Goal: Task Accomplishment & Management: Complete application form

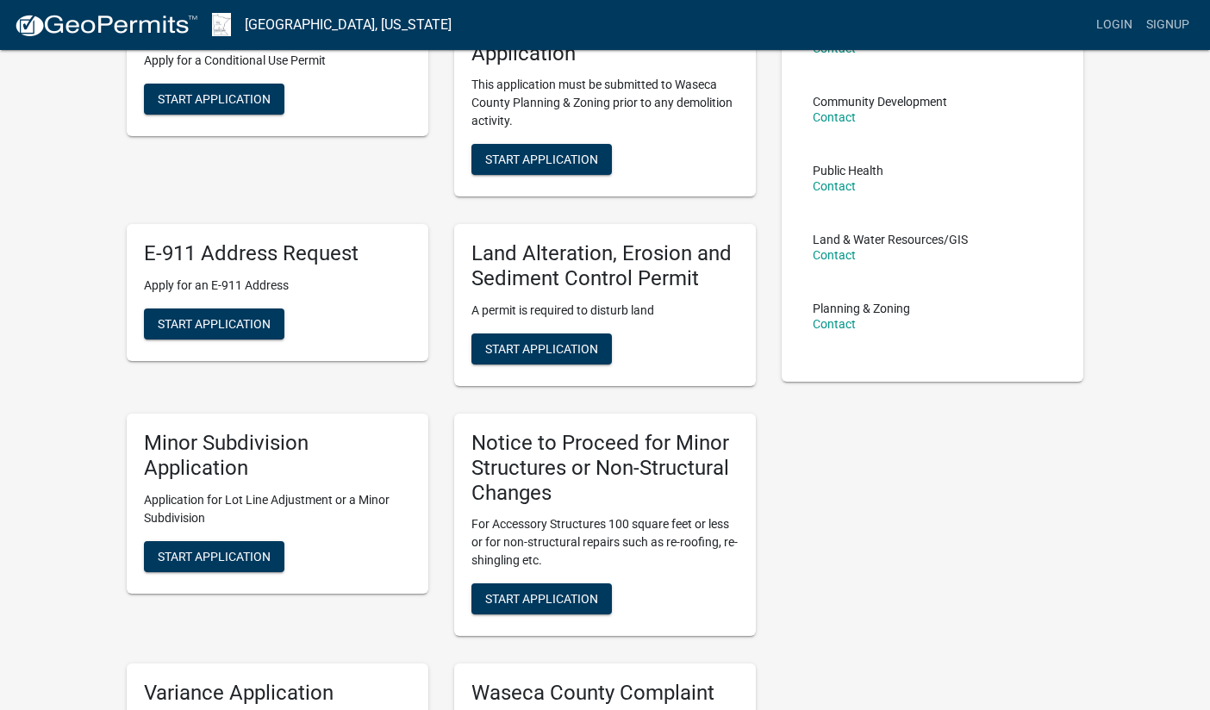
scroll to position [172, 0]
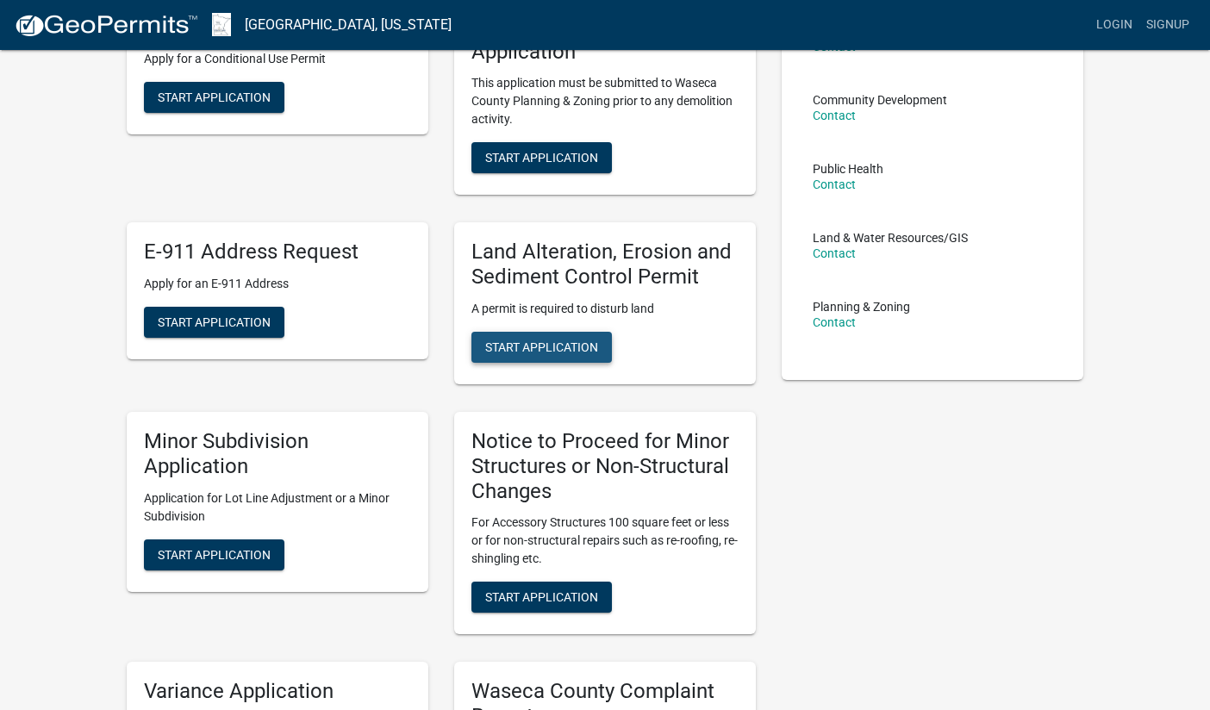
click at [545, 341] on span "Start Application" at bounding box center [541, 347] width 113 height 14
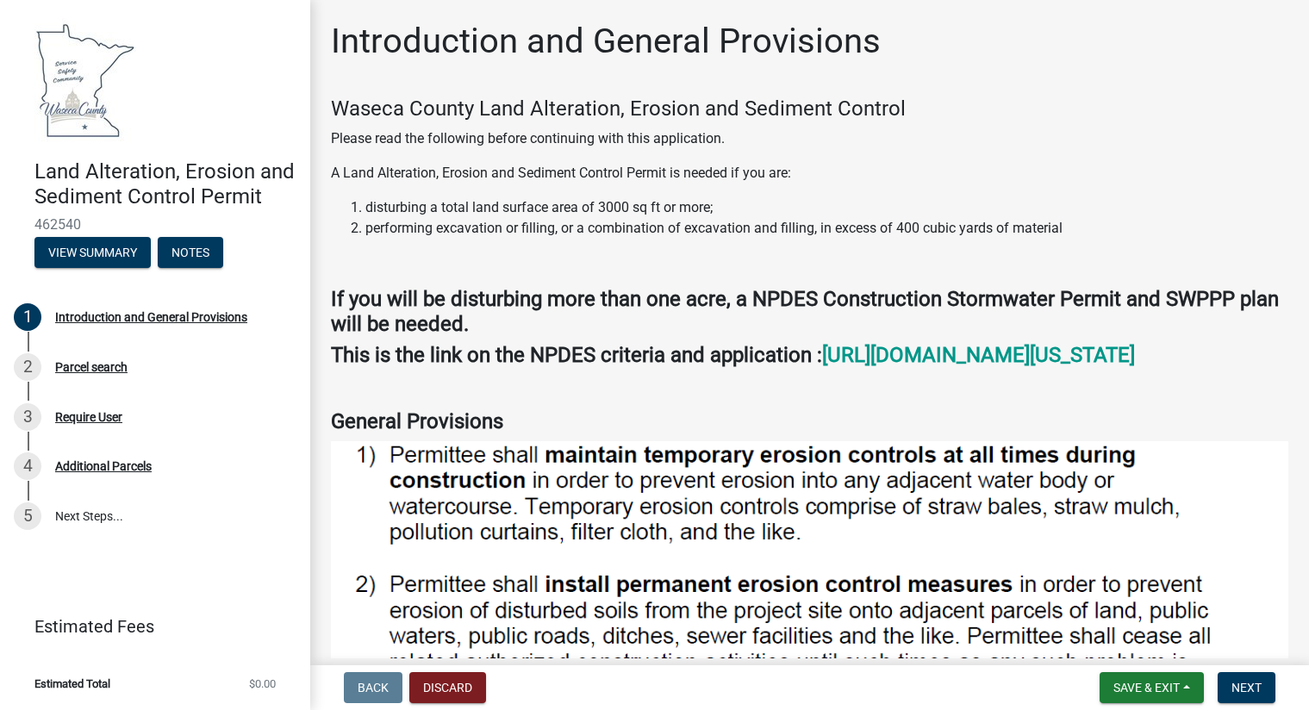
click at [1178, 215] on li "disturbing a total land surface area of 3000 sq ft or more;" at bounding box center [826, 207] width 923 height 21
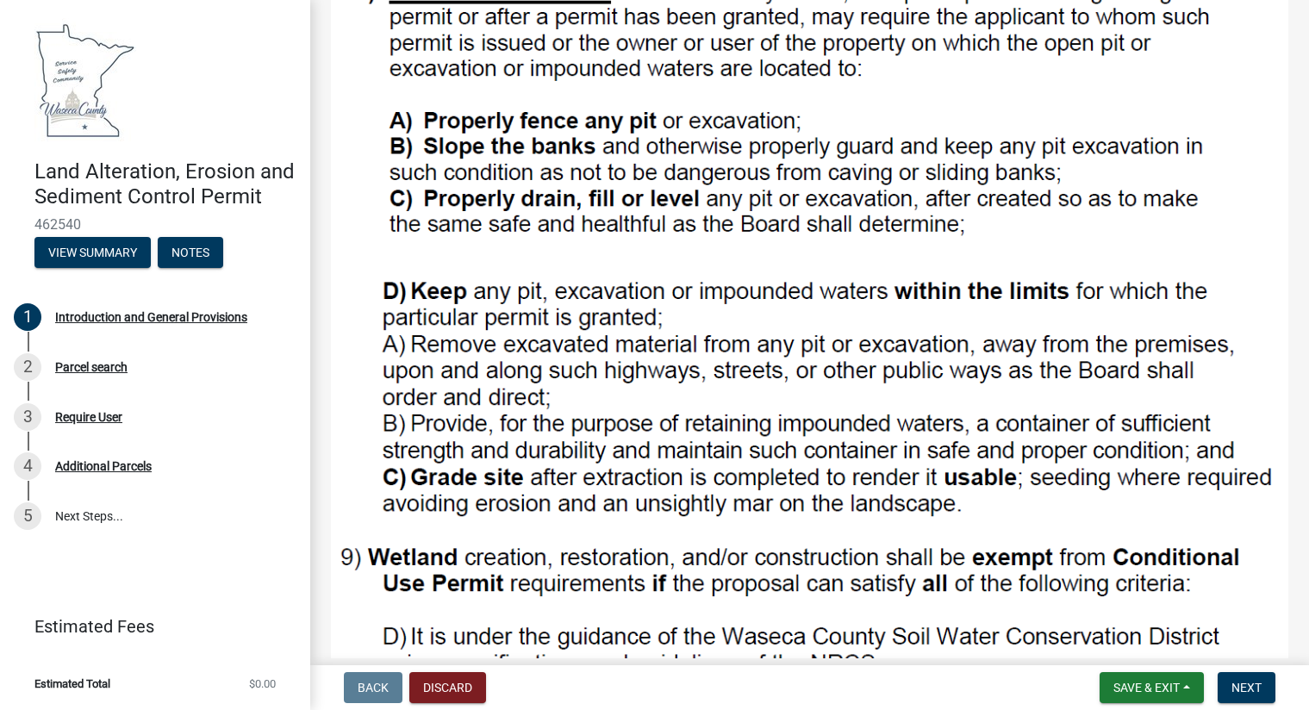
scroll to position [862, 0]
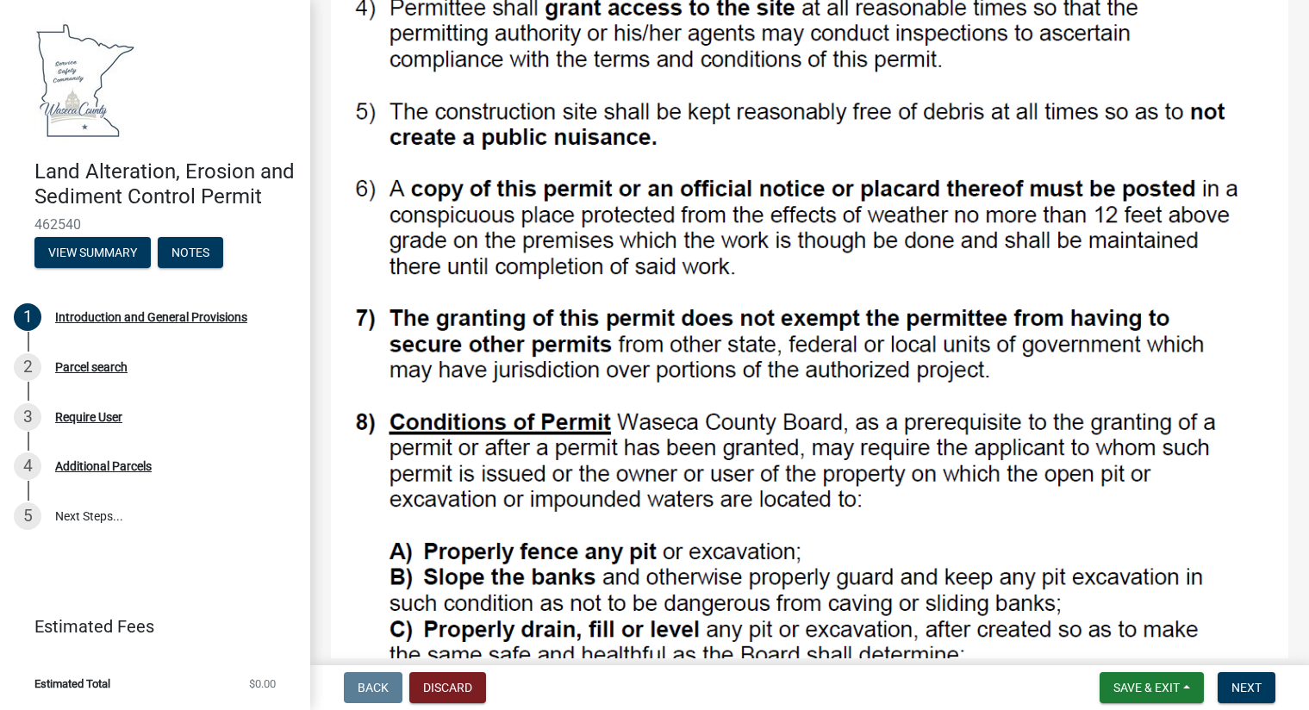
click at [626, 432] on img at bounding box center [809, 135] width 957 height 1112
click at [652, 502] on img at bounding box center [809, 135] width 957 height 1112
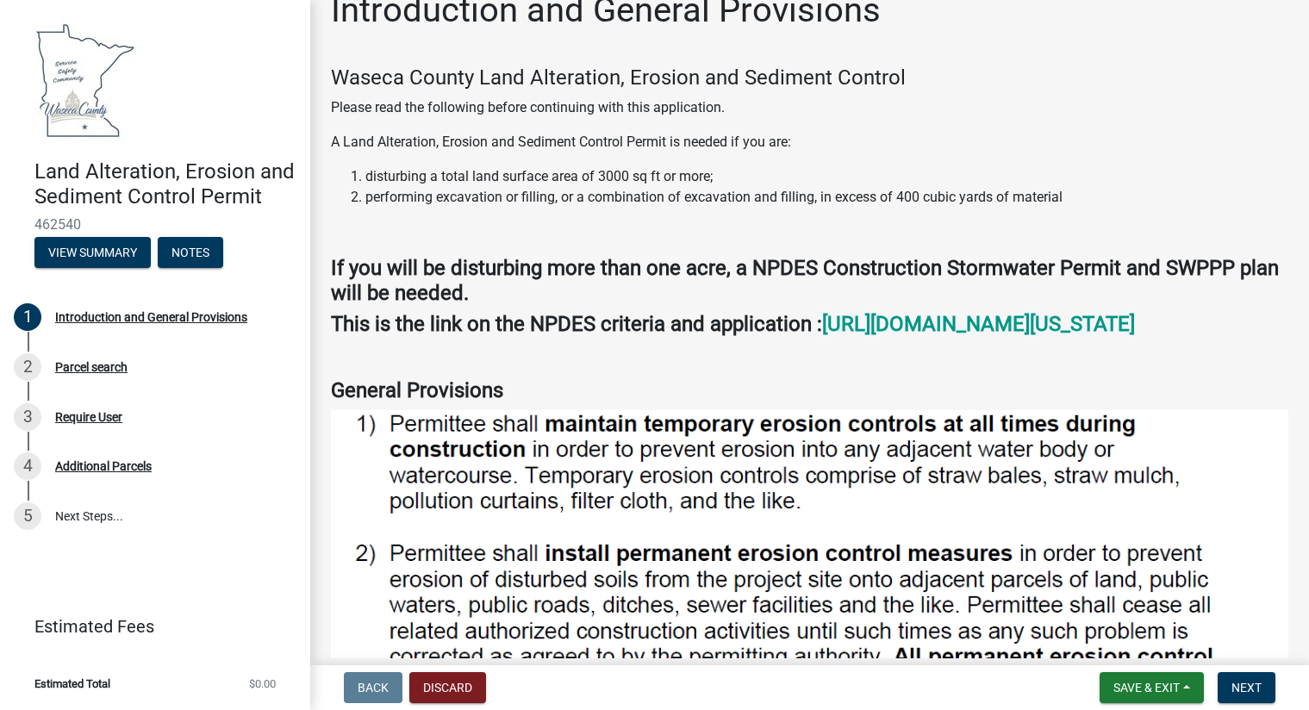
scroll to position [0, 0]
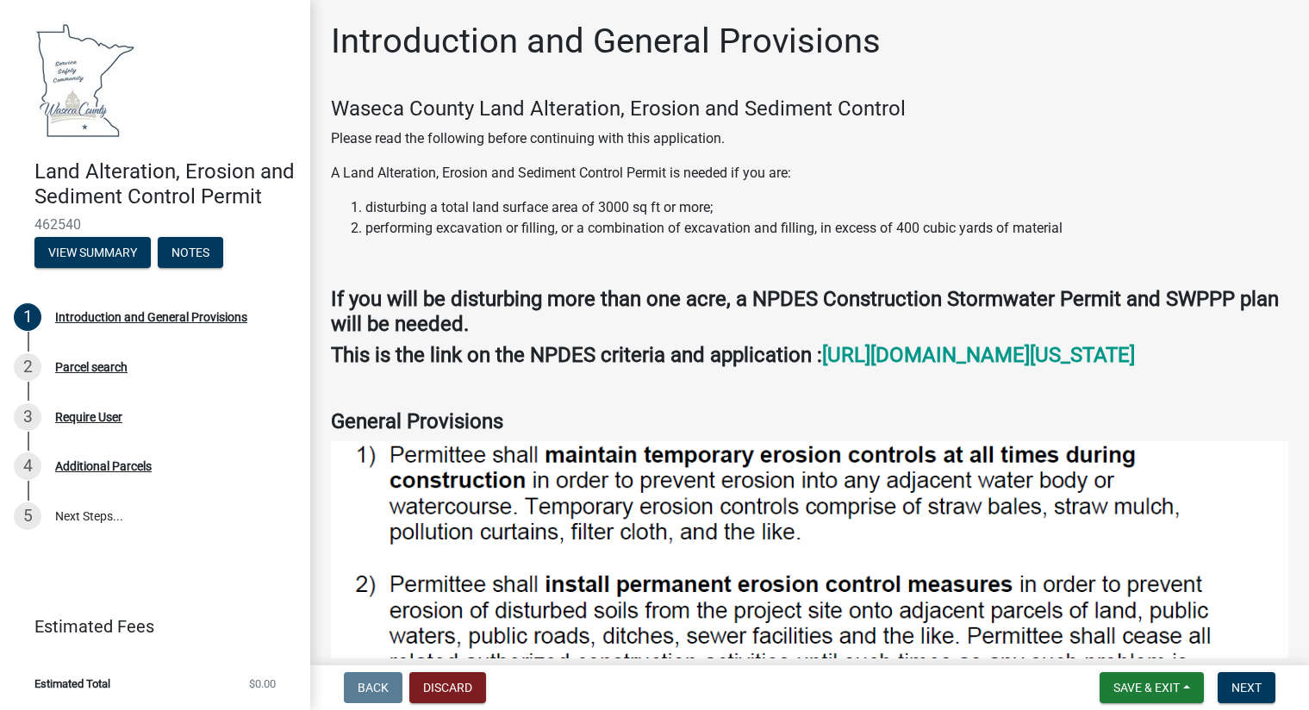
click at [1103, 103] on h4 "Waseca County Land Alteration, Erosion and Sediment Control" at bounding box center [809, 109] width 957 height 25
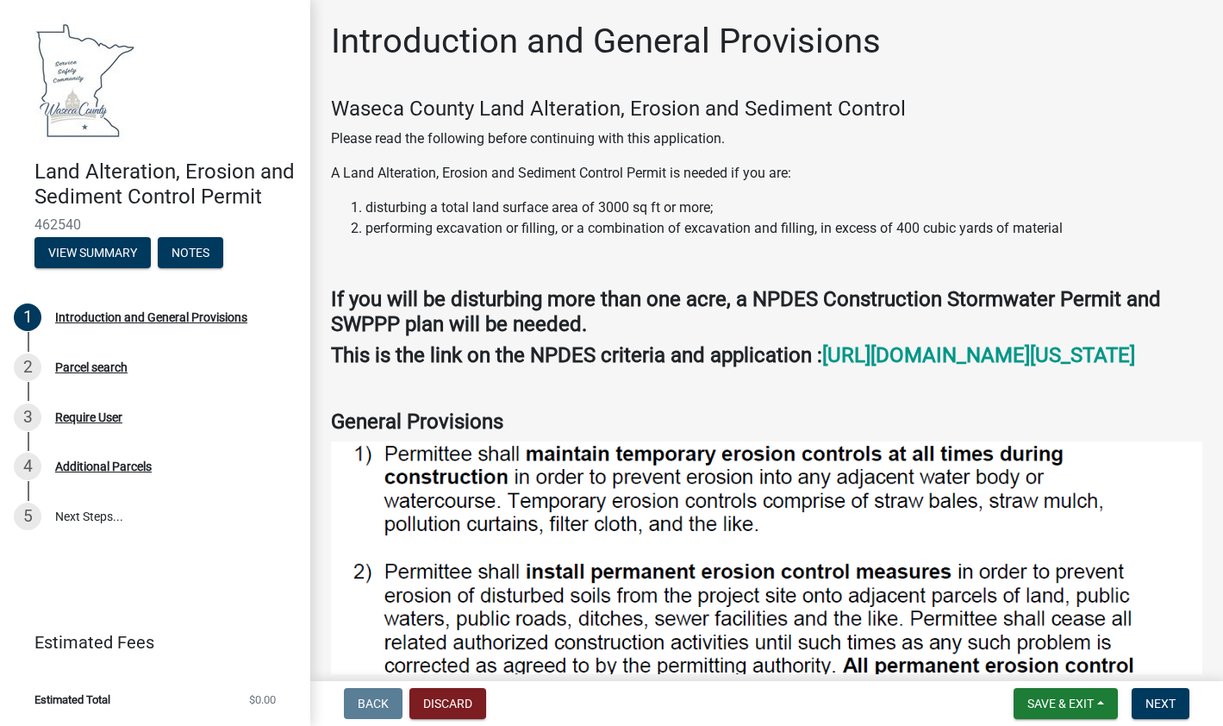
click at [1077, 109] on h4 "Waseca County Land Alteration, Erosion and Sediment Control" at bounding box center [766, 109] width 871 height 25
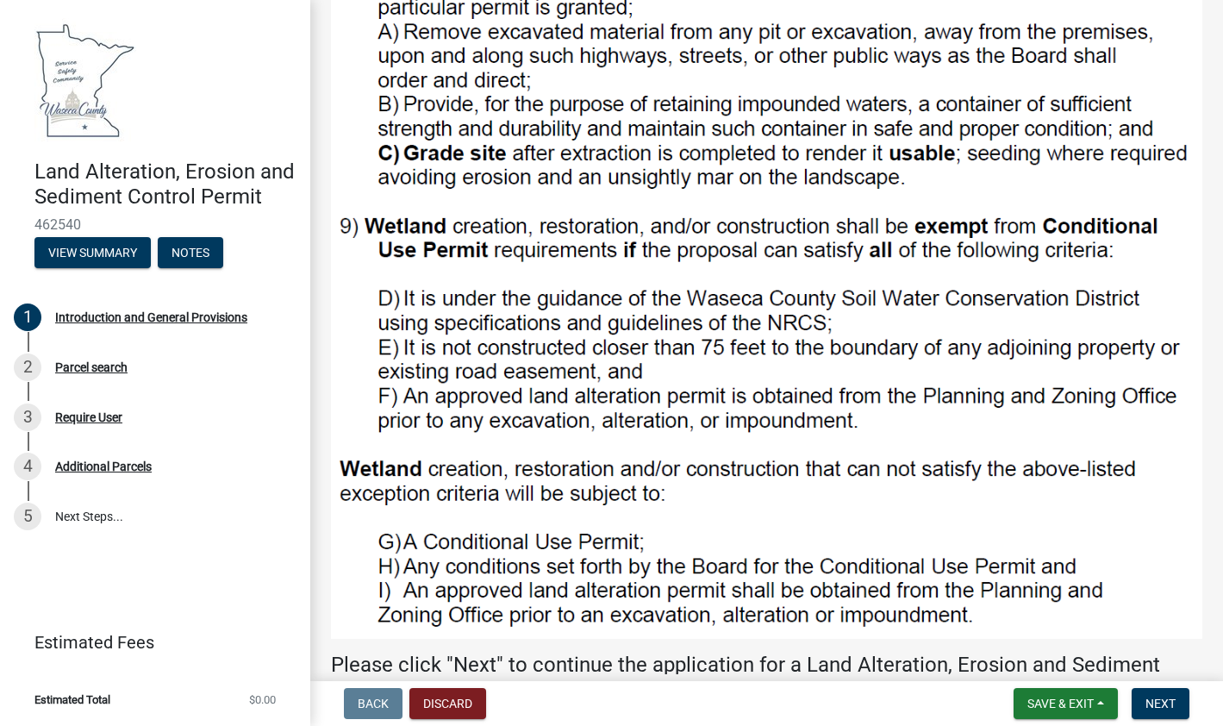
scroll to position [1605, 0]
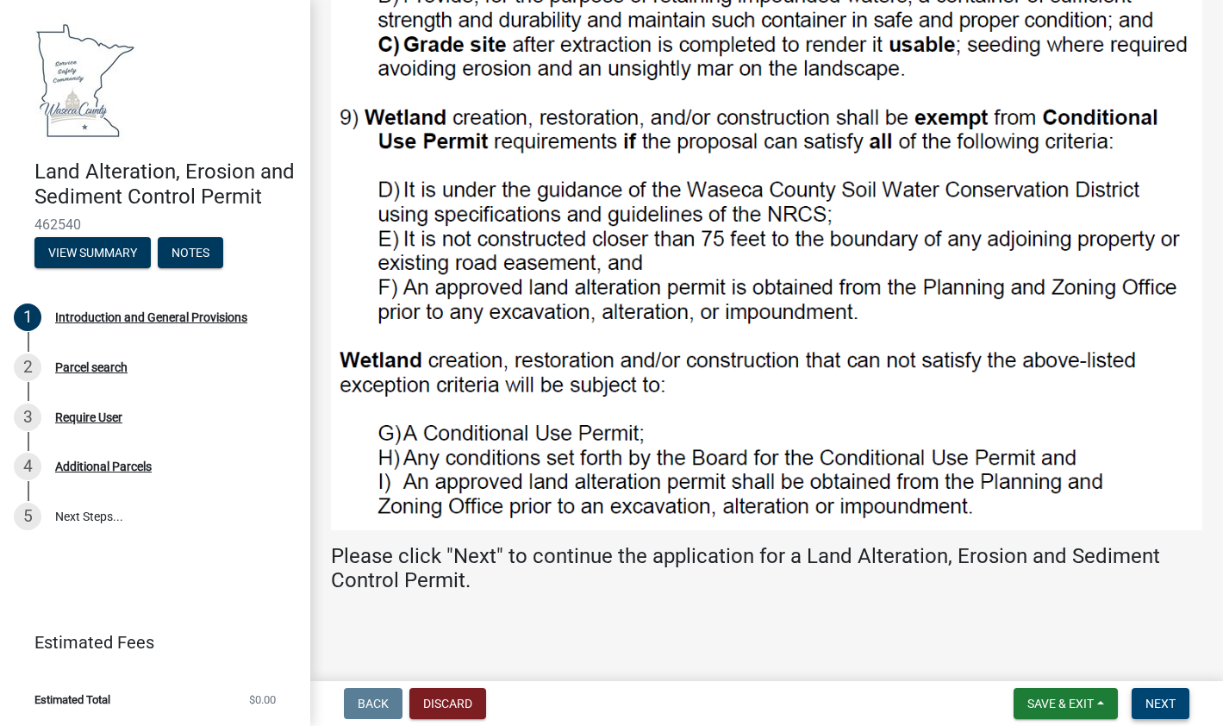
click at [1152, 704] on span "Next" at bounding box center [1160, 703] width 30 height 14
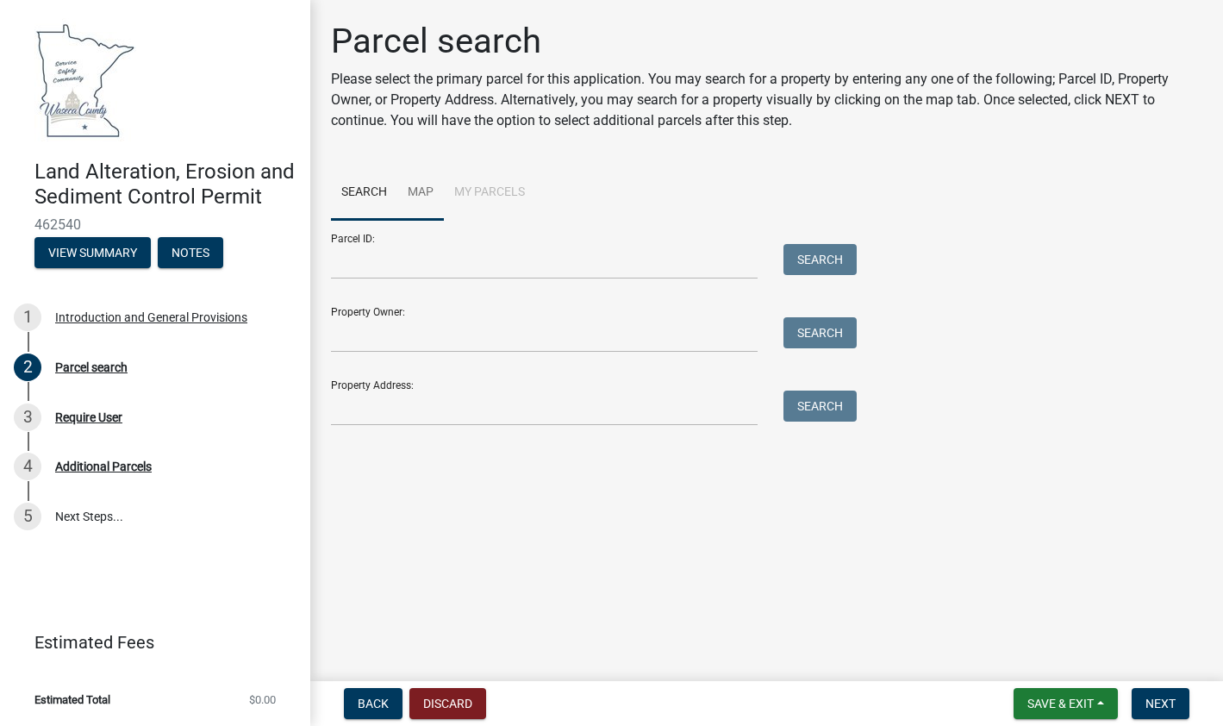
click at [427, 187] on link "Map" at bounding box center [420, 192] width 47 height 55
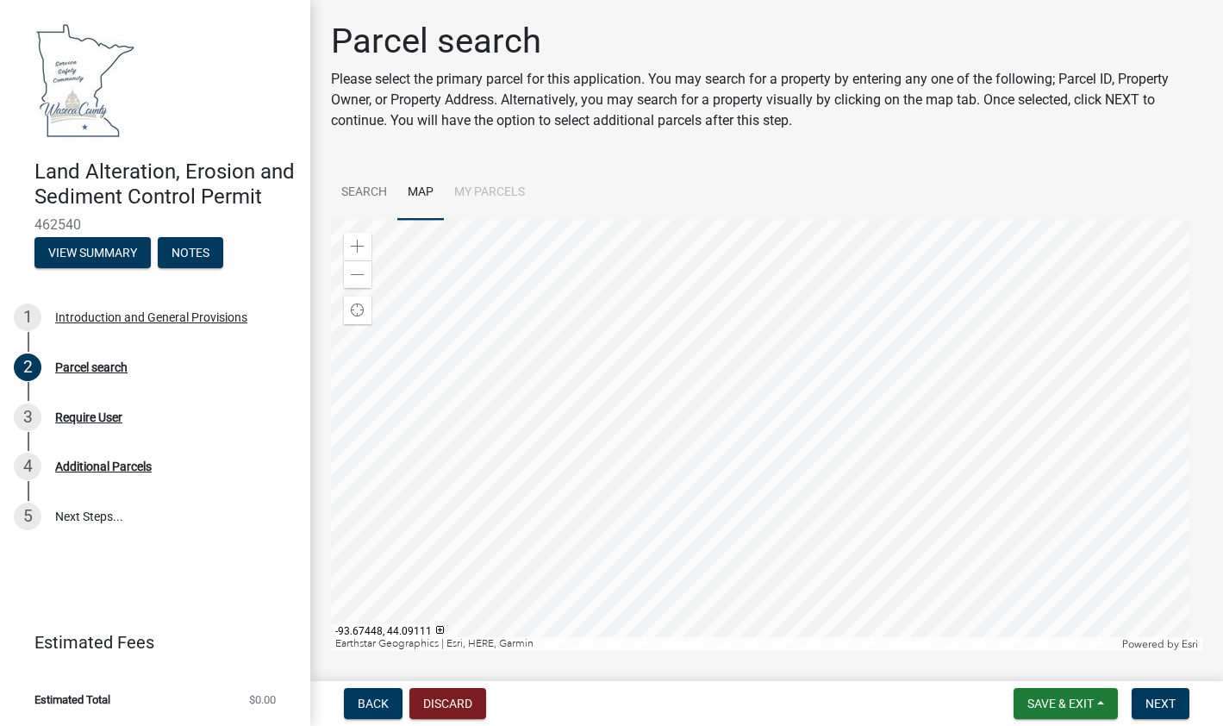
click at [714, 369] on div at bounding box center [766, 435] width 871 height 431
click at [724, 494] on div at bounding box center [766, 435] width 871 height 431
click at [753, 429] on div at bounding box center [766, 435] width 871 height 431
click at [753, 432] on div at bounding box center [766, 435] width 871 height 431
click at [1151, 695] on button "Next" at bounding box center [1160, 703] width 58 height 31
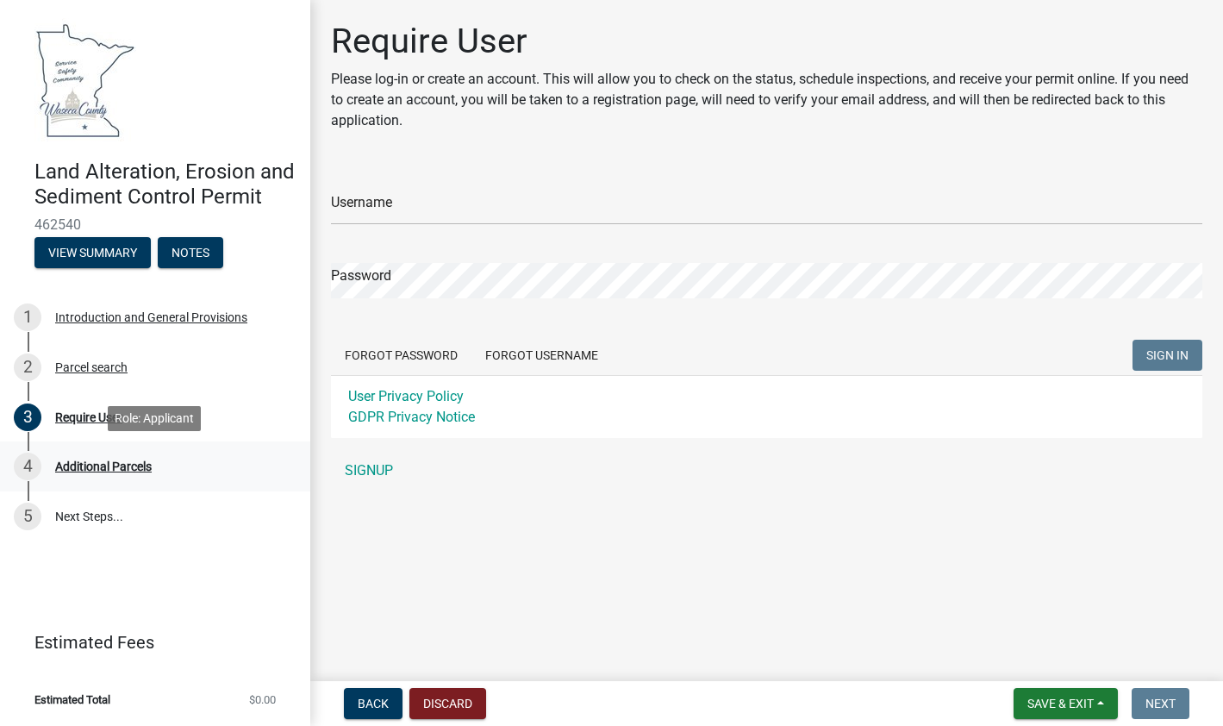
click at [86, 464] on div "Additional Parcels" at bounding box center [103, 466] width 97 height 12
click at [87, 517] on link "5 Next Steps..." at bounding box center [155, 516] width 310 height 50
click at [154, 179] on h4 "Land Alteration, Erosion and Sediment Control Permit" at bounding box center [165, 184] width 262 height 50
click at [133, 315] on div "Introduction and General Provisions" at bounding box center [151, 317] width 192 height 12
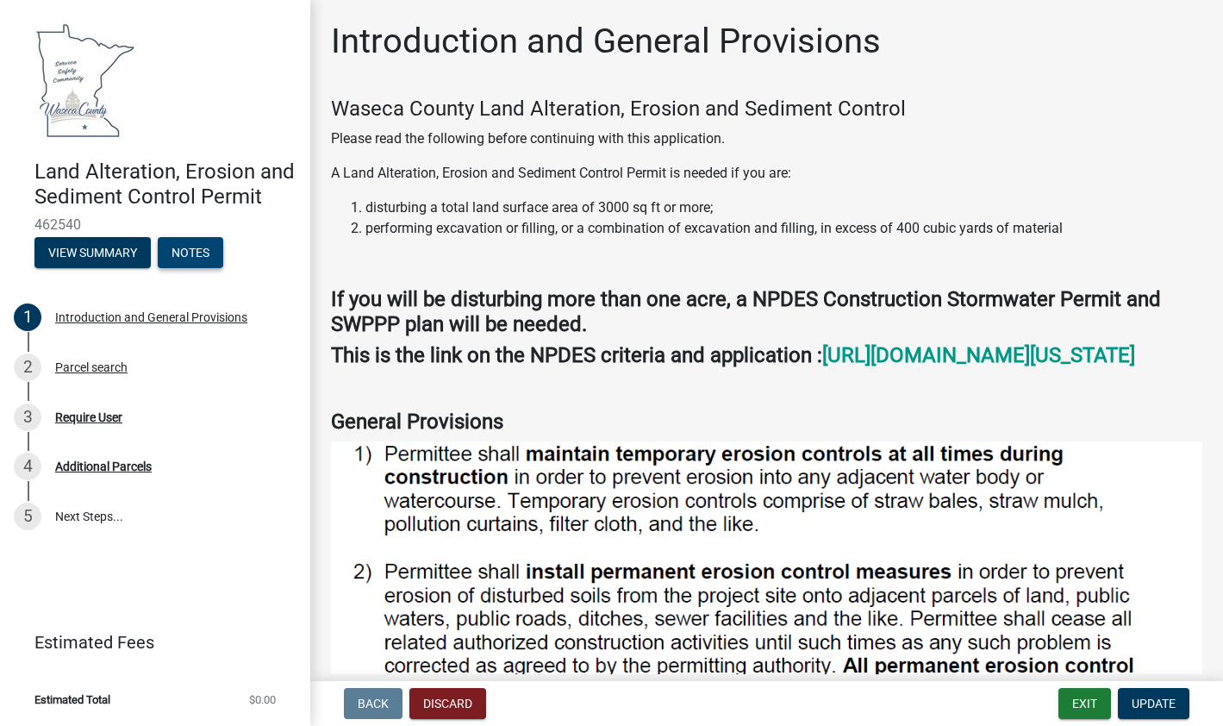
click at [184, 250] on button "Notes" at bounding box center [190, 252] width 65 height 31
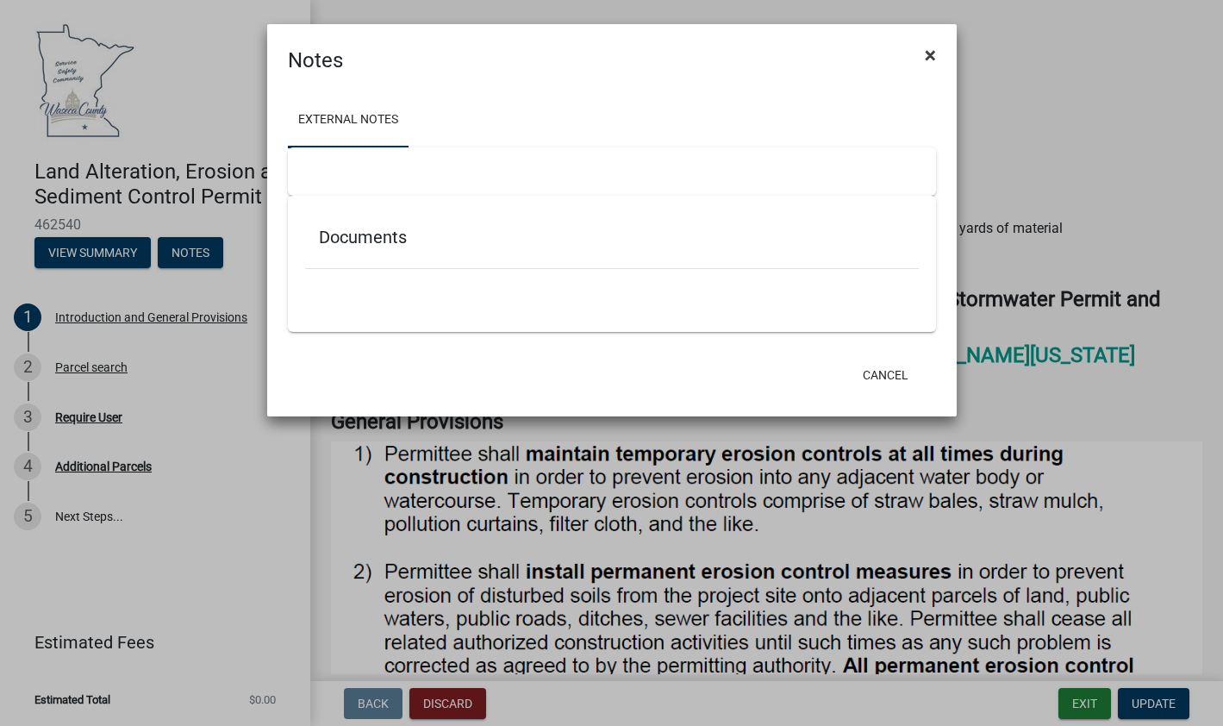
click at [934, 49] on span "×" at bounding box center [930, 55] width 11 height 24
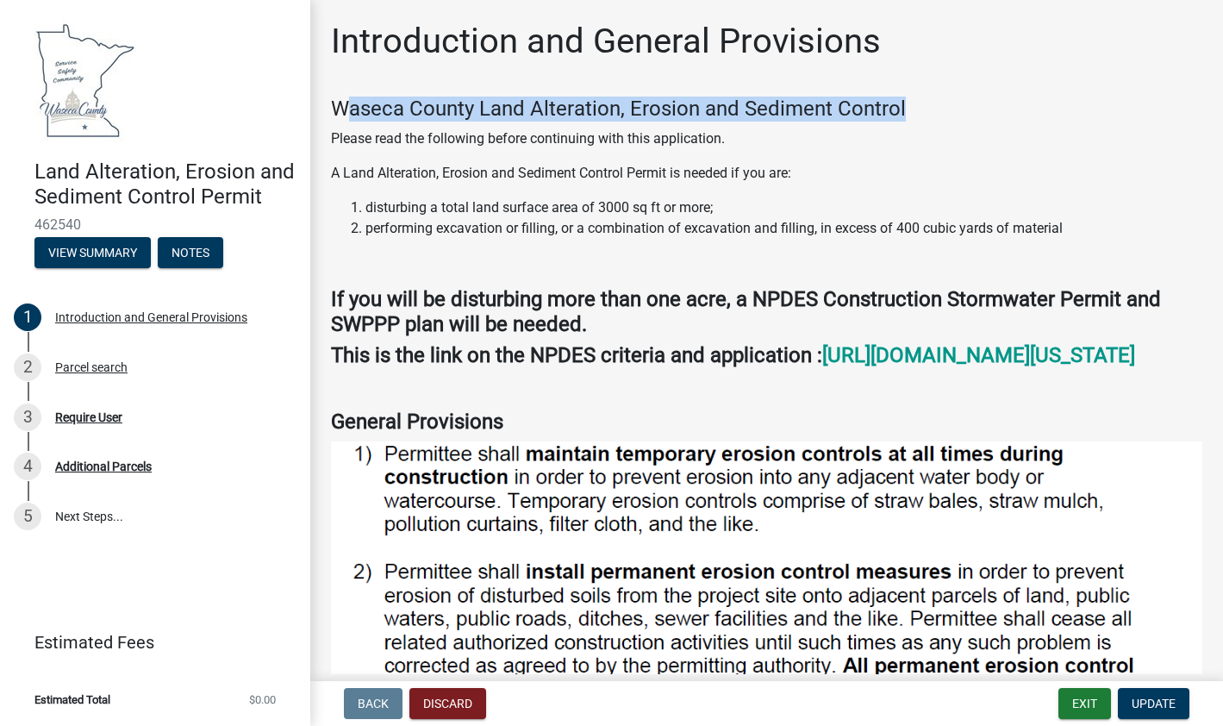
drag, startPoint x: 347, startPoint y: 105, endPoint x: 904, endPoint y: 110, distance: 556.7
click at [903, 111] on h4 "Waseca County Land Alteration, Erosion and Sediment Control" at bounding box center [766, 109] width 871 height 25
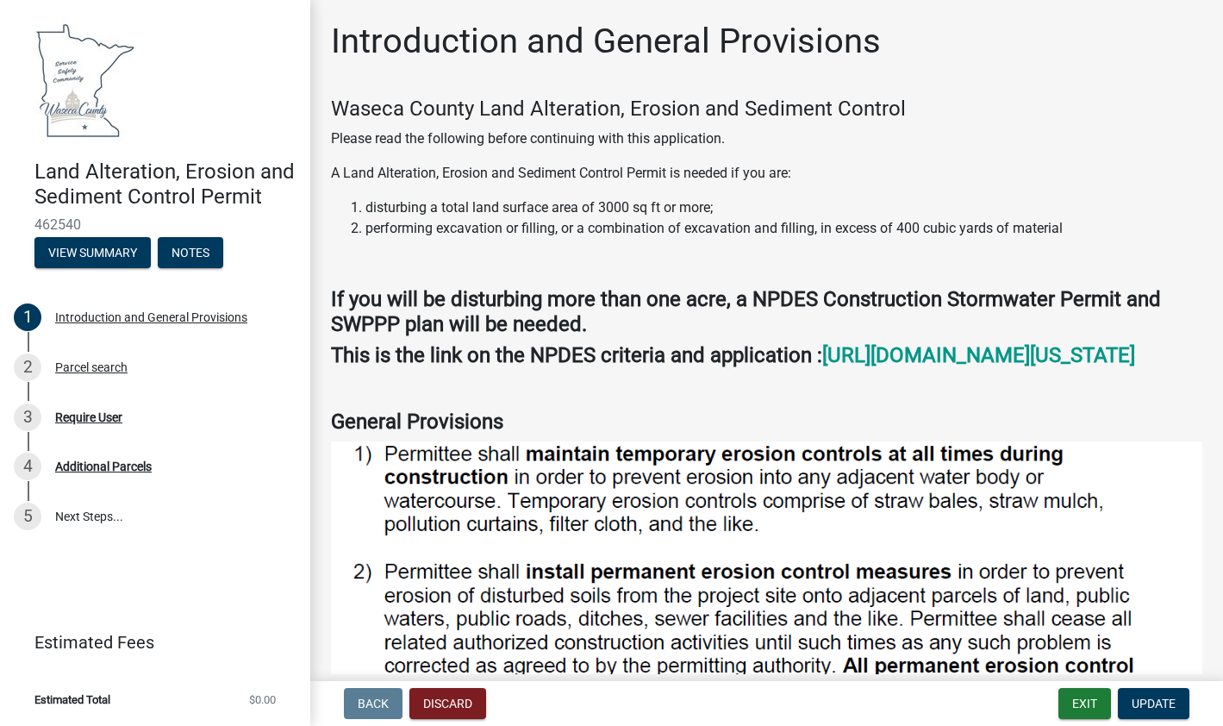
click at [908, 108] on h4 "Waseca County Land Alteration, Erosion and Sediment Control" at bounding box center [766, 109] width 871 height 25
drag, startPoint x: 922, startPoint y: 107, endPoint x: 332, endPoint y: 119, distance: 590.4
click at [332, 119] on h4 "Waseca County Land Alteration, Erosion and Sediment Control" at bounding box center [766, 109] width 871 height 25
copy h4 "Waseca County Land Alteration, Erosion and Sediment Control"
click at [1044, 101] on h4 "Waseca County Land Alteration, Erosion and Sediment Control" at bounding box center [766, 109] width 871 height 25
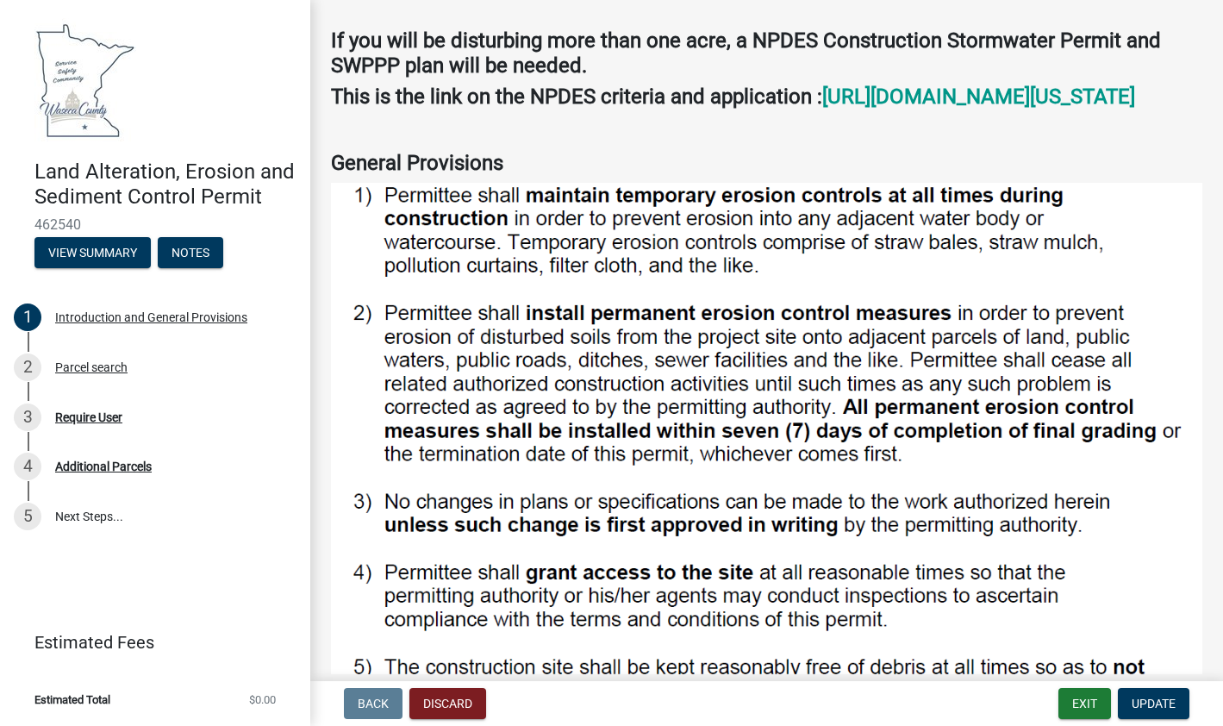
scroll to position [776, 0]
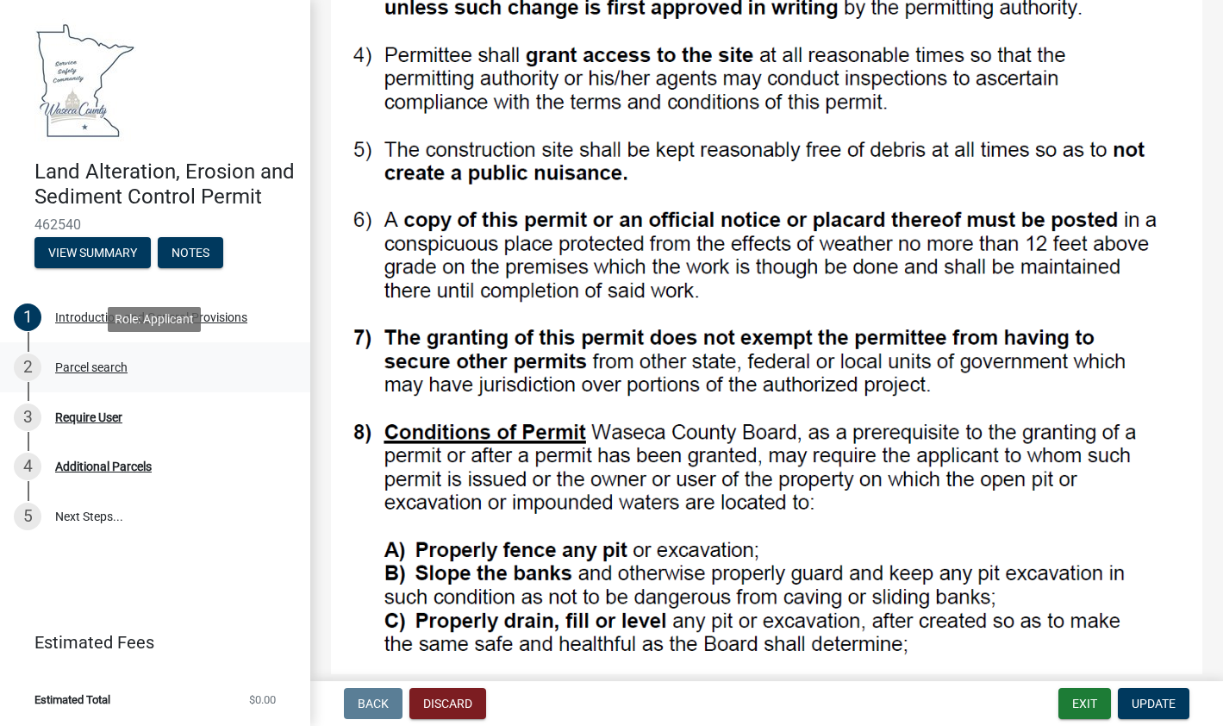
click at [83, 365] on div "Parcel search" at bounding box center [91, 367] width 72 height 12
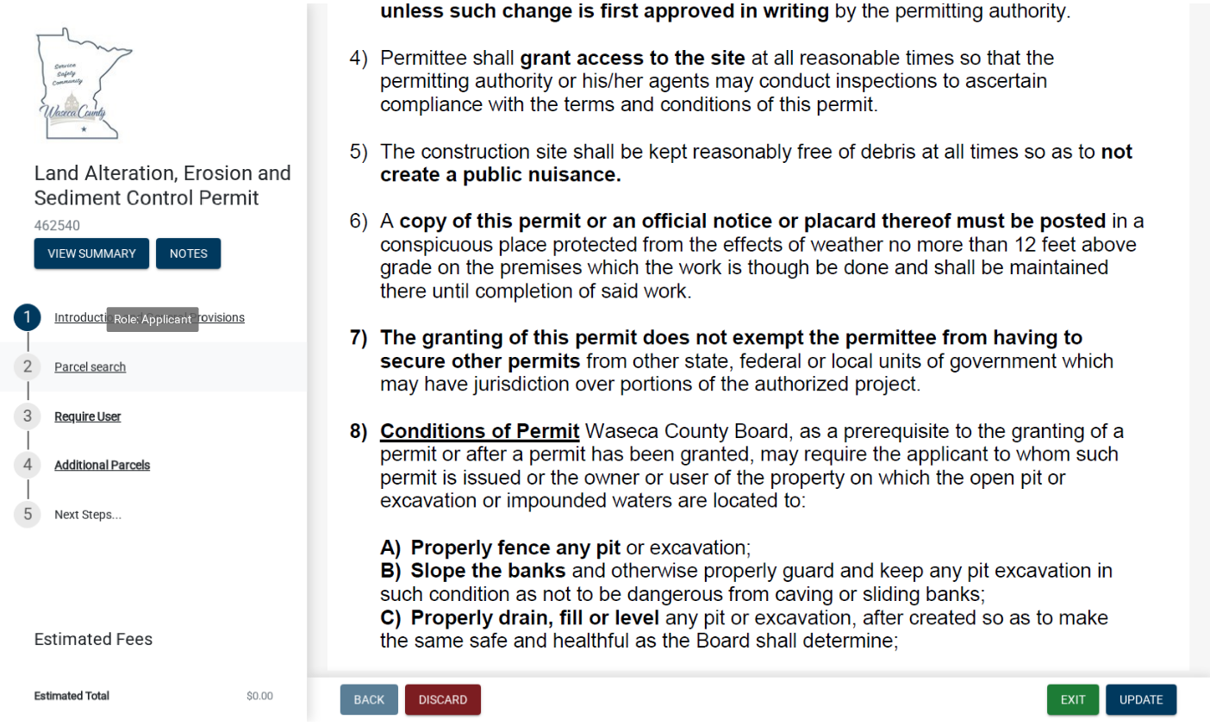
scroll to position [0, 0]
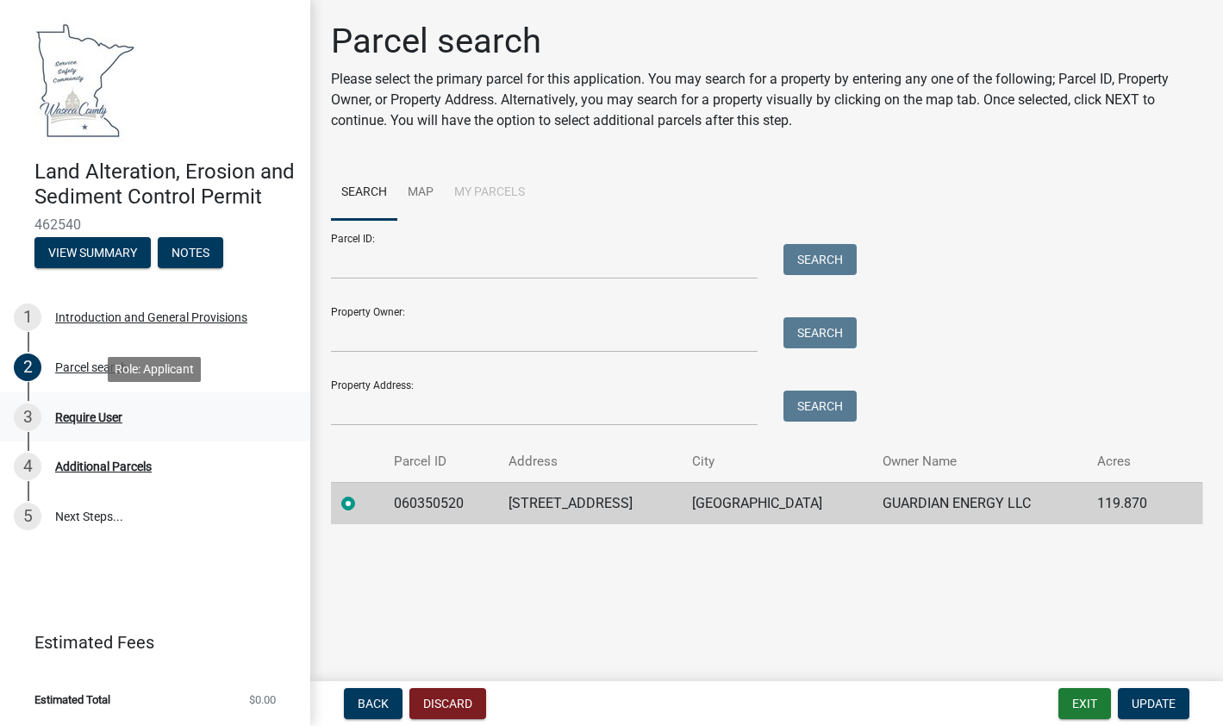
click at [87, 408] on div "3 Require User" at bounding box center [148, 417] width 269 height 28
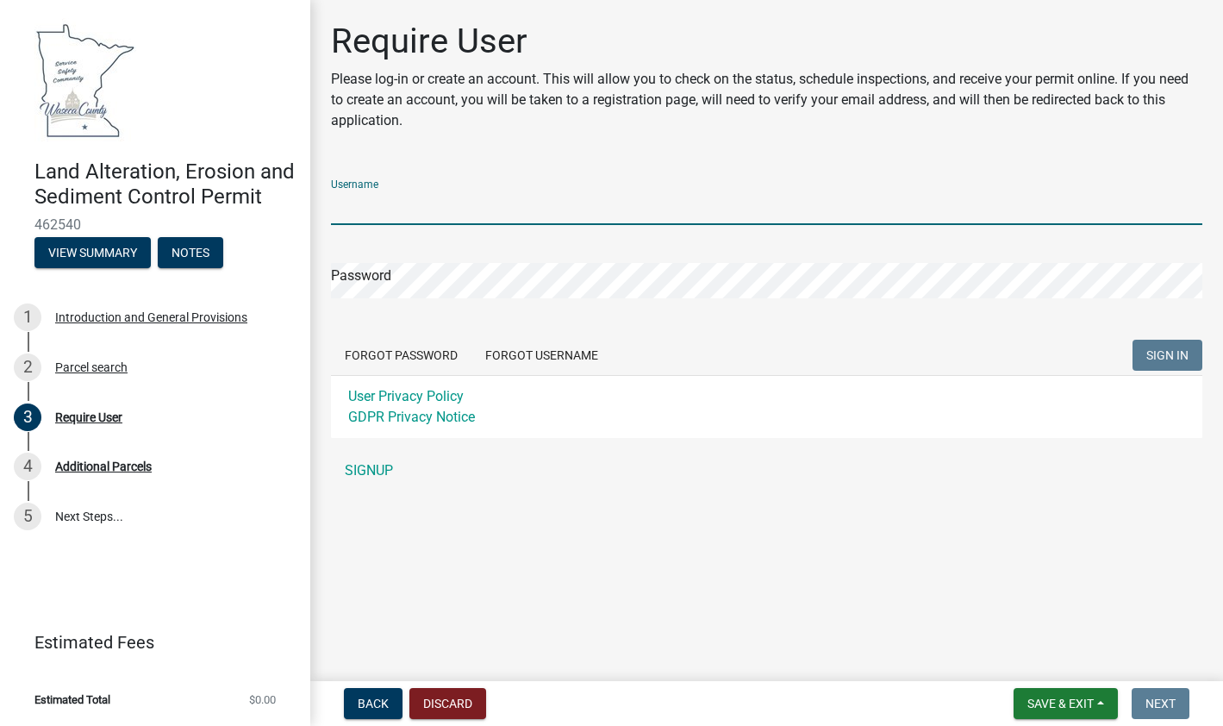
click at [357, 210] on input "Username" at bounding box center [766, 207] width 871 height 35
click at [362, 198] on input "Username" at bounding box center [766, 207] width 871 height 35
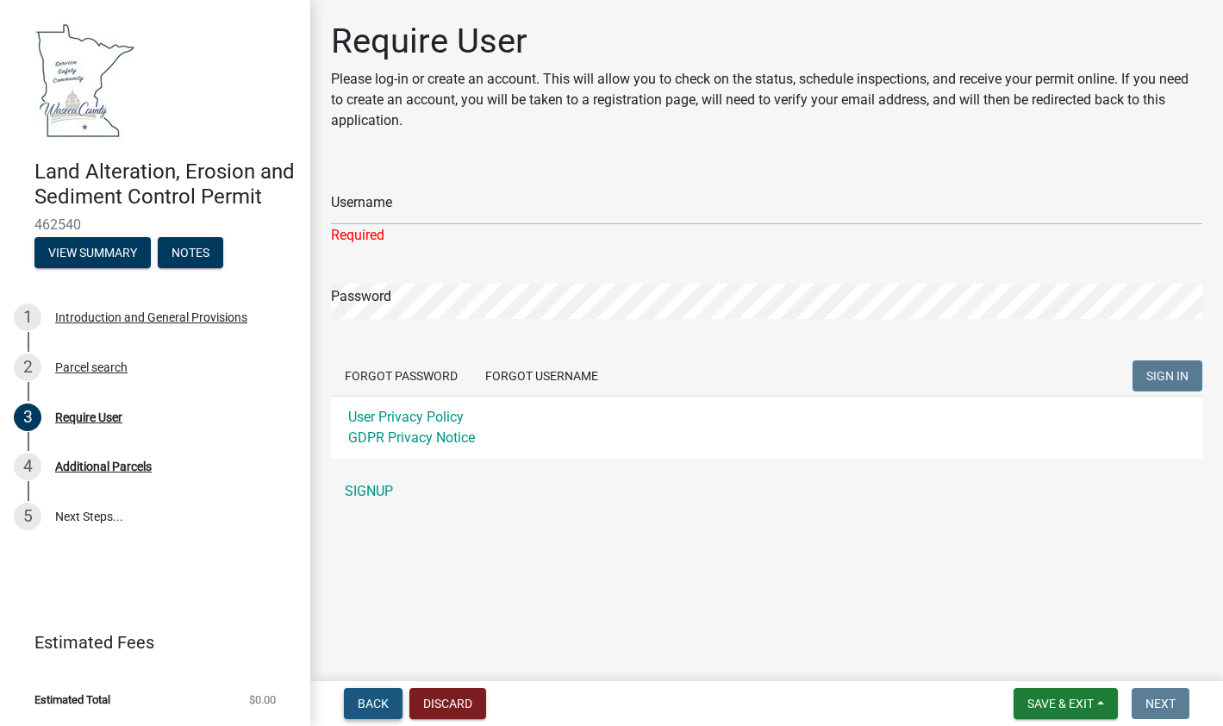
click at [395, 699] on button "Back" at bounding box center [373, 703] width 59 height 31
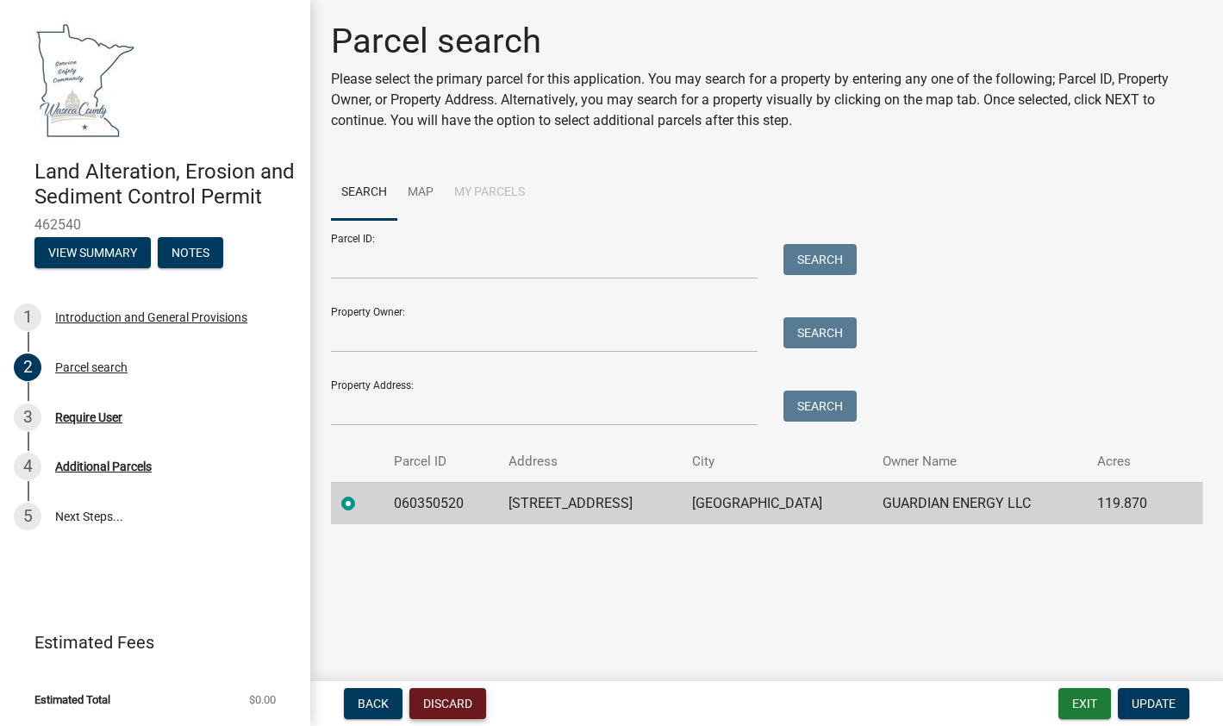
click at [465, 706] on button "Discard" at bounding box center [447, 703] width 77 height 31
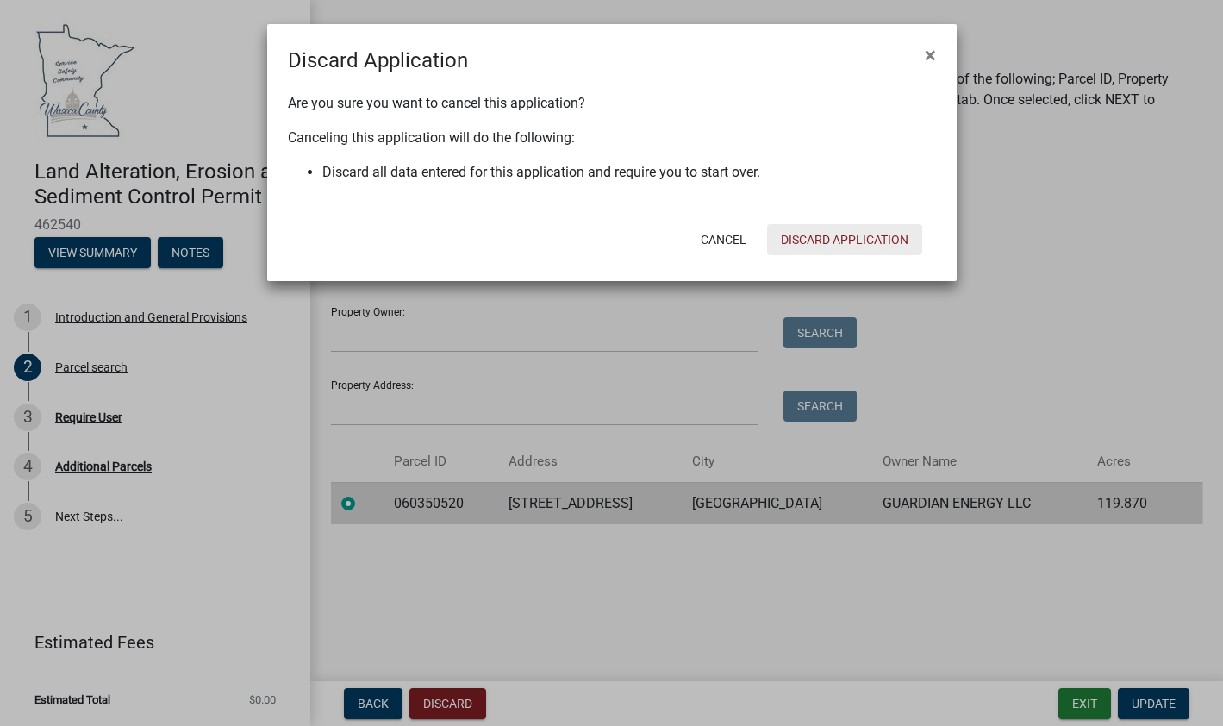
click at [860, 238] on button "Discard Application" at bounding box center [844, 239] width 155 height 31
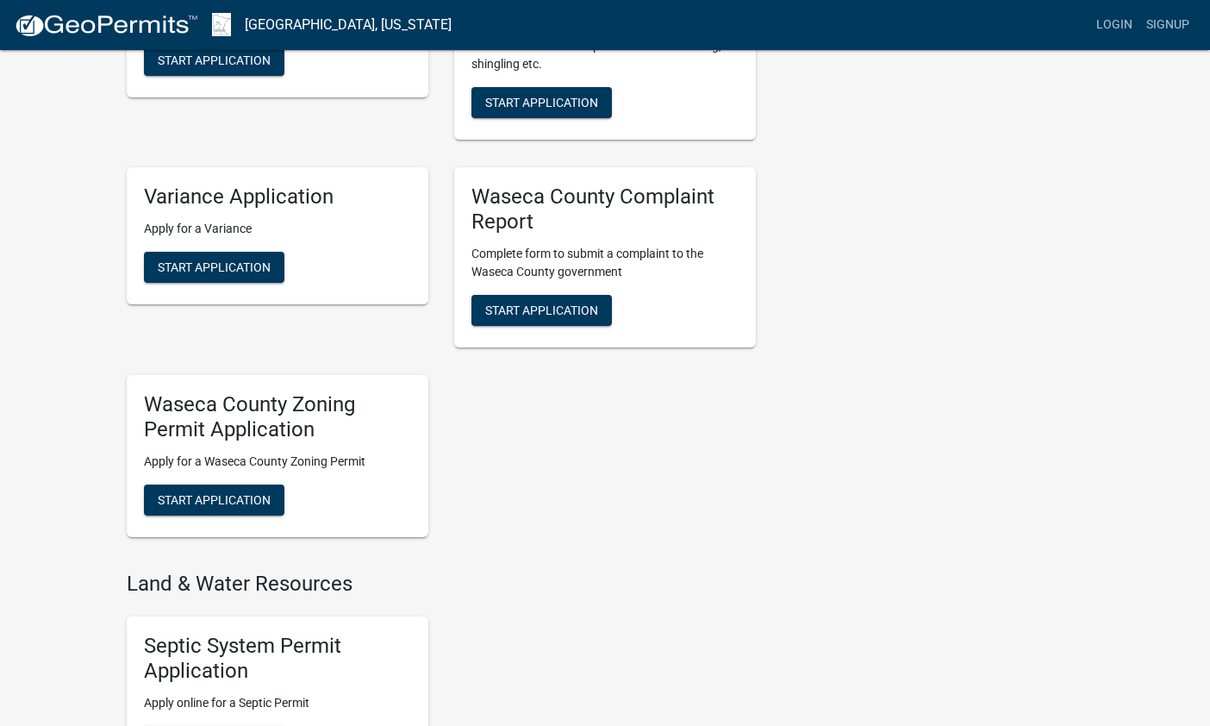
scroll to position [689, 0]
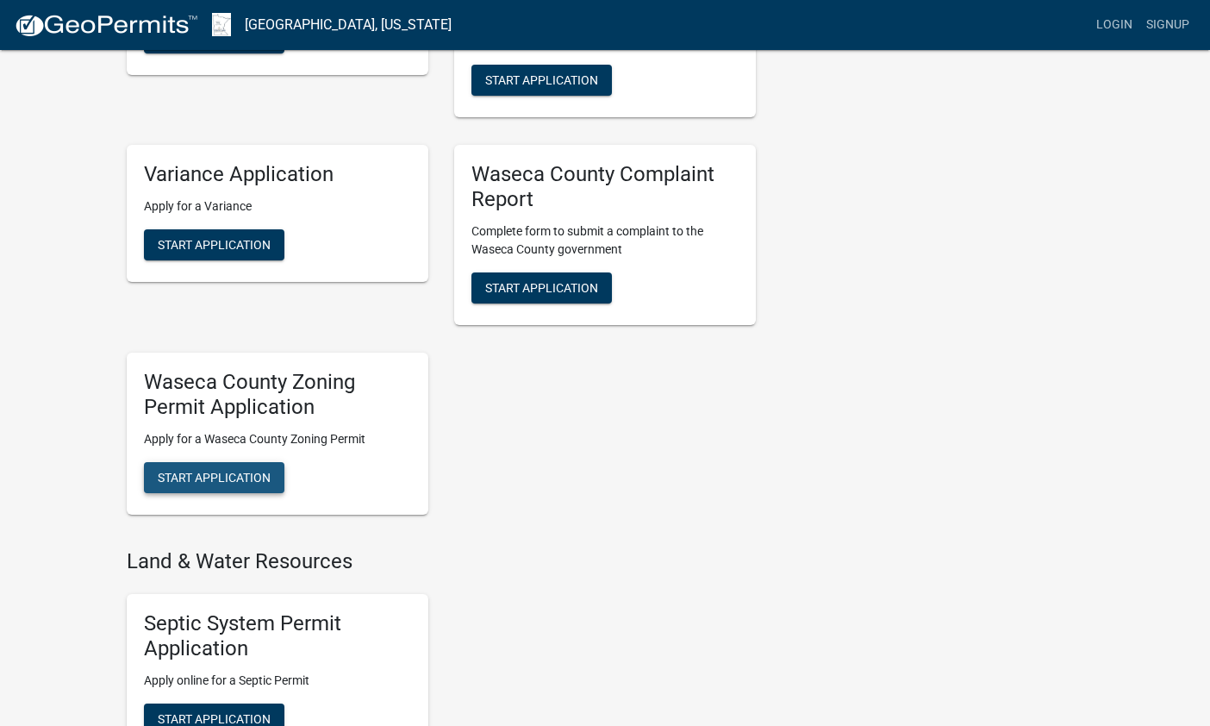
click at [185, 480] on span "Start Application" at bounding box center [214, 477] width 113 height 14
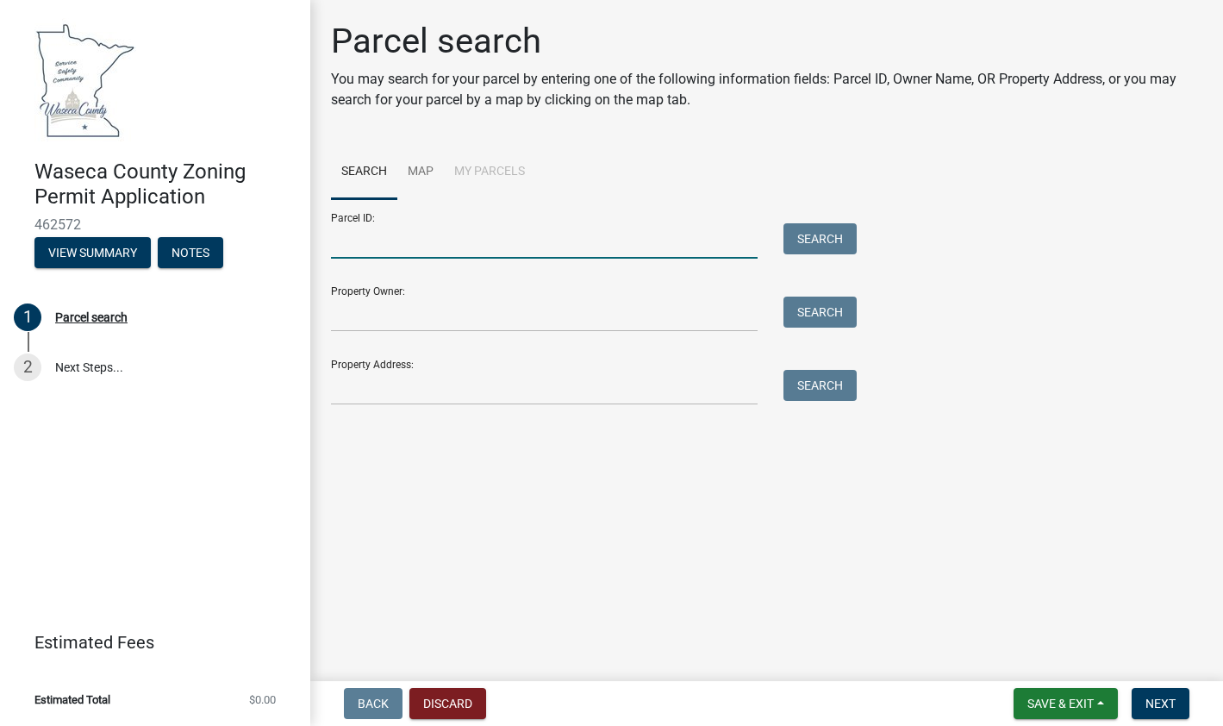
click at [385, 251] on input "Parcel ID:" at bounding box center [544, 240] width 427 height 35
click at [420, 172] on link "Map" at bounding box center [420, 172] width 47 height 55
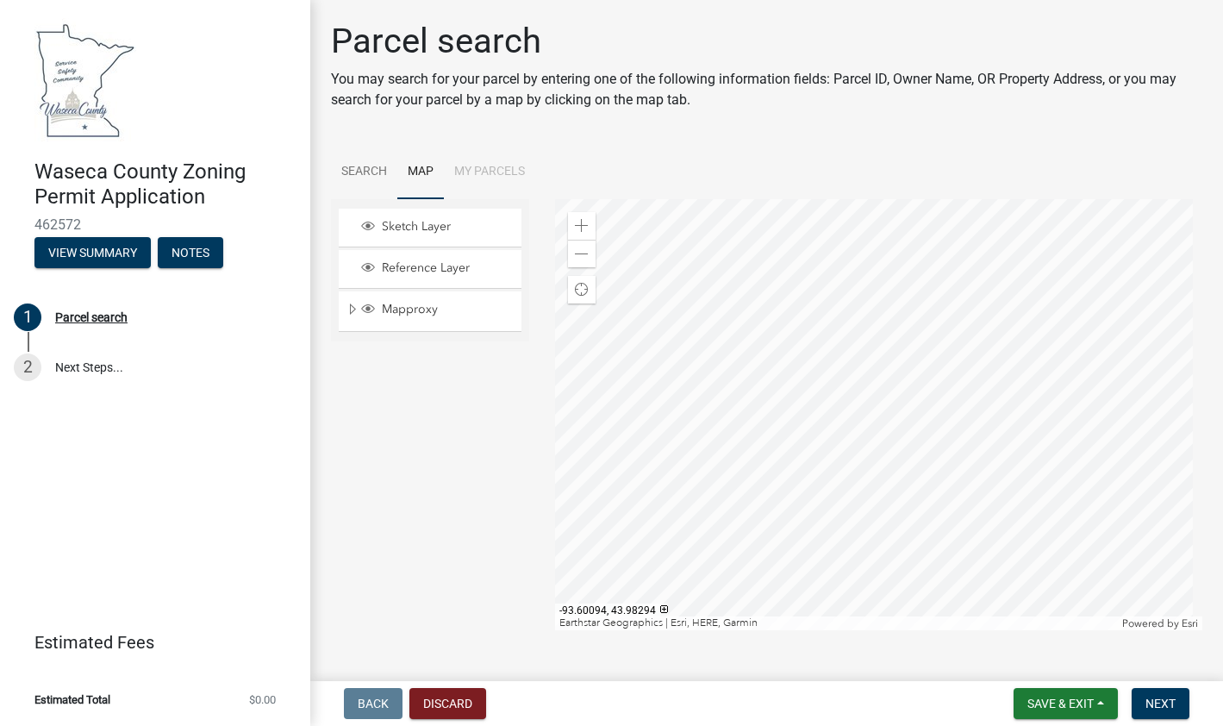
click at [740, 478] on div at bounding box center [878, 414] width 647 height 431
click at [743, 433] on div at bounding box center [878, 414] width 647 height 431
click at [917, 504] on div at bounding box center [878, 414] width 647 height 431
click at [583, 220] on span at bounding box center [582, 226] width 14 height 14
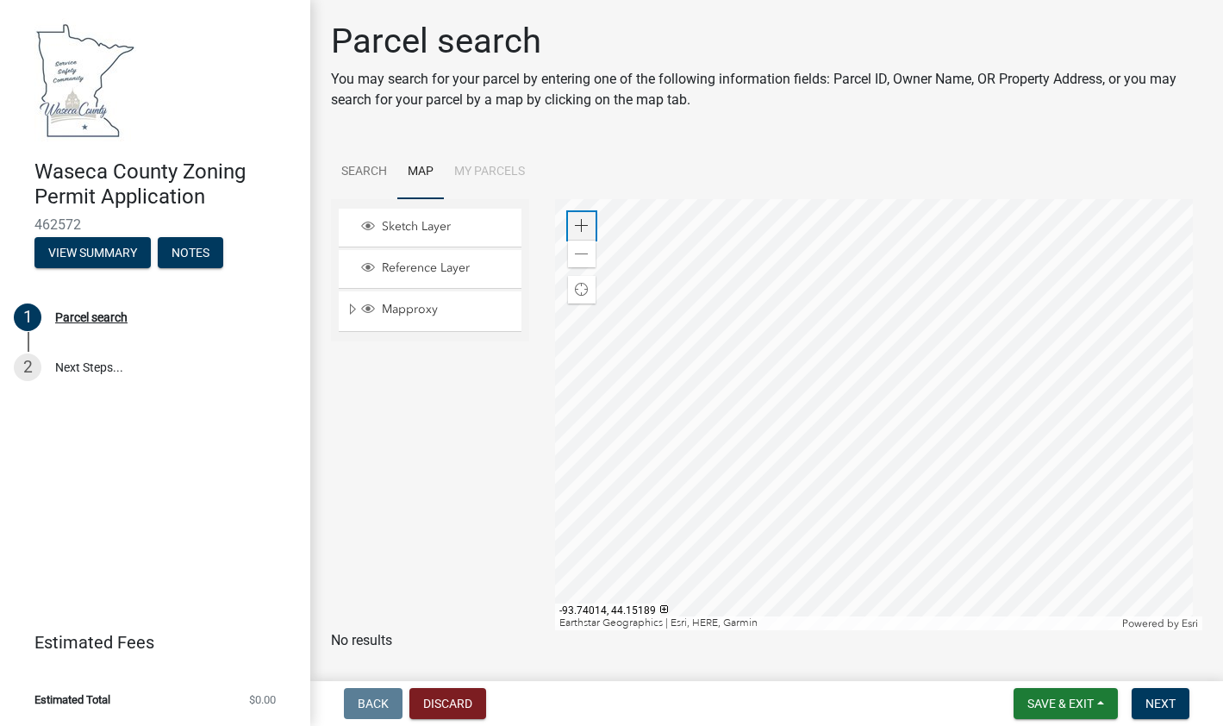
click at [583, 221] on span at bounding box center [582, 226] width 14 height 14
click at [1091, 429] on div at bounding box center [878, 414] width 647 height 431
click at [803, 417] on div at bounding box center [878, 414] width 647 height 431
click at [1147, 707] on span "Next" at bounding box center [1160, 703] width 30 height 14
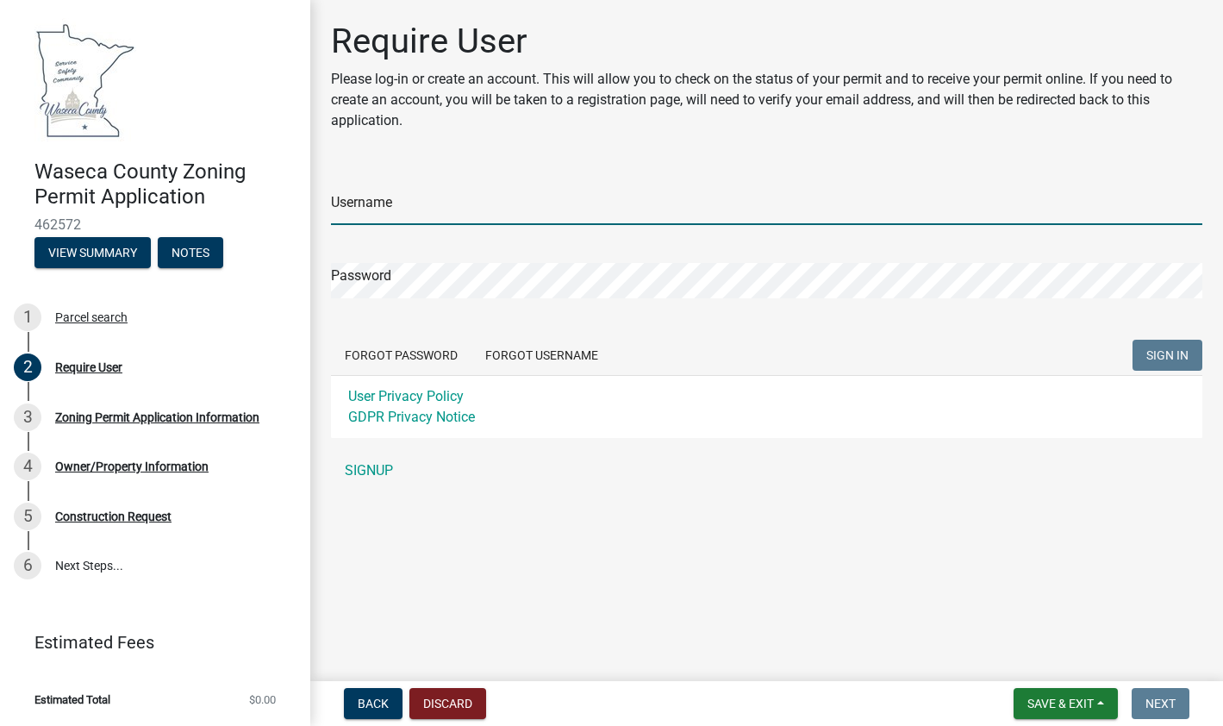
click at [393, 195] on input "Username" at bounding box center [766, 207] width 871 height 35
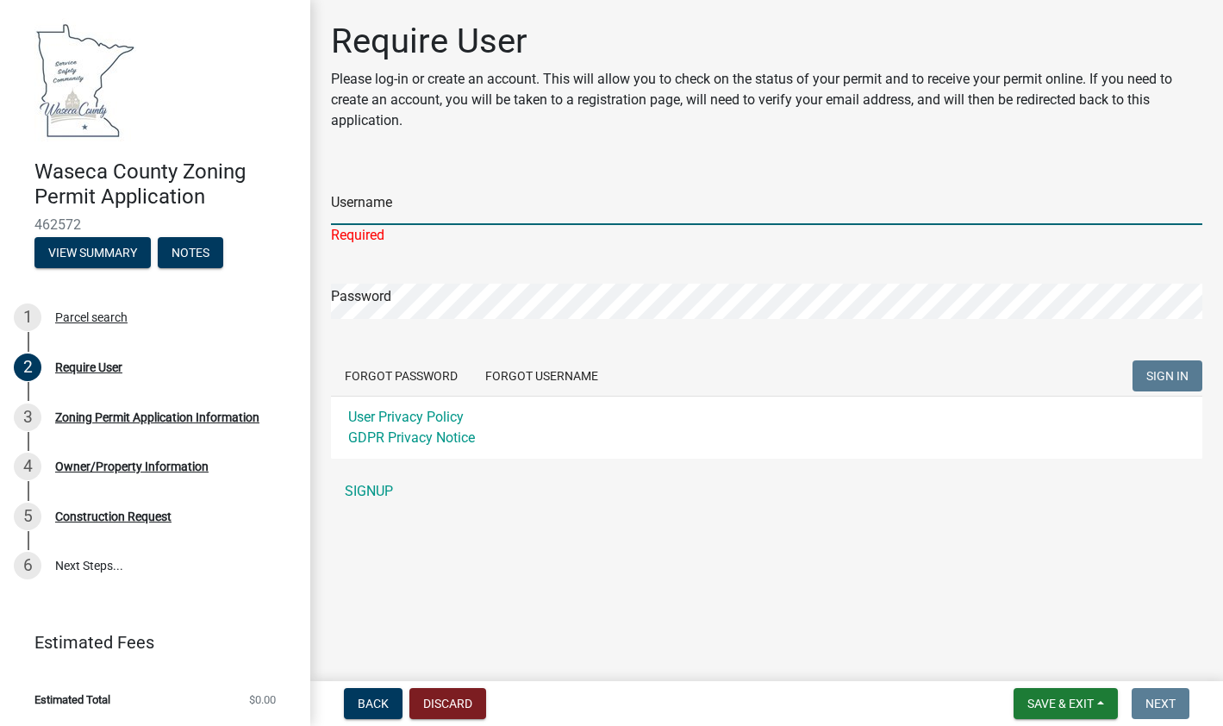
click at [433, 203] on input "Username" at bounding box center [766, 207] width 871 height 35
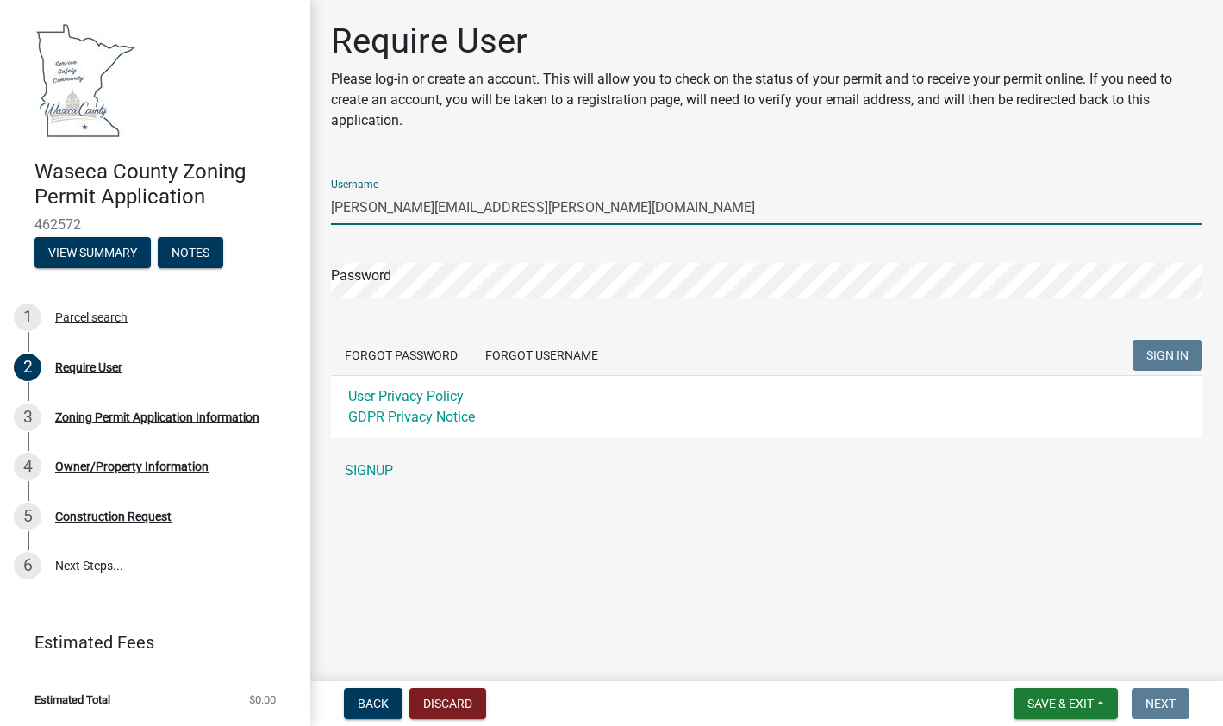
type input "[PERSON_NAME][EMAIL_ADDRESS][PERSON_NAME][DOMAIN_NAME]"
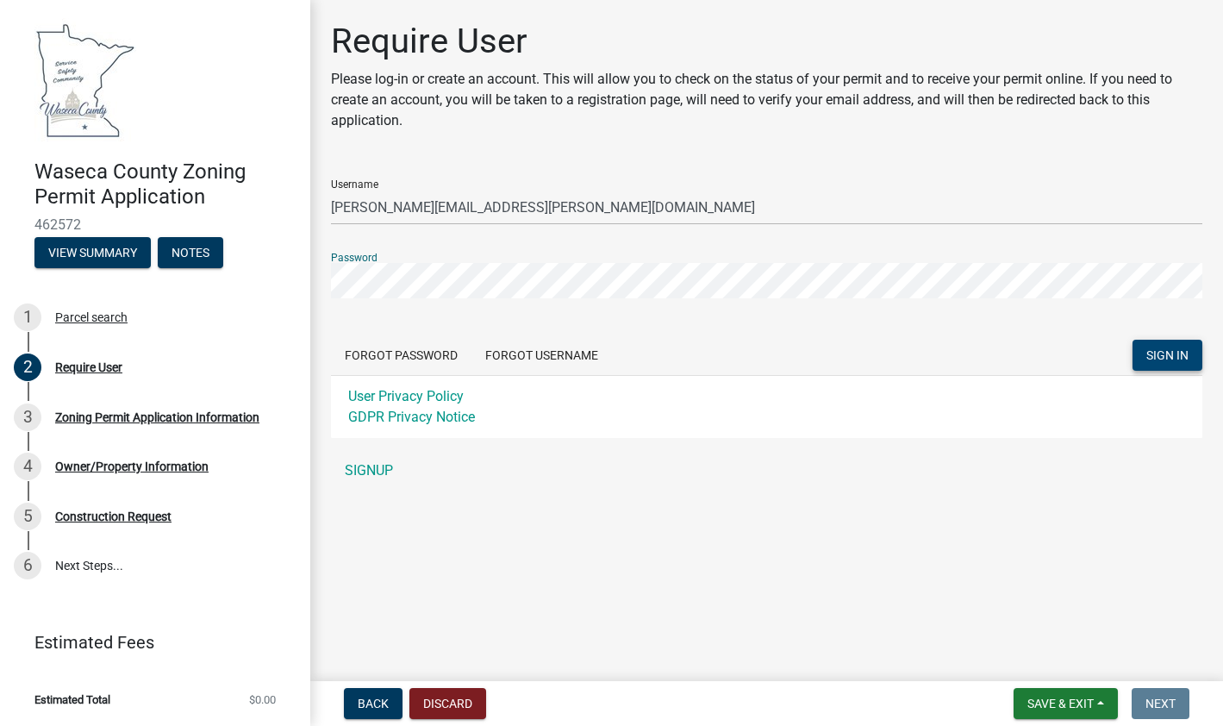
click at [1150, 357] on span "SIGN IN" at bounding box center [1167, 355] width 42 height 14
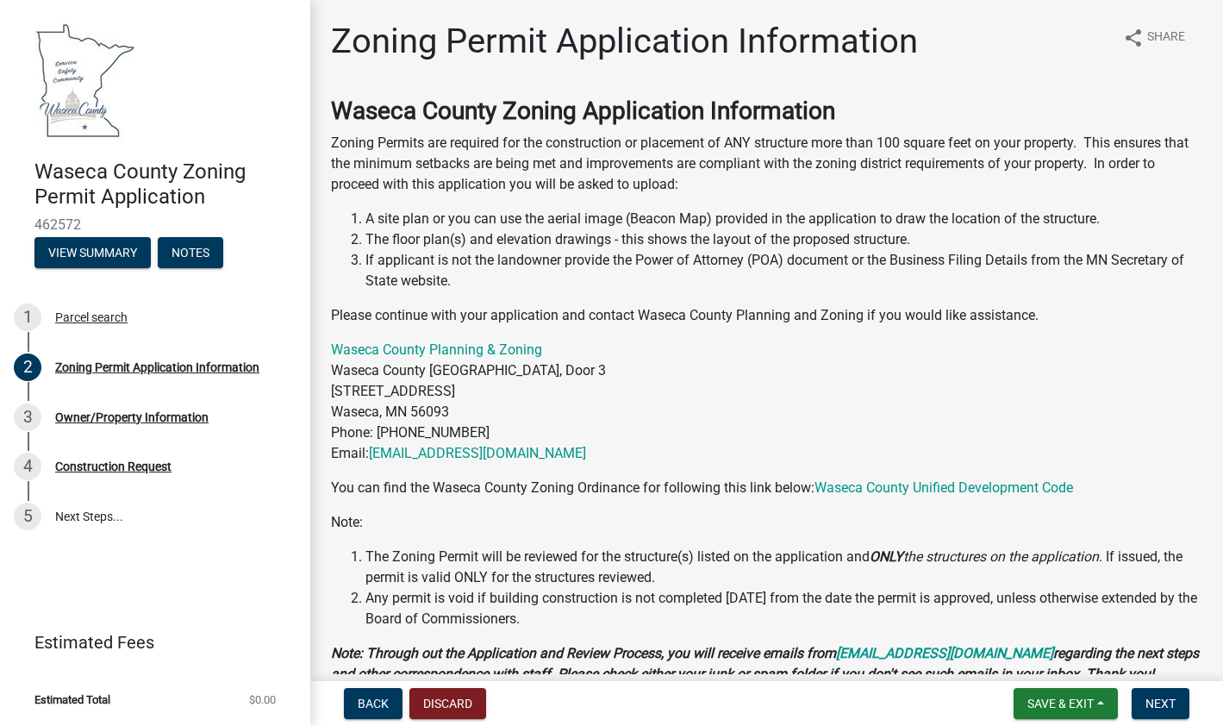
scroll to position [91, 0]
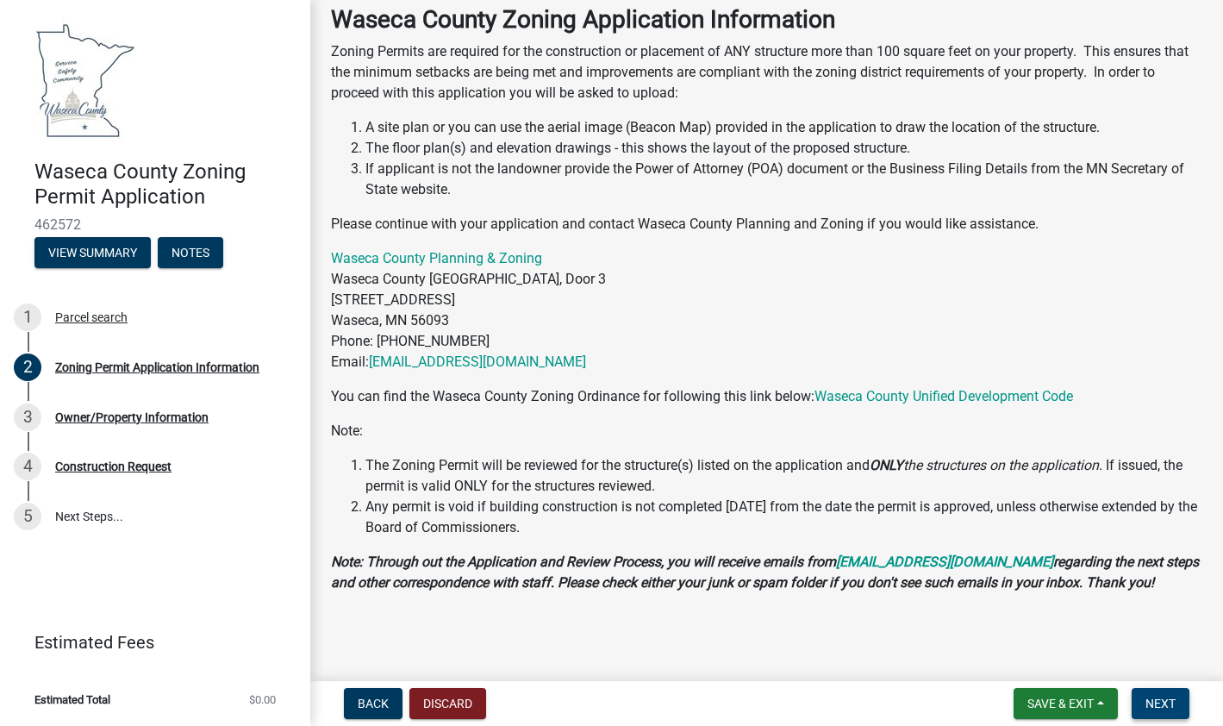
click at [1158, 701] on span "Next" at bounding box center [1160, 703] width 30 height 14
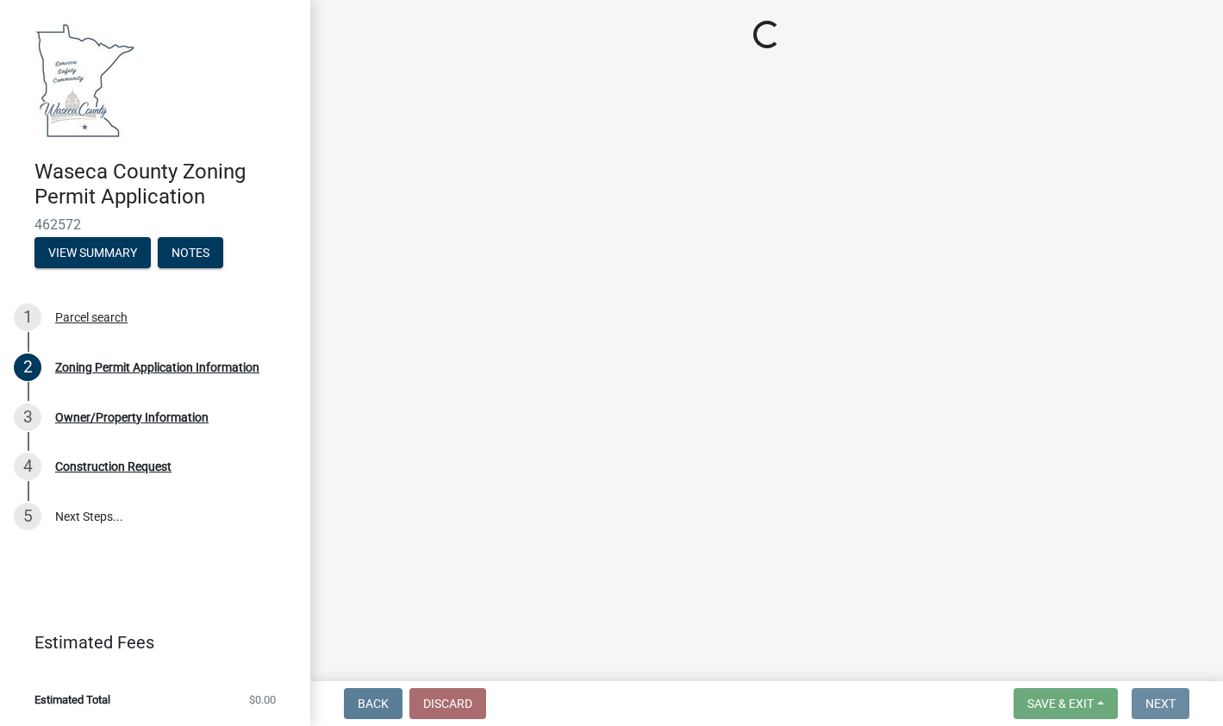
scroll to position [0, 0]
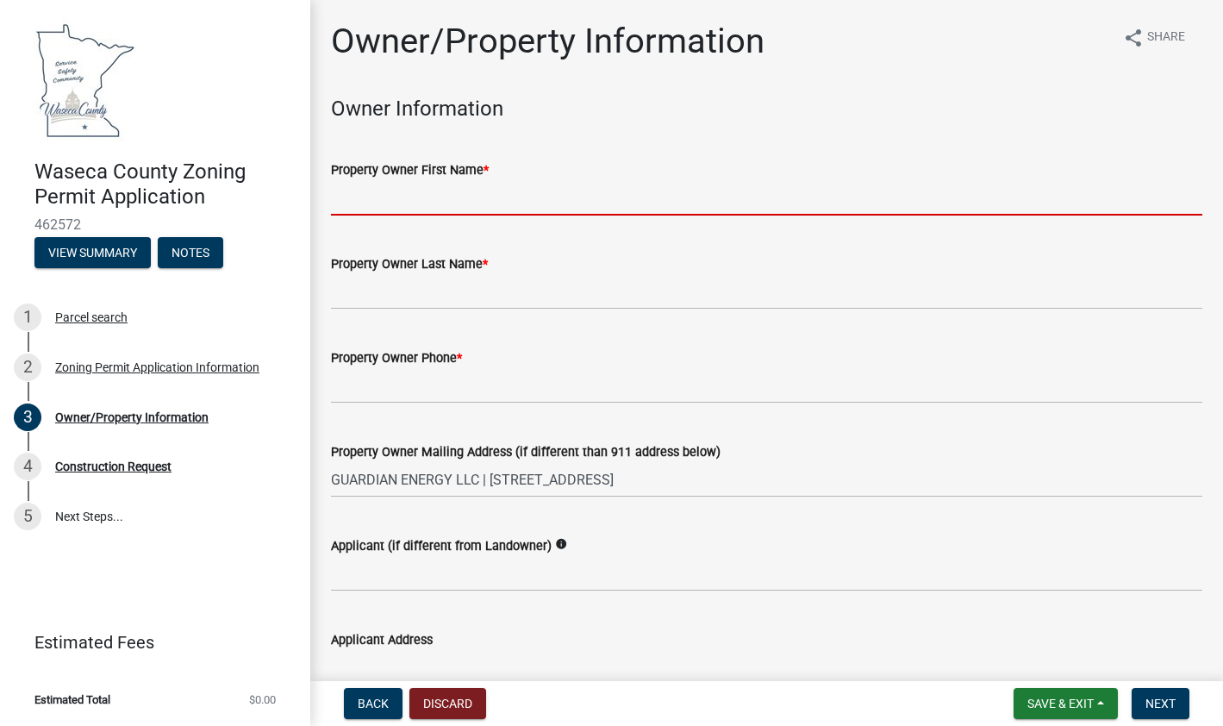
click at [346, 201] on input "Property Owner First Name *" at bounding box center [766, 197] width 871 height 35
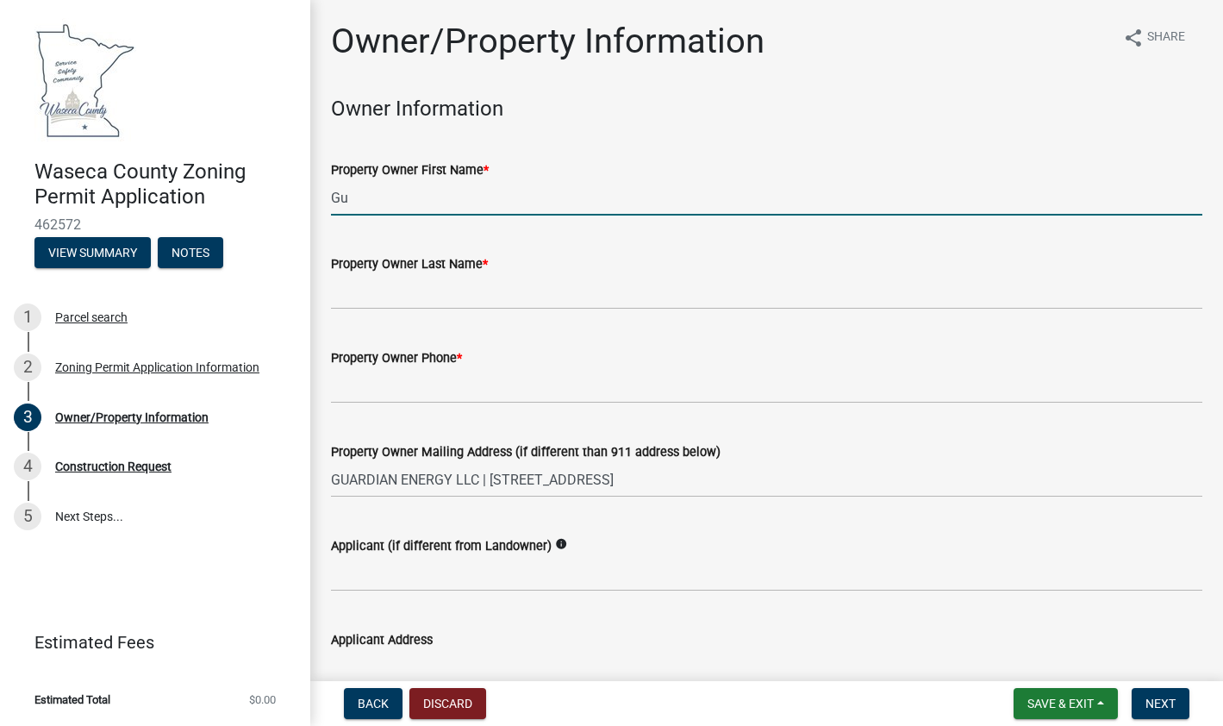
type input "G"
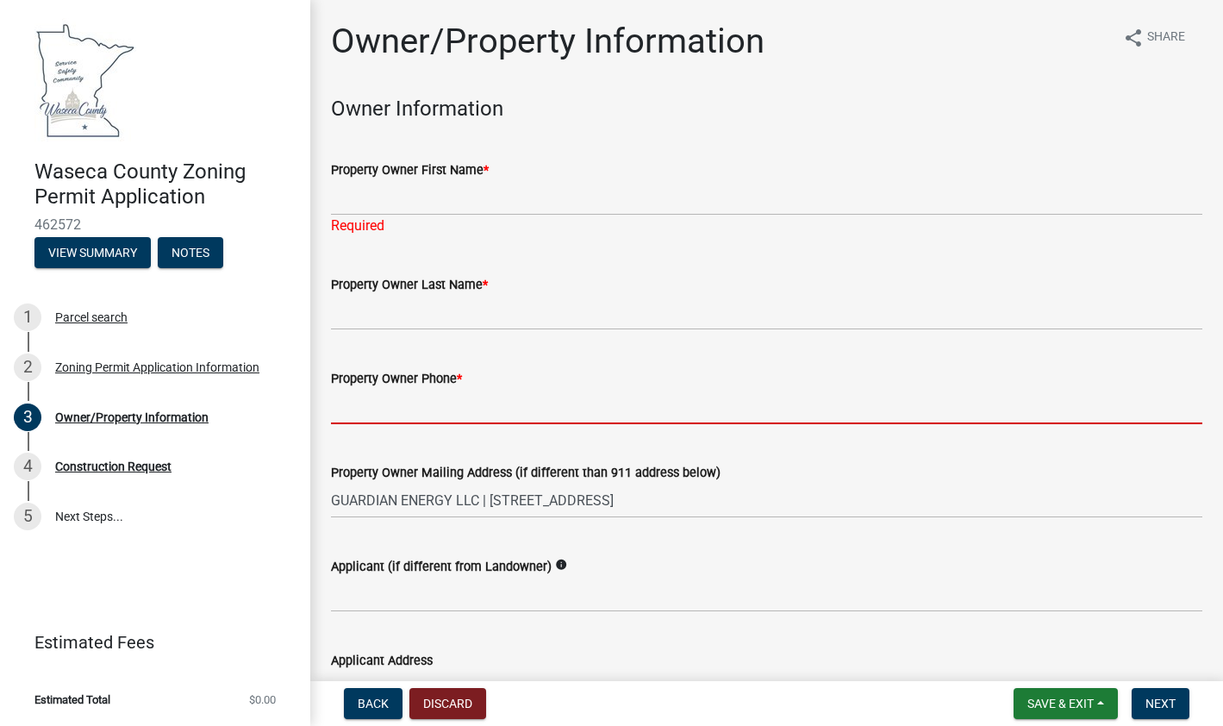
click at [392, 408] on input "Property Owner Phone *" at bounding box center [766, 406] width 871 height 35
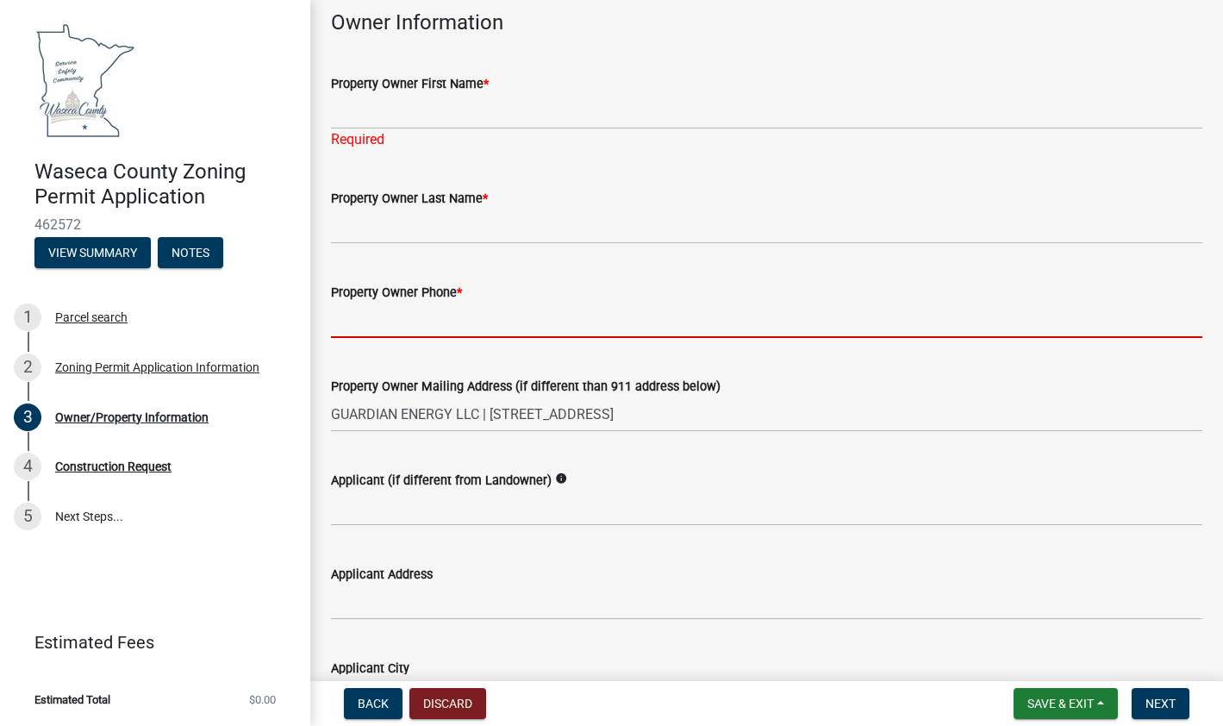
click at [868, 488] on div "Applicant (if different from Landowner) info" at bounding box center [766, 486] width 871 height 80
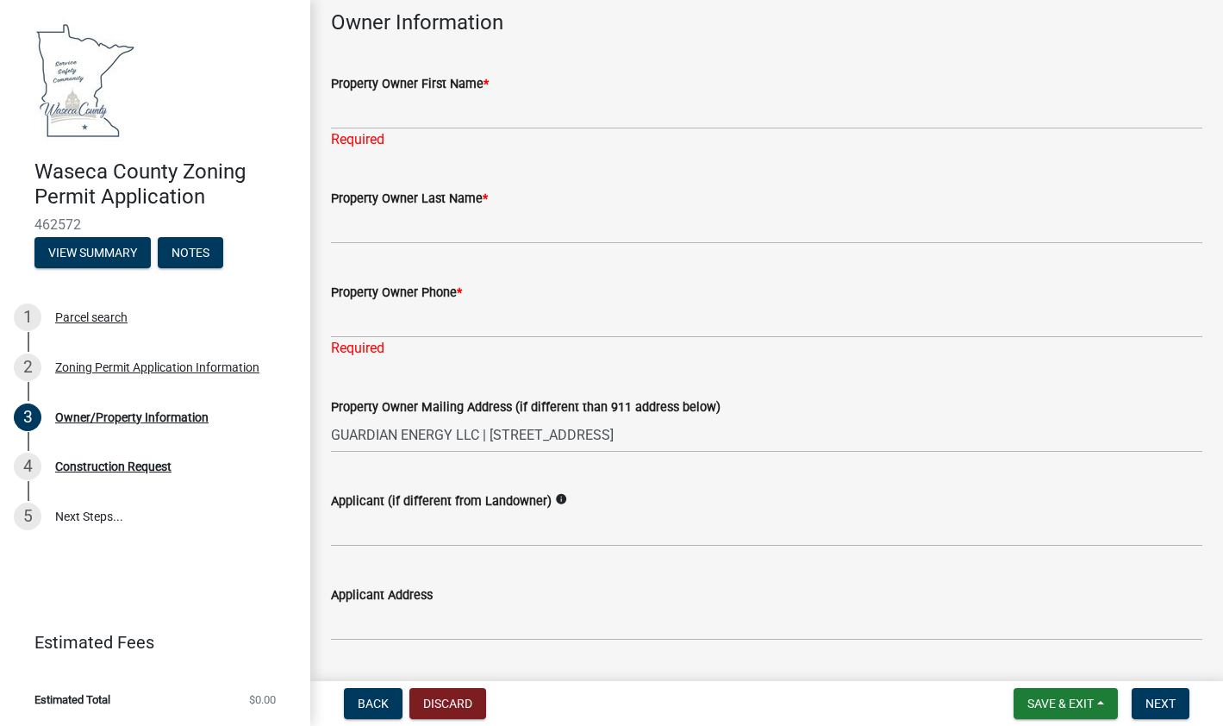
scroll to position [172, 0]
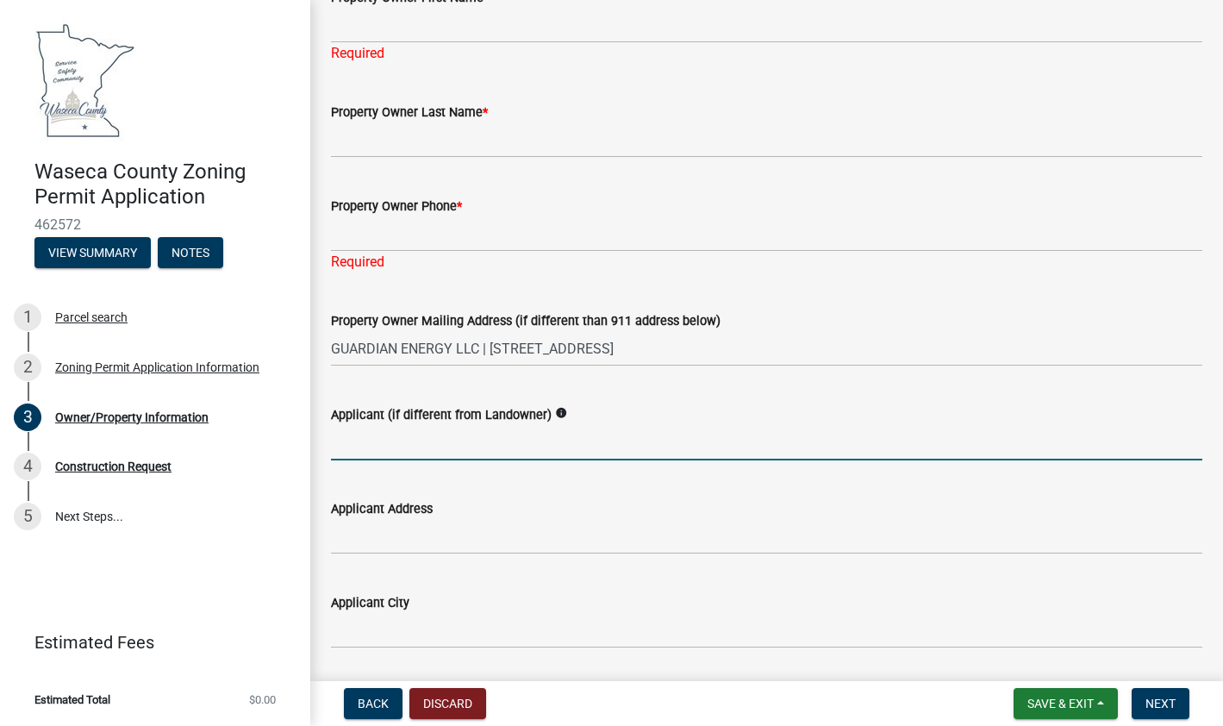
click at [412, 442] on input "Applicant (if different from Landowner)" at bounding box center [766, 442] width 871 height 35
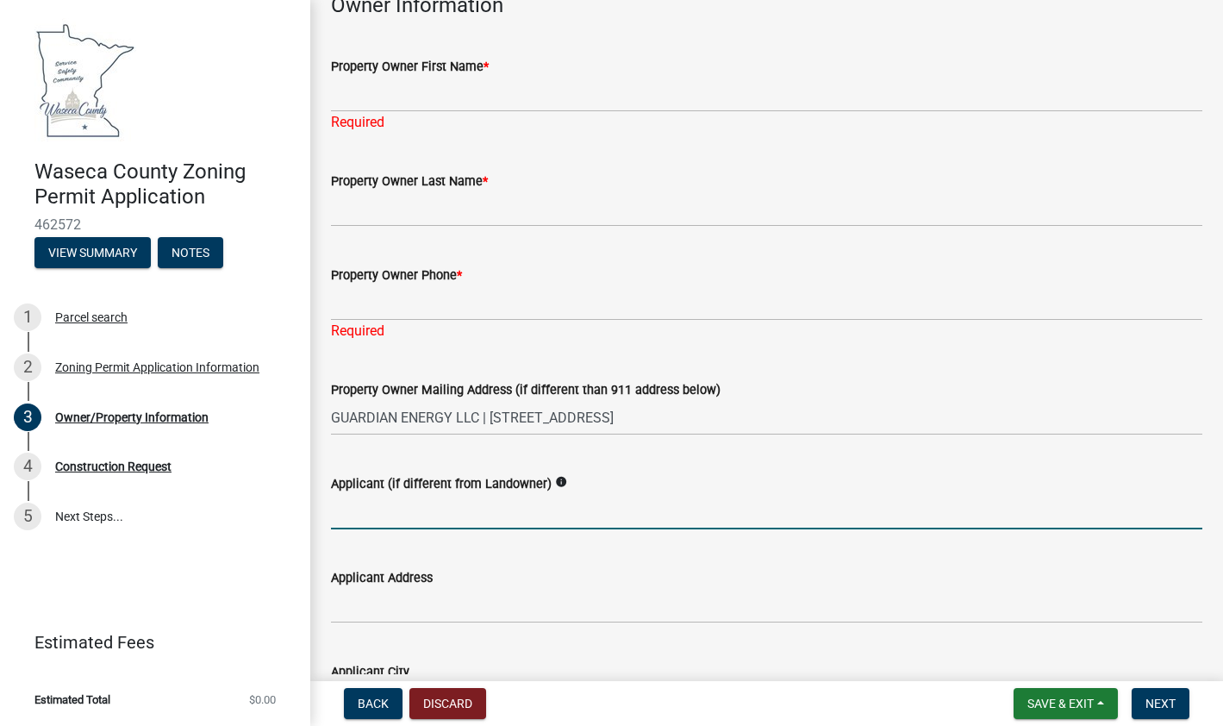
scroll to position [0, 0]
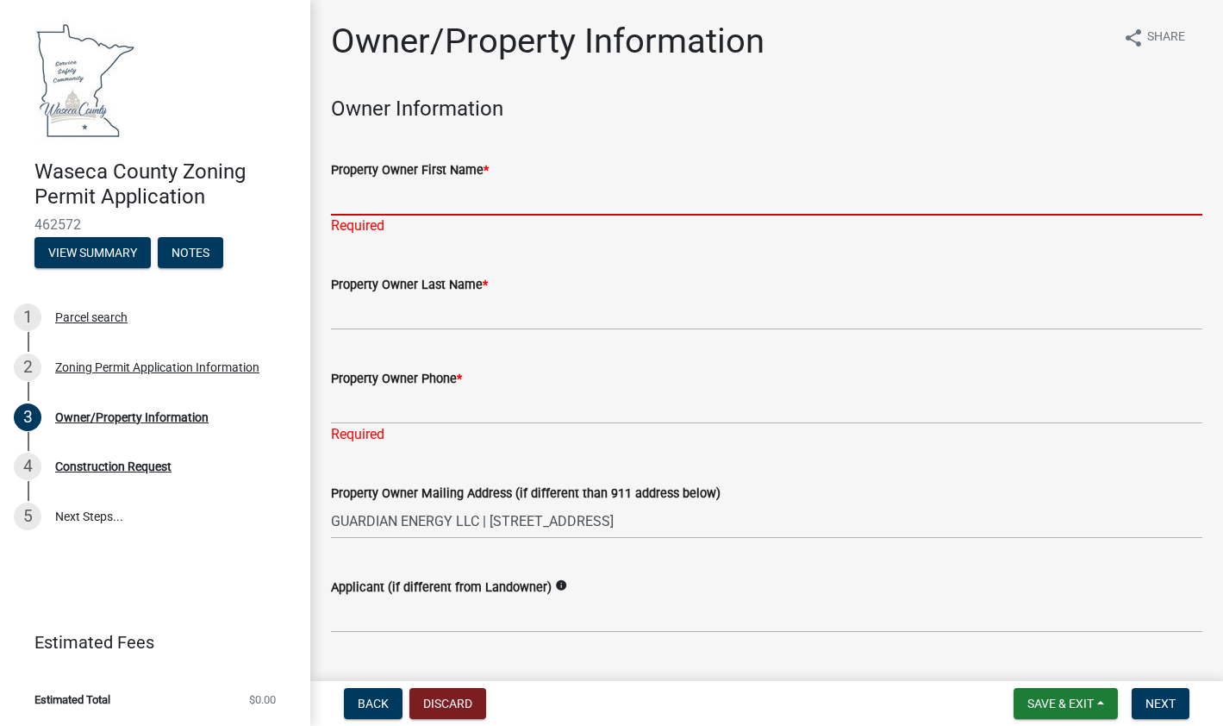
click at [363, 198] on input "Property Owner First Name *" at bounding box center [766, 197] width 871 height 35
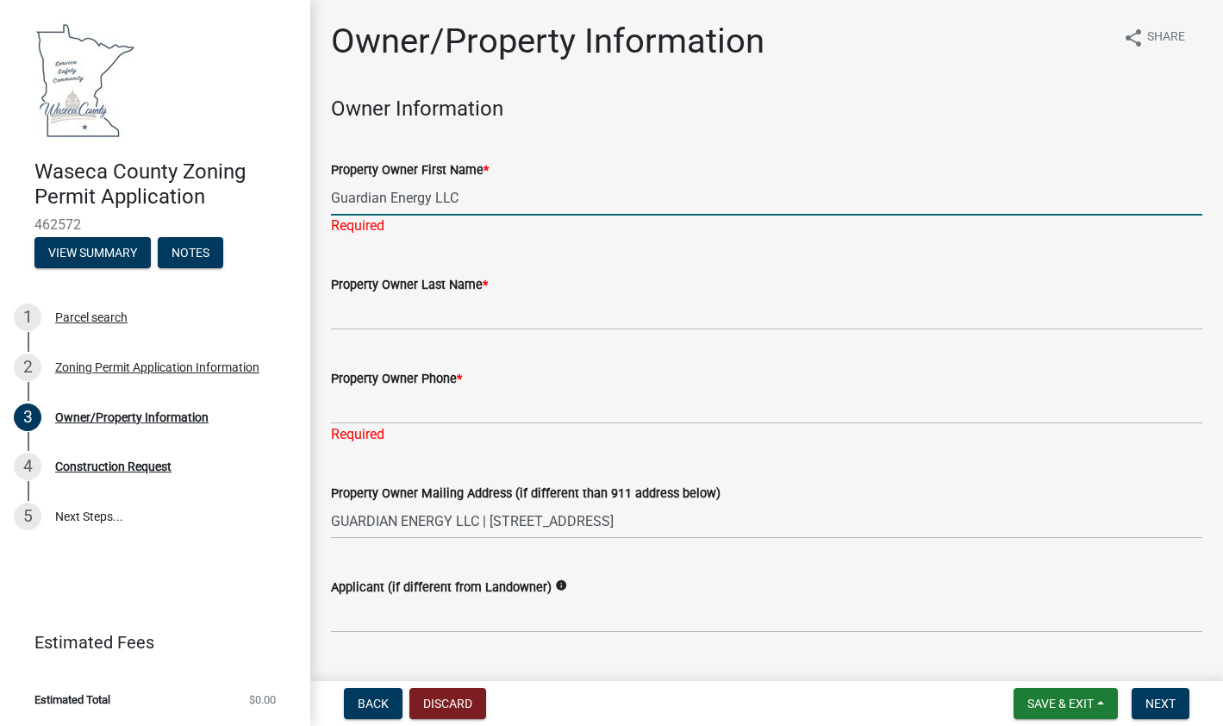
type input "Guardian Energy LLC"
click at [396, 414] on div "Property Owner Phone * Required" at bounding box center [766, 394] width 871 height 101
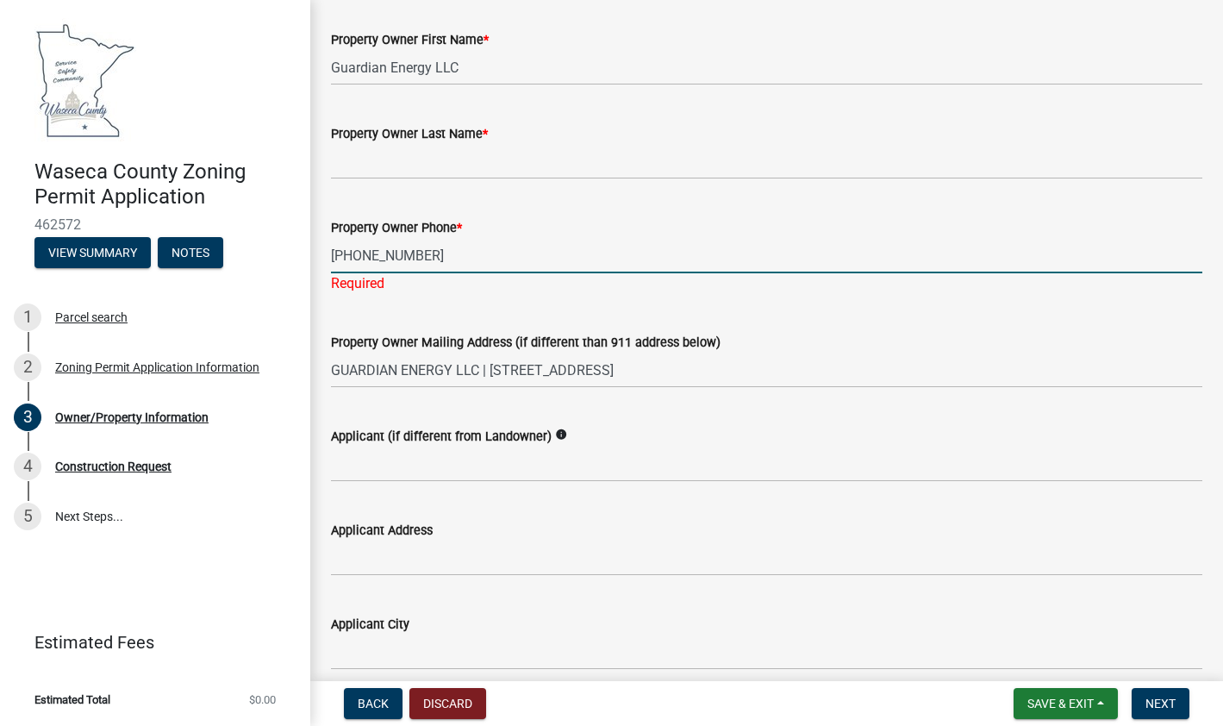
scroll to position [259, 0]
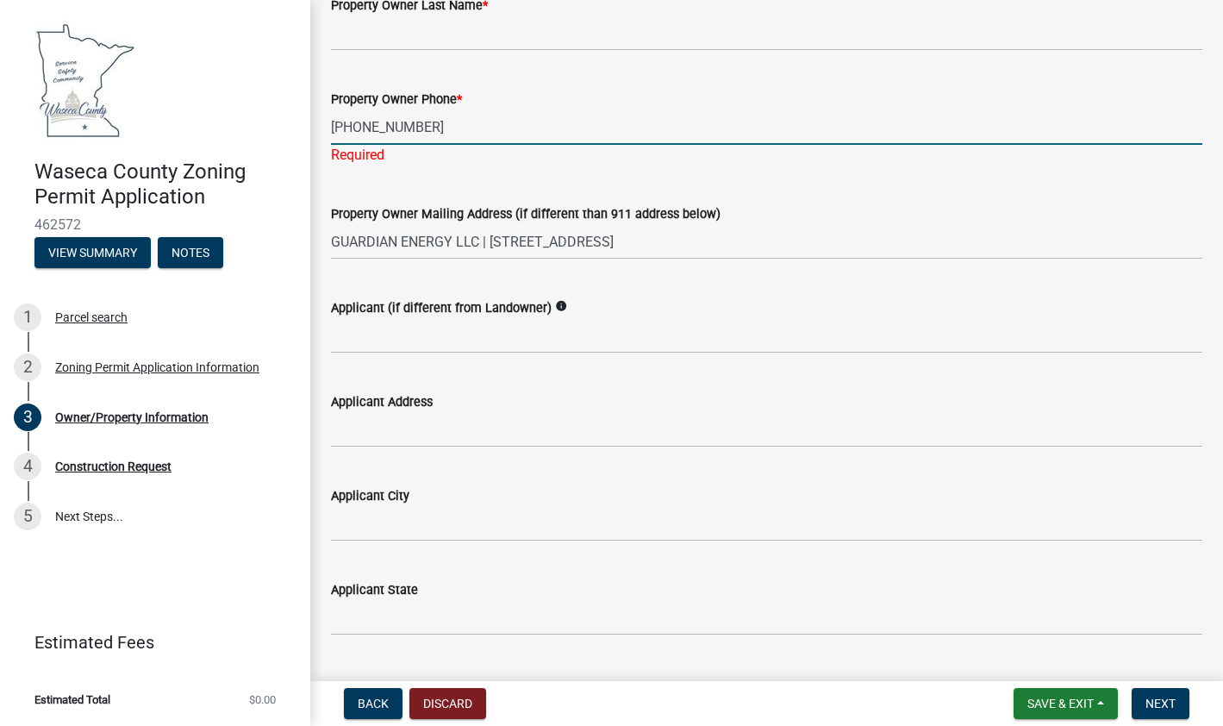
type input "[PHONE_NUMBER]"
click at [395, 333] on wm-data-entity-input "Applicant (if different from Landowner) info" at bounding box center [766, 320] width 871 height 94
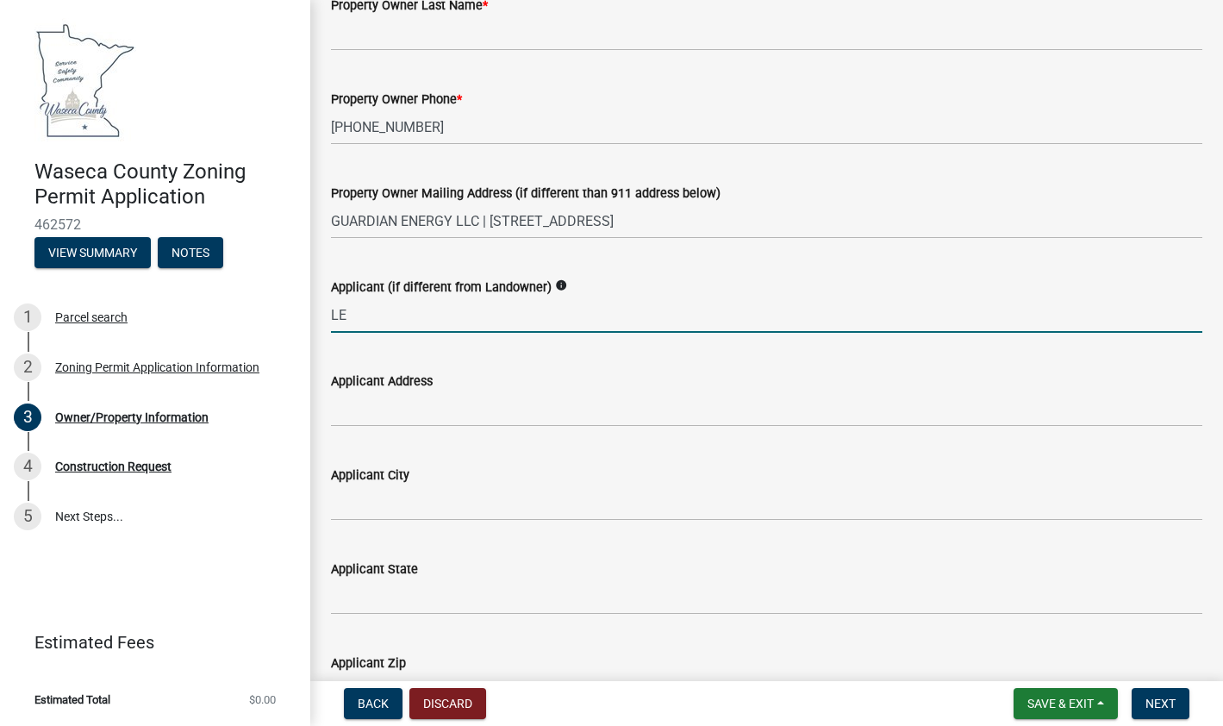
type input "L"
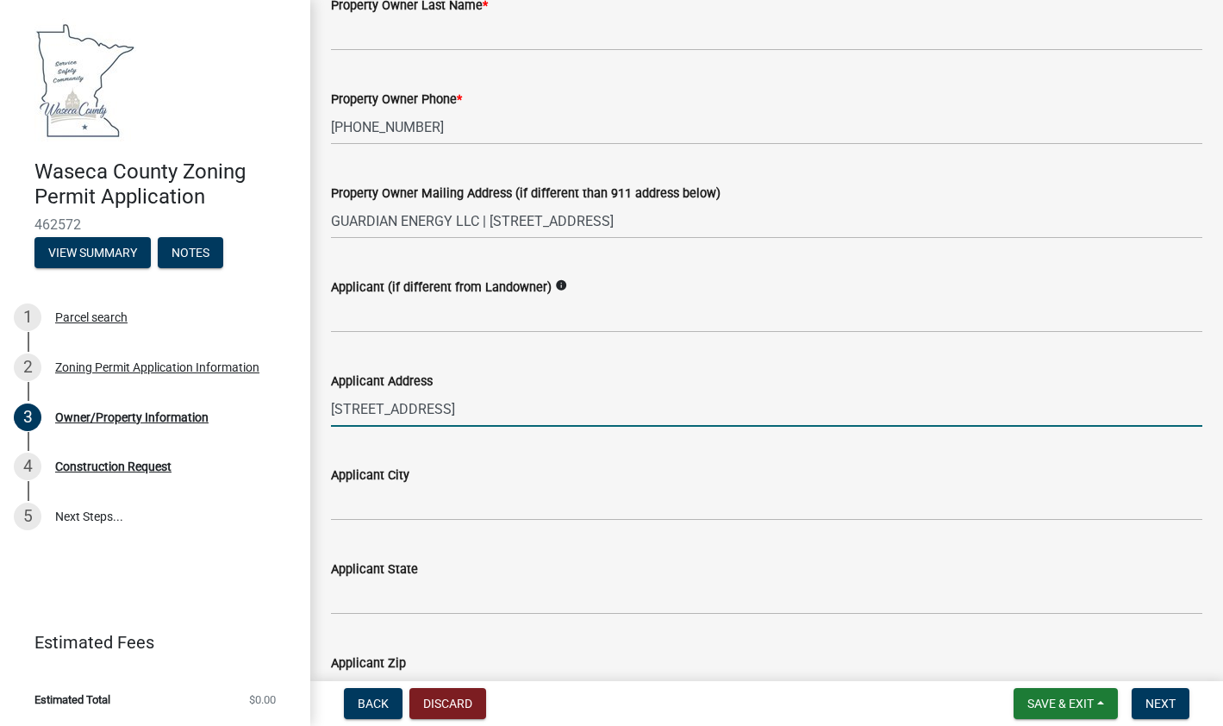
type input "[STREET_ADDRESS]"
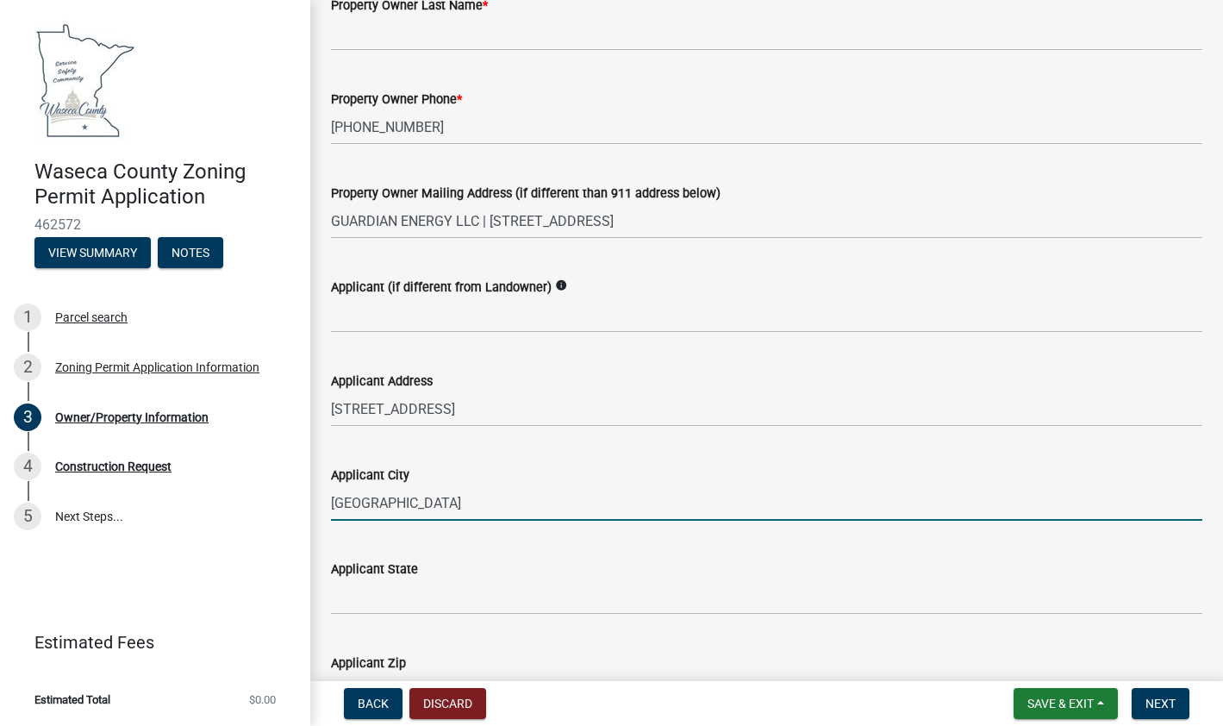
type input "[GEOGRAPHIC_DATA]"
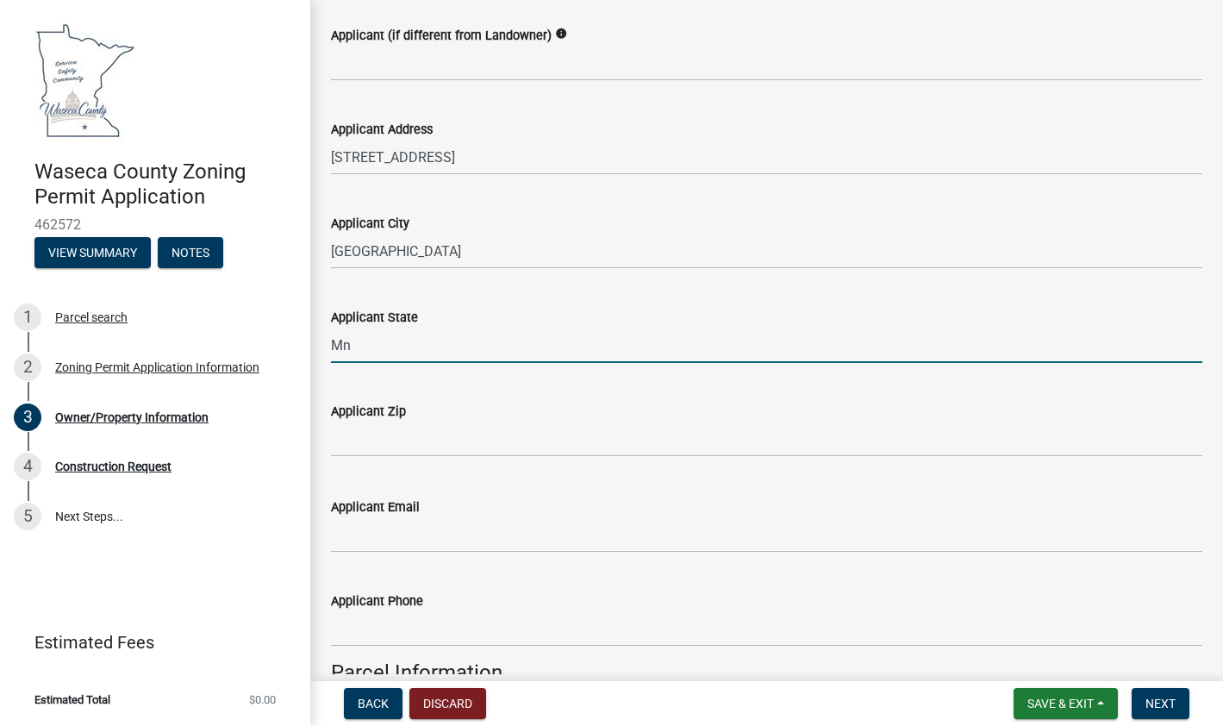
scroll to position [517, 0]
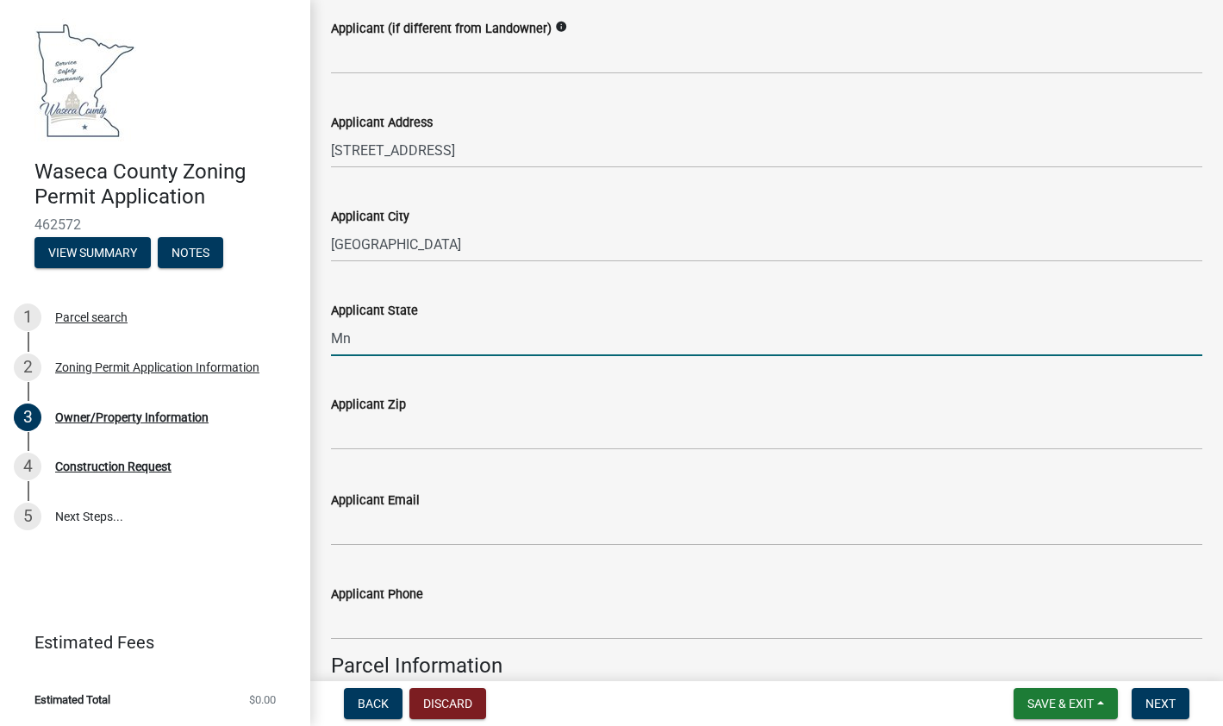
type input "Mn"
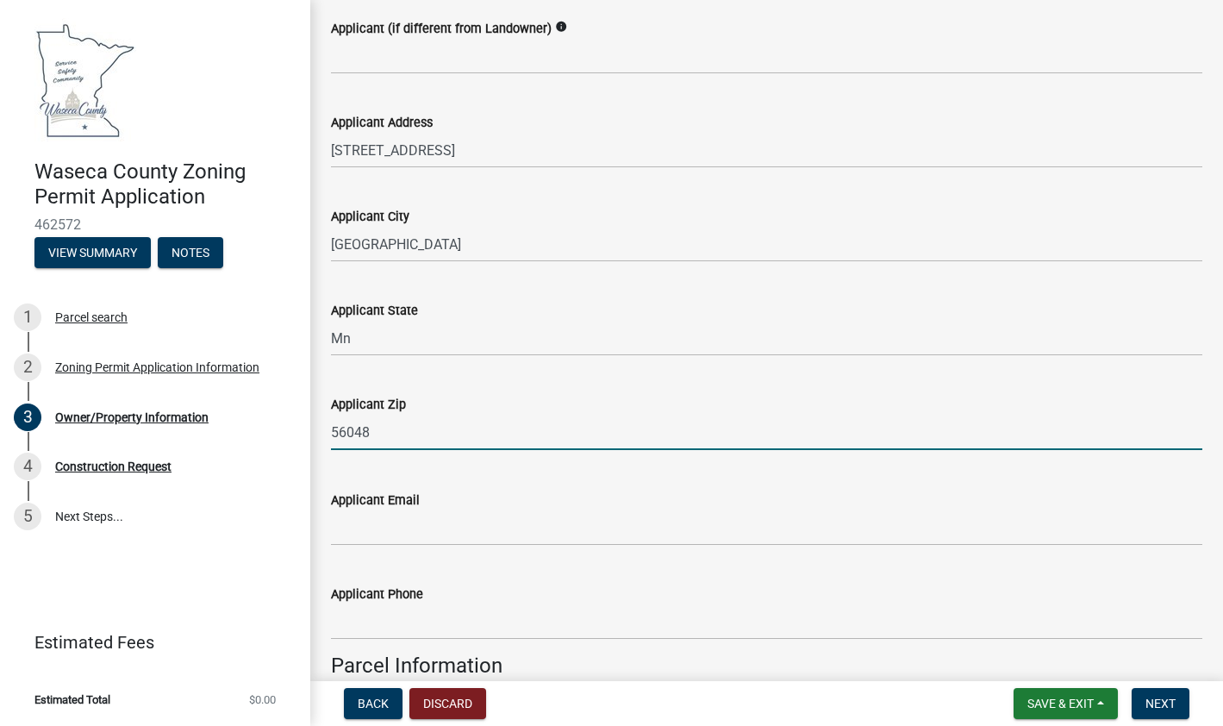
type input "56048"
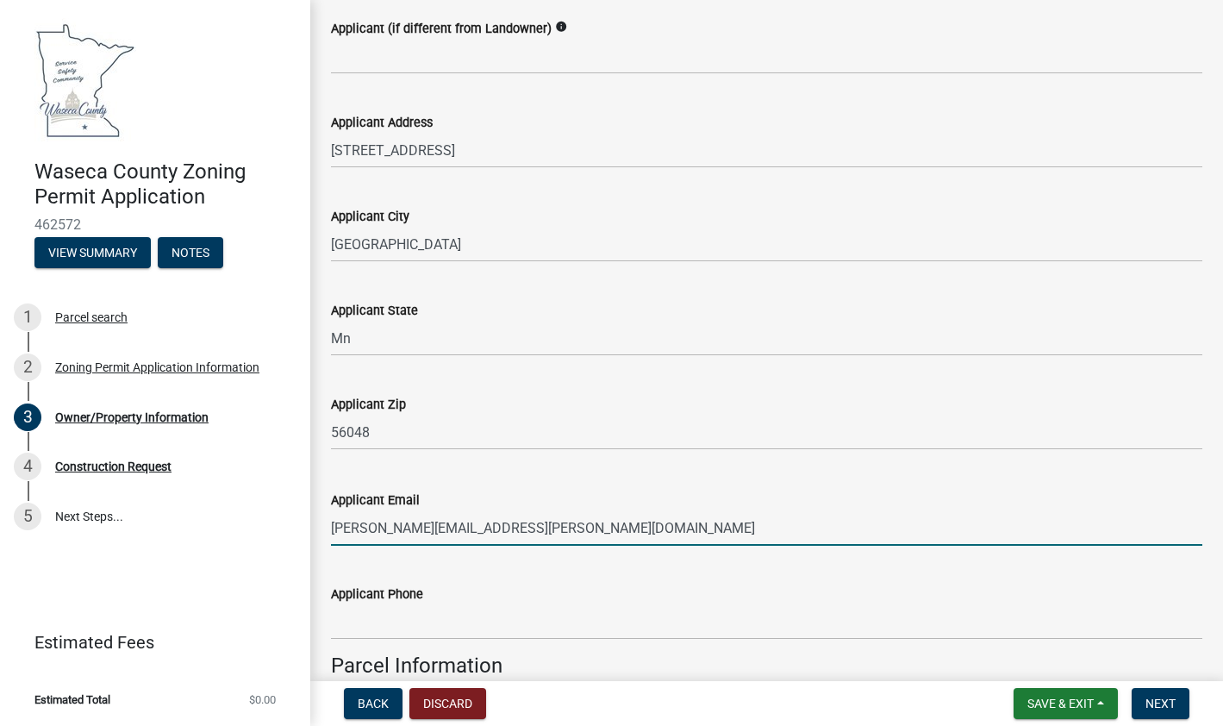
type input "[PERSON_NAME][EMAIL_ADDRESS][PERSON_NAME][DOMAIN_NAME]"
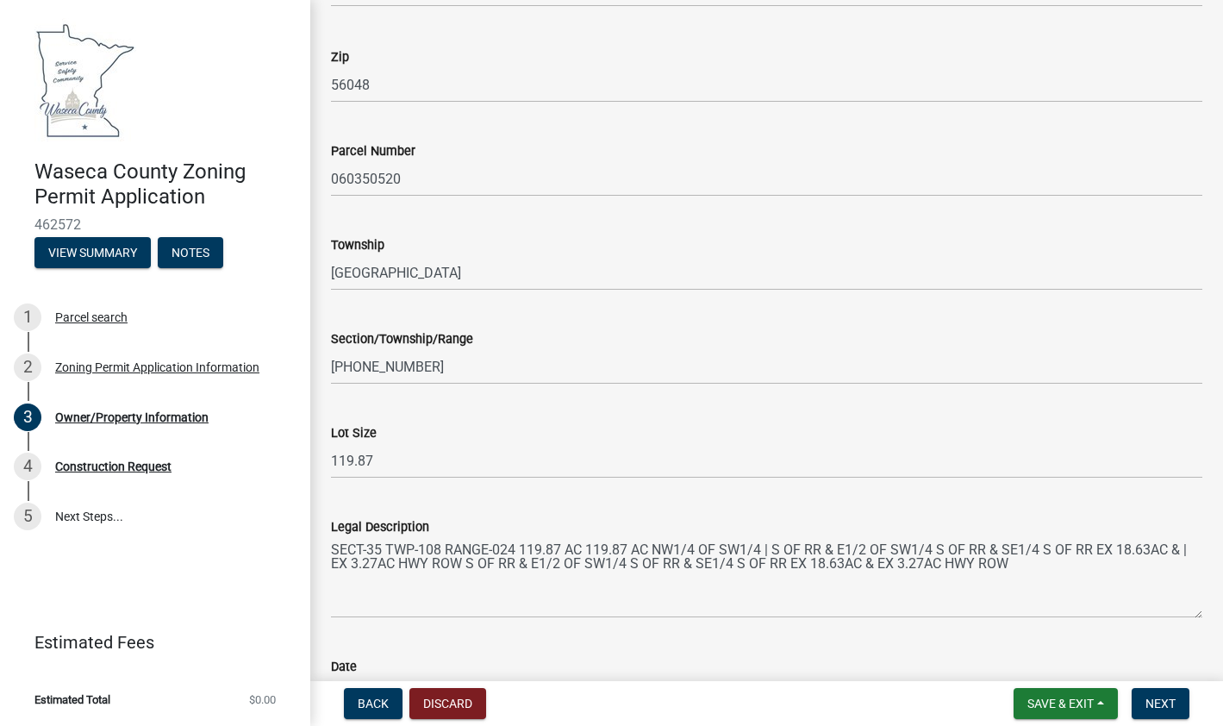
scroll to position [1588, 0]
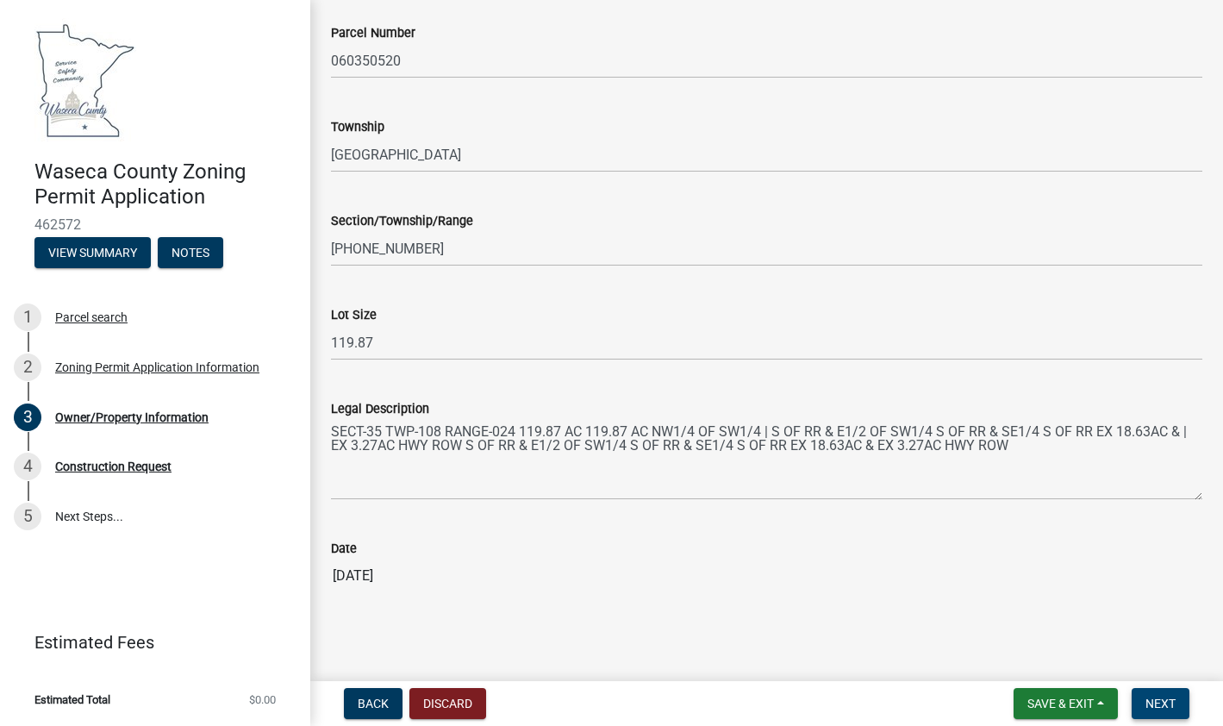
type input "[PHONE_NUMBER]"
click at [1176, 709] on button "Next" at bounding box center [1160, 703] width 58 height 31
click at [1171, 701] on span "Next" at bounding box center [1160, 703] width 30 height 14
click at [1167, 701] on span "Next" at bounding box center [1160, 703] width 30 height 14
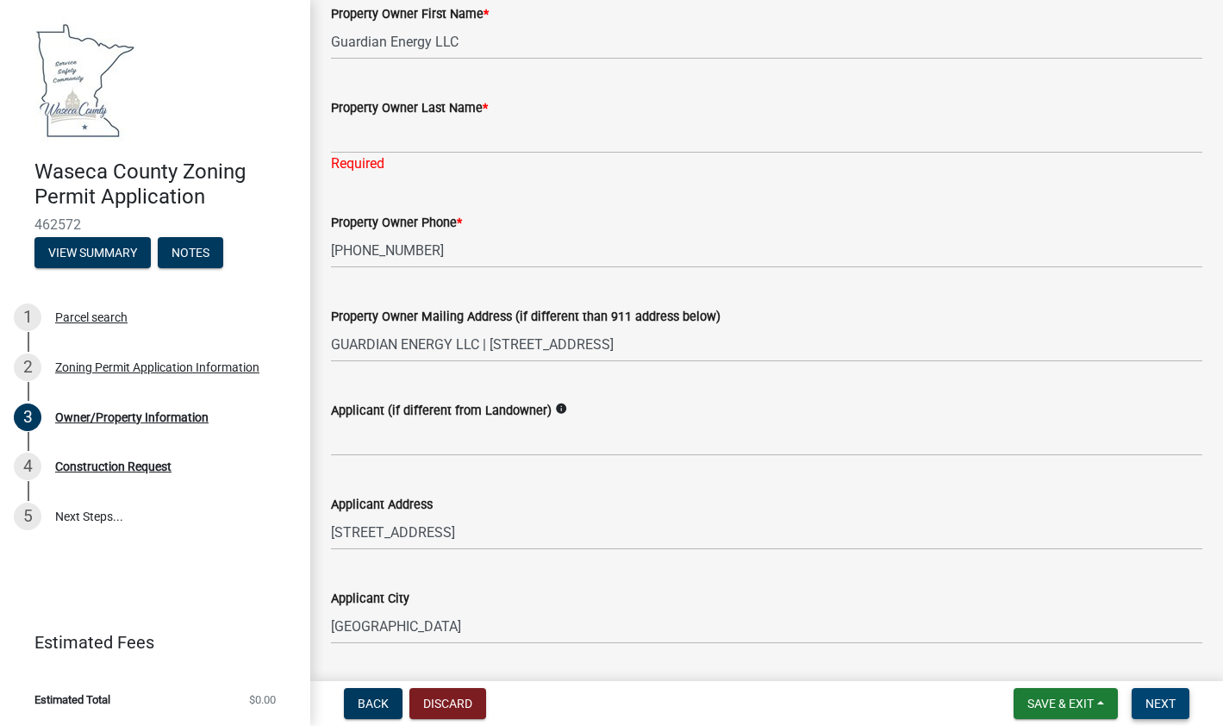
scroll to position [0, 0]
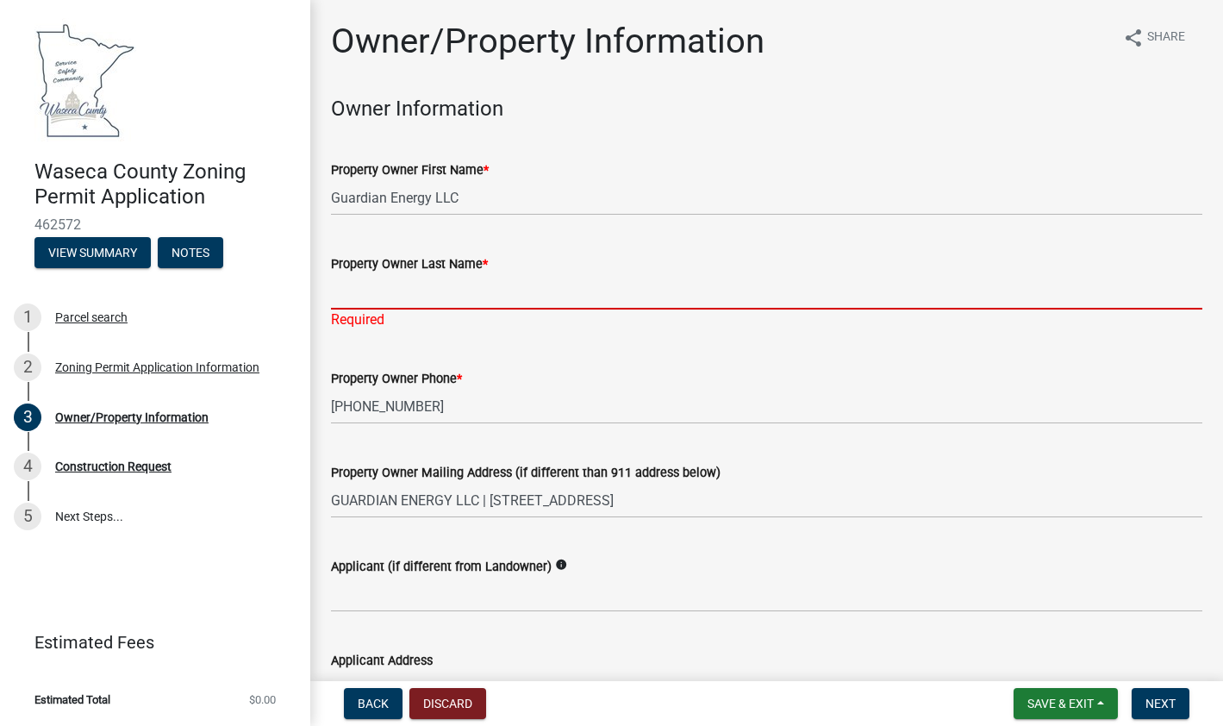
click at [369, 294] on input "Property Owner Last Name *" at bounding box center [766, 291] width 871 height 35
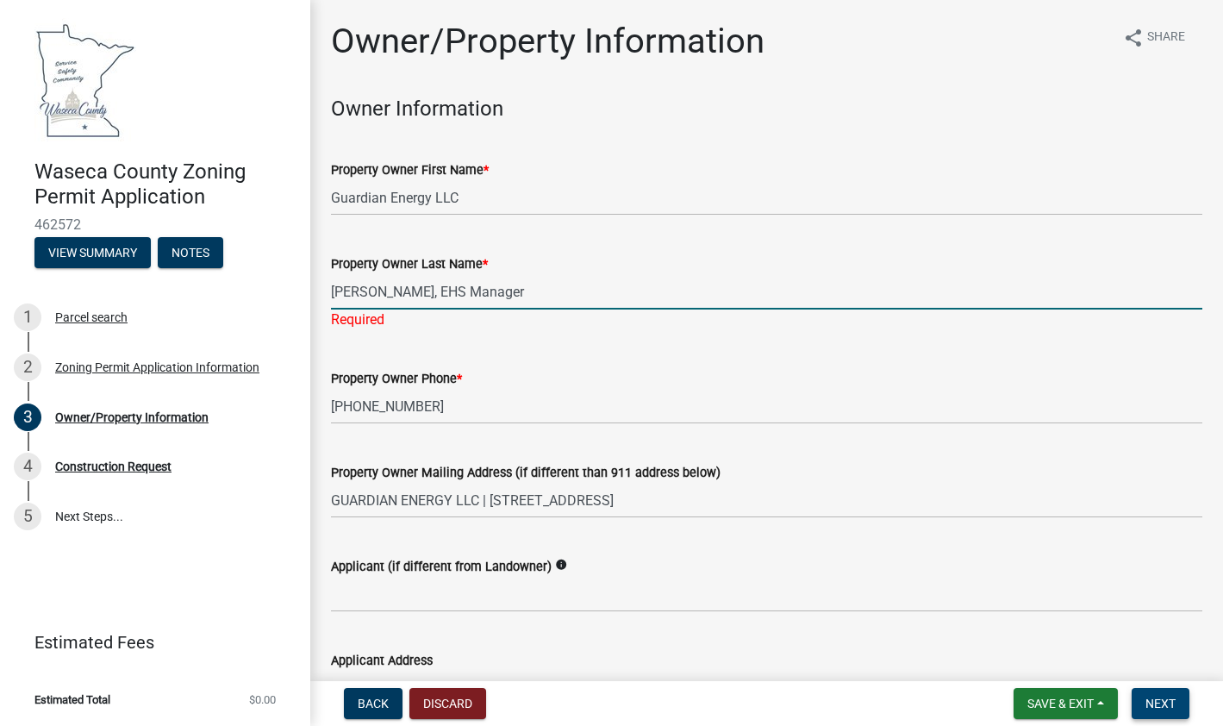
type input "[PERSON_NAME], EHS Manager"
click at [1156, 692] on button "Next" at bounding box center [1160, 703] width 58 height 31
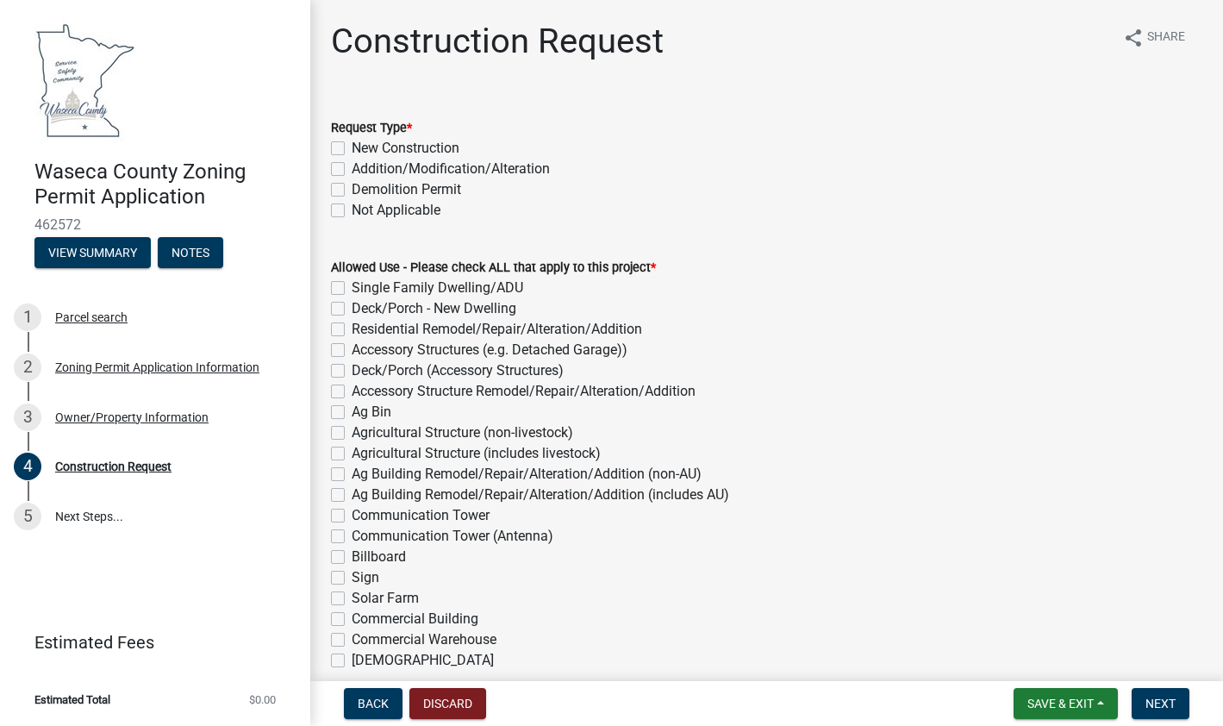
click at [352, 153] on label "New Construction" at bounding box center [406, 148] width 108 height 21
click at [352, 149] on input "New Construction" at bounding box center [357, 143] width 11 height 11
checkbox input "true"
checkbox input "false"
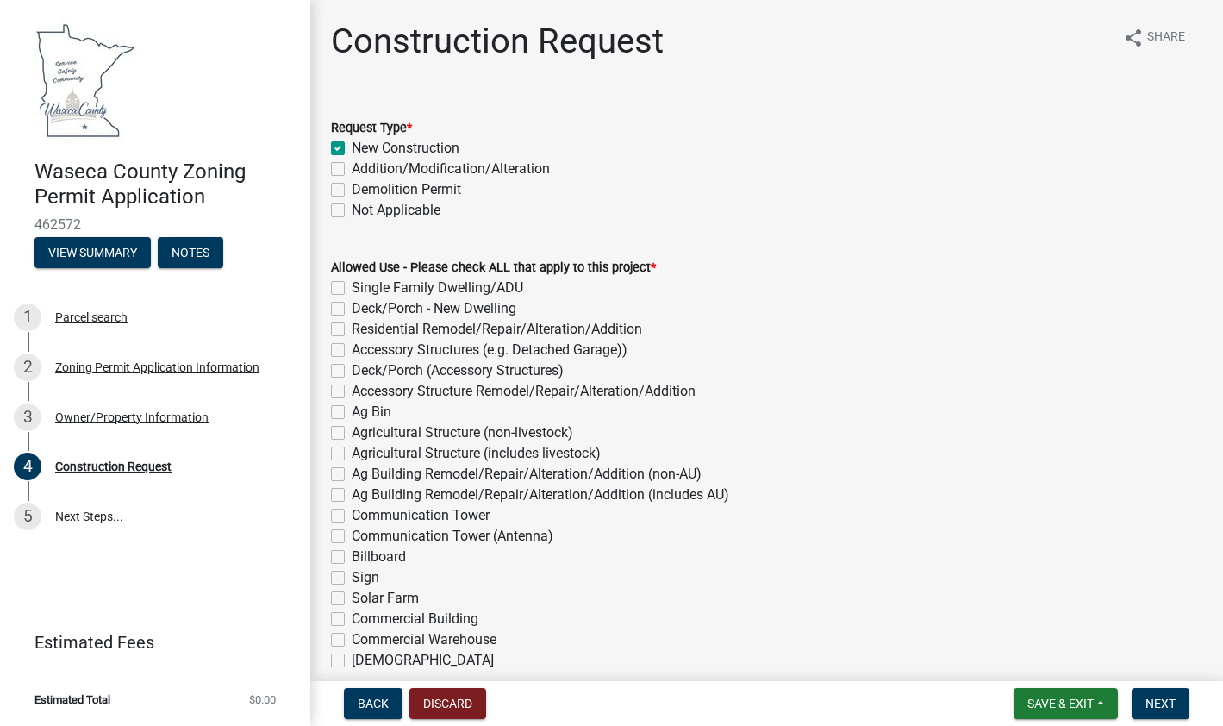
checkbox input "false"
click at [832, 257] on div "Allowed Use - Please check ALL that apply to this project *" at bounding box center [766, 267] width 871 height 21
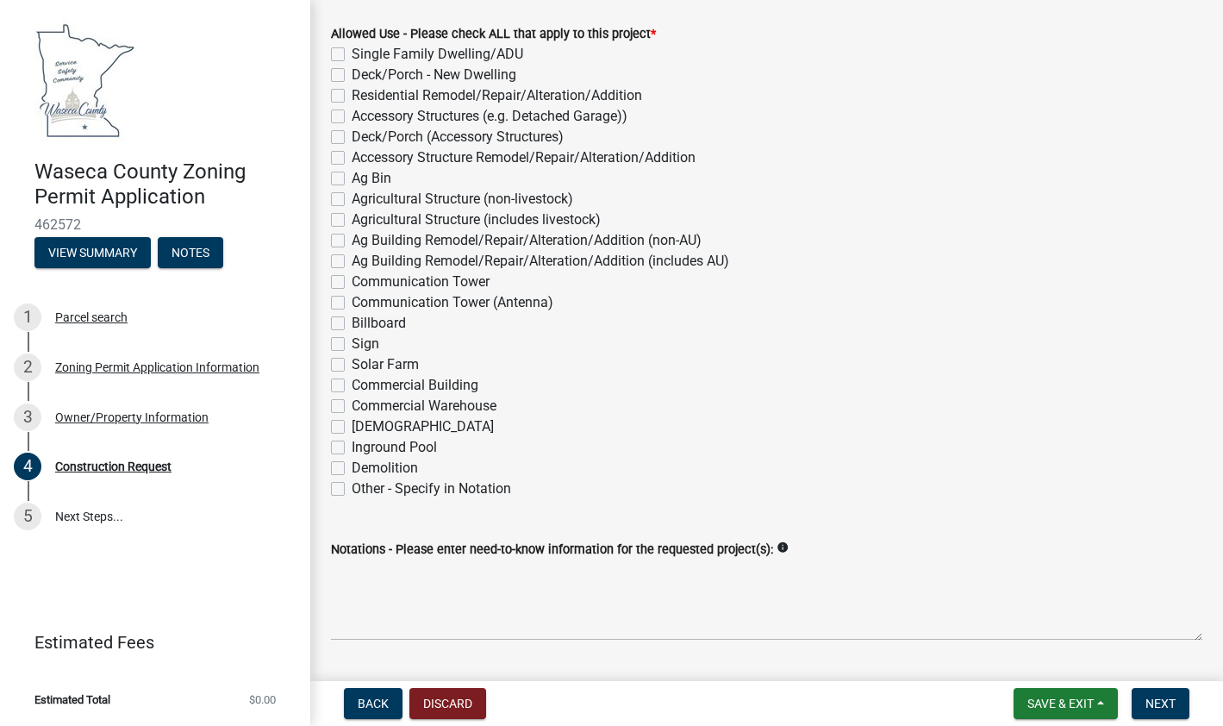
scroll to position [259, 0]
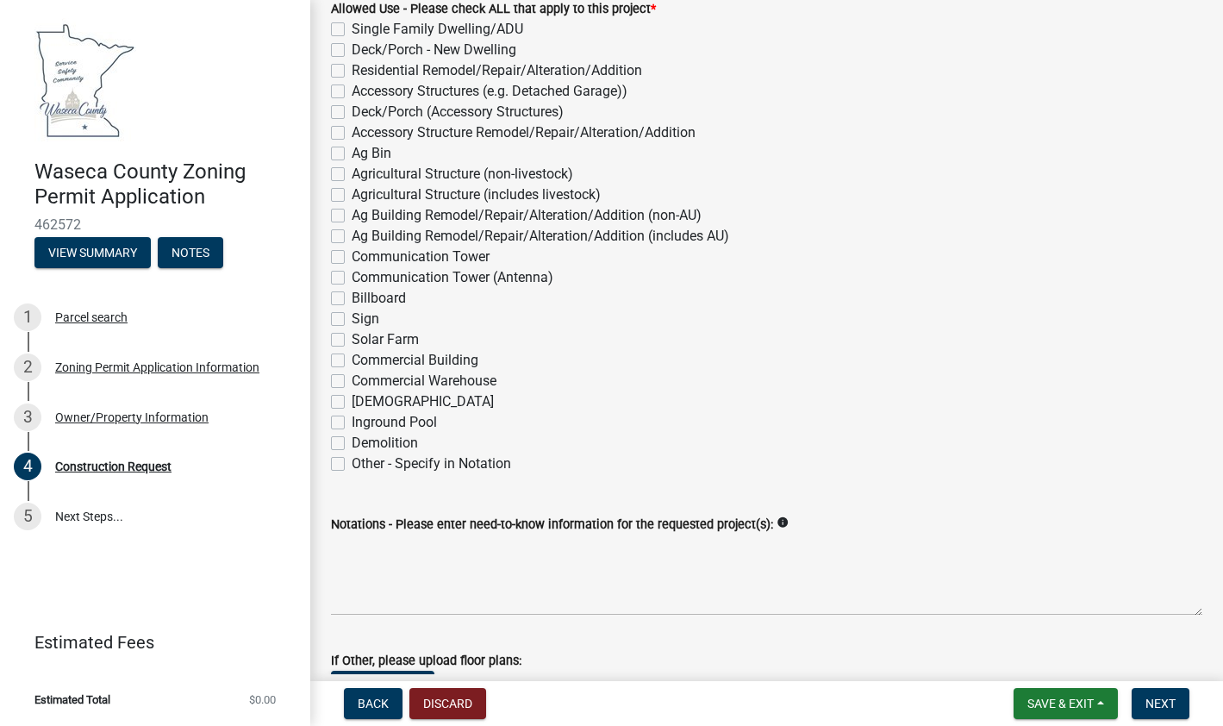
click at [336, 456] on div "Other - Specify in Notation" at bounding box center [766, 463] width 871 height 21
click at [352, 465] on label "Other - Specify in Notation" at bounding box center [431, 463] width 159 height 21
click at [352, 464] on input "Other - Specify in Notation" at bounding box center [357, 458] width 11 height 11
checkbox input "true"
checkbox input "false"
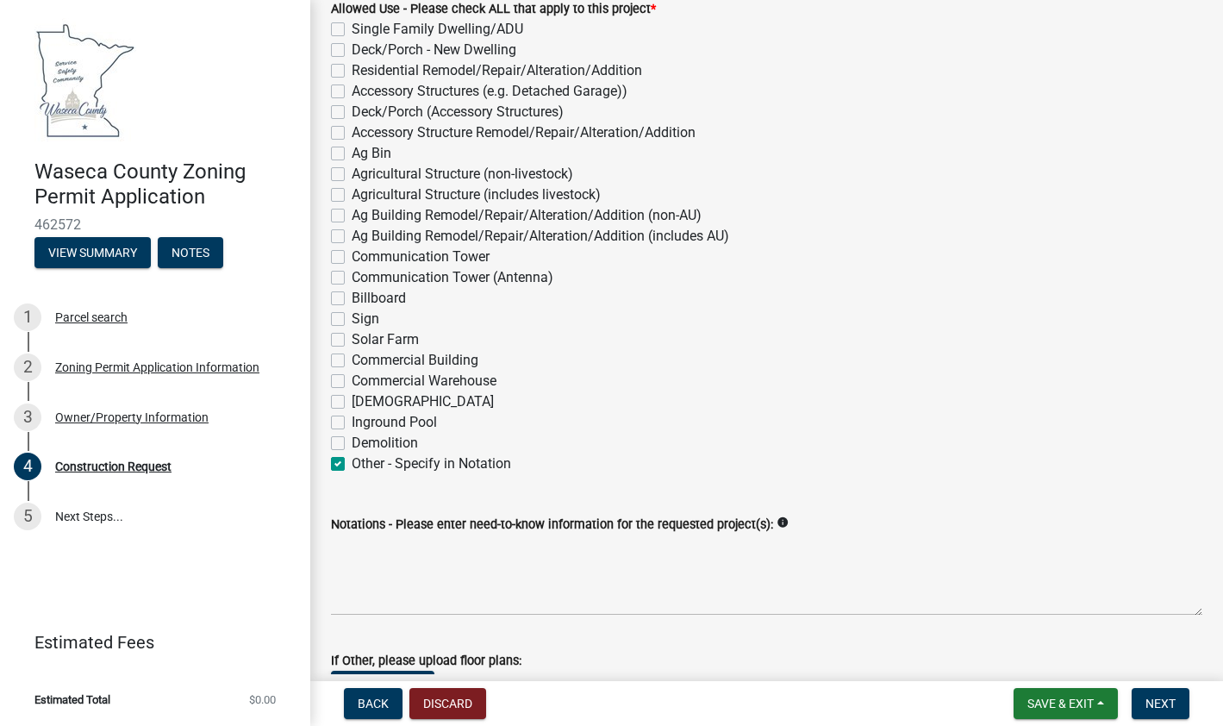
checkbox input "false"
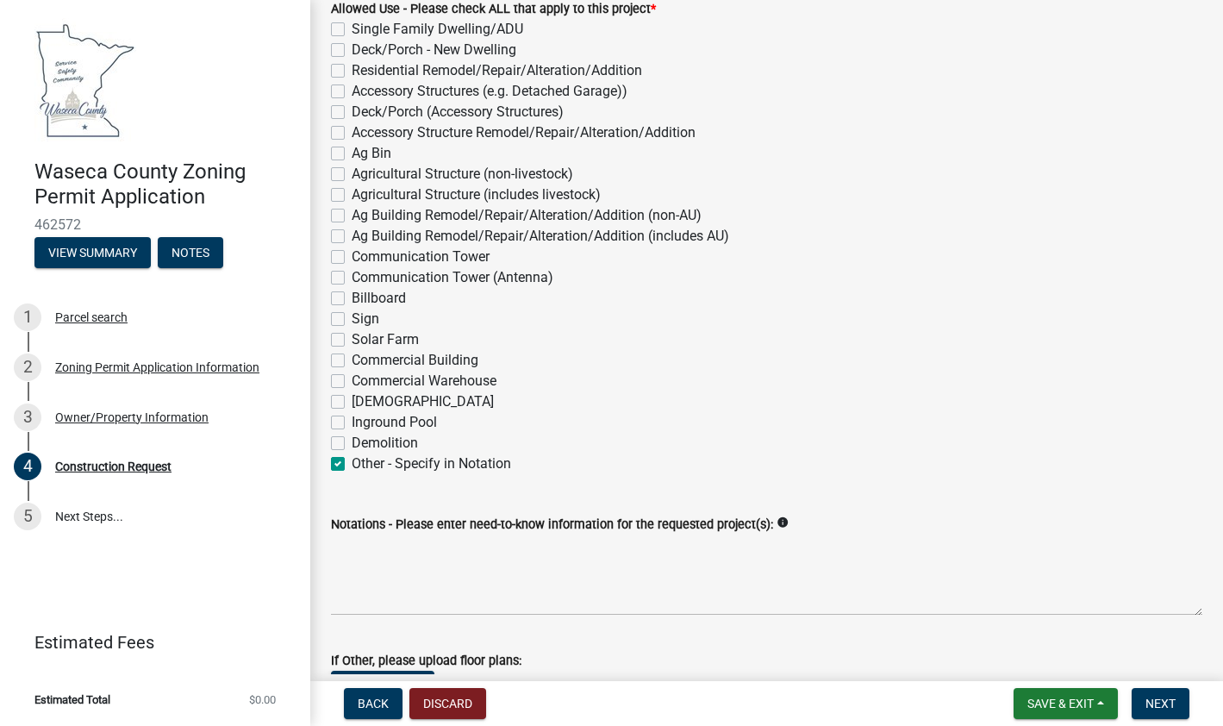
checkbox input "false"
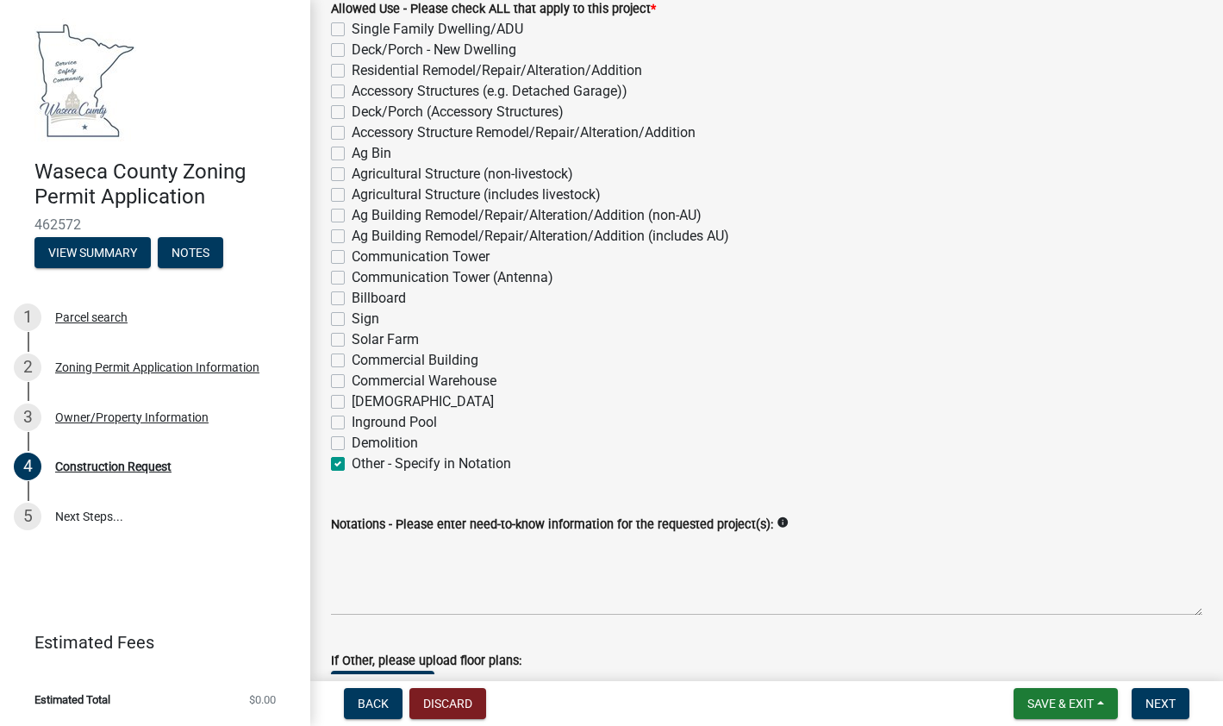
checkbox input "false"
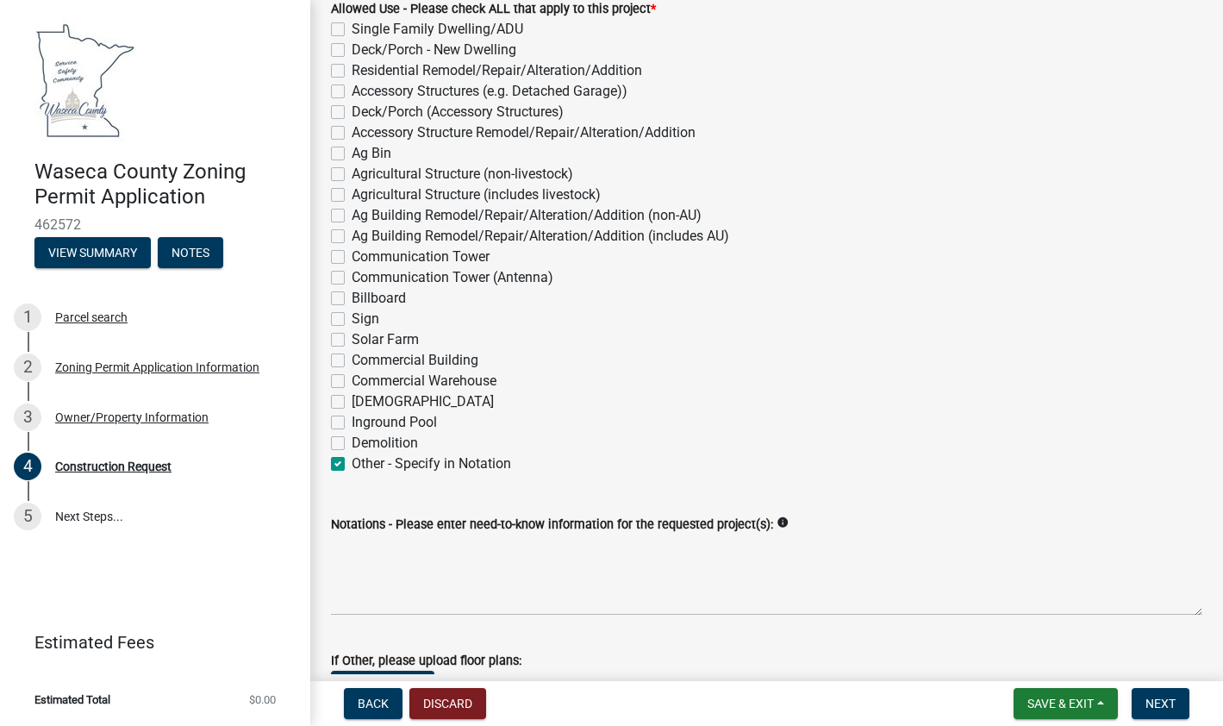
checkbox input "false"
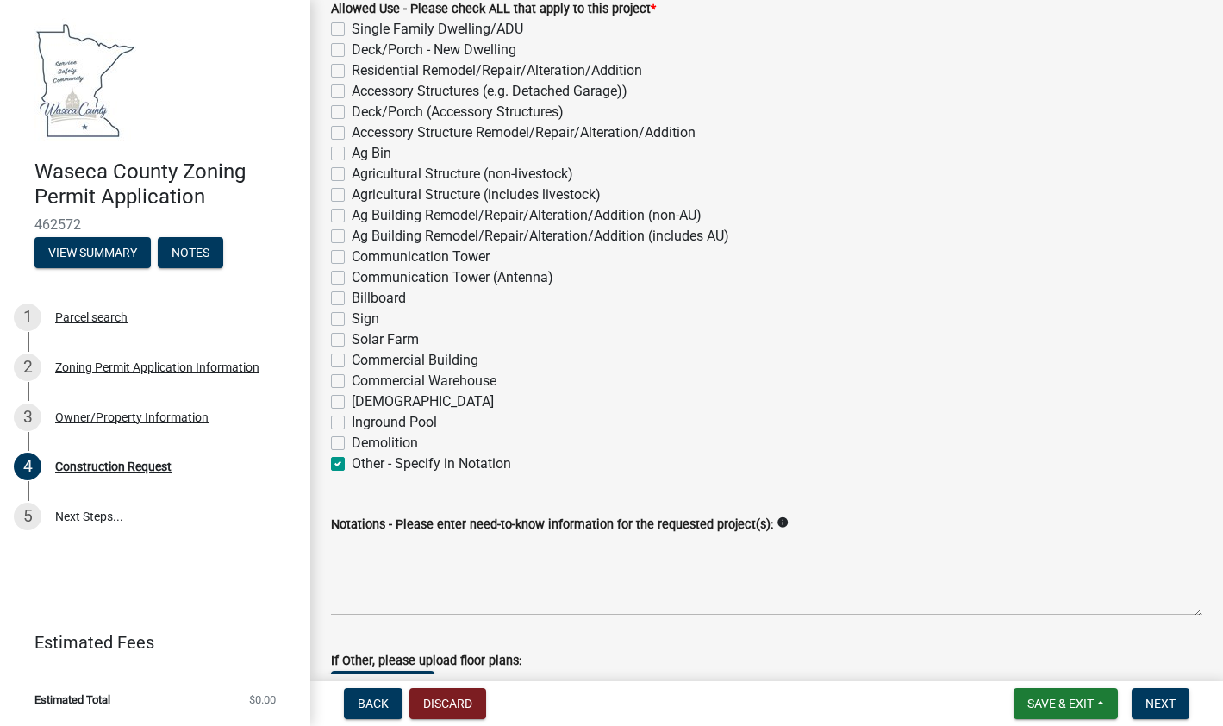
checkbox input "true"
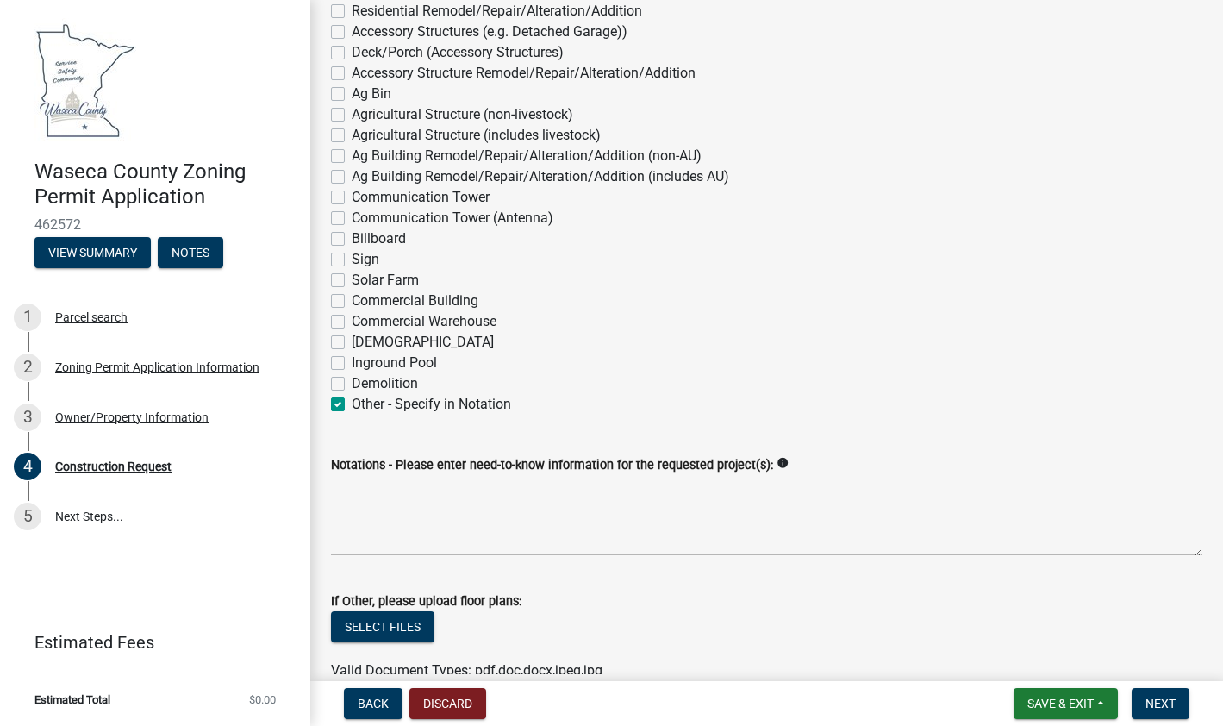
scroll to position [345, 0]
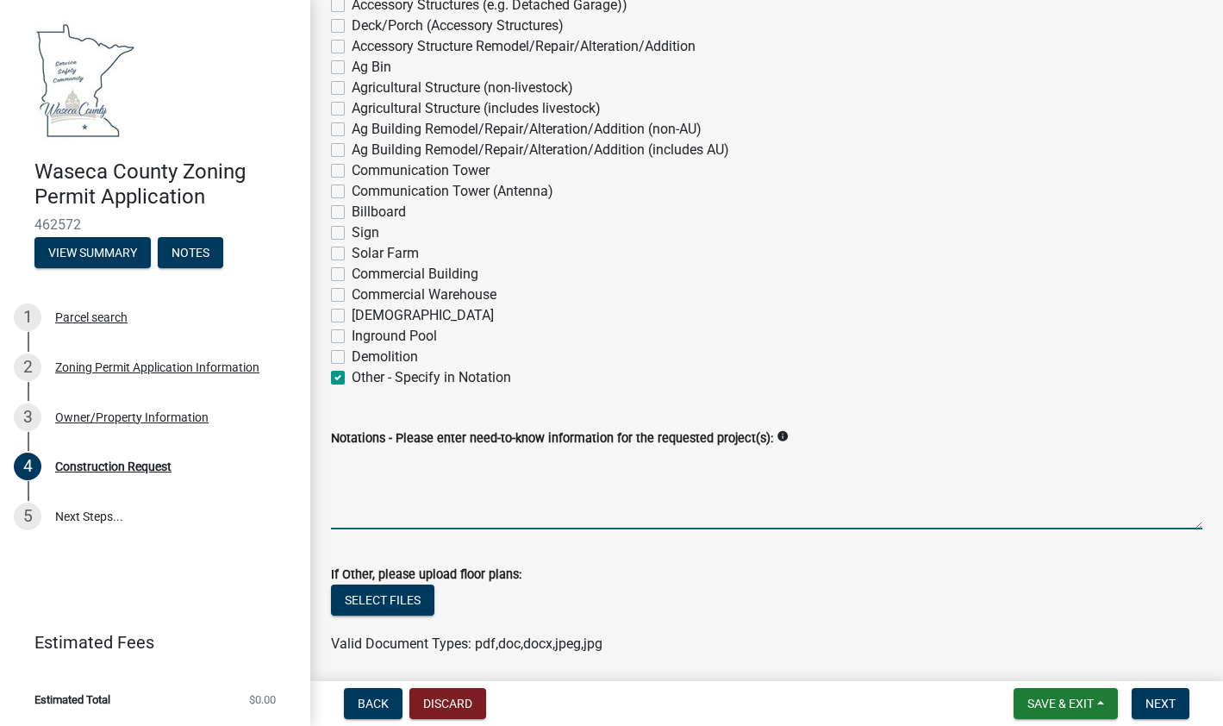
click at [453, 502] on textarea "Notations - Please enter need-to-know information for the requested project(s):" at bounding box center [766, 488] width 871 height 81
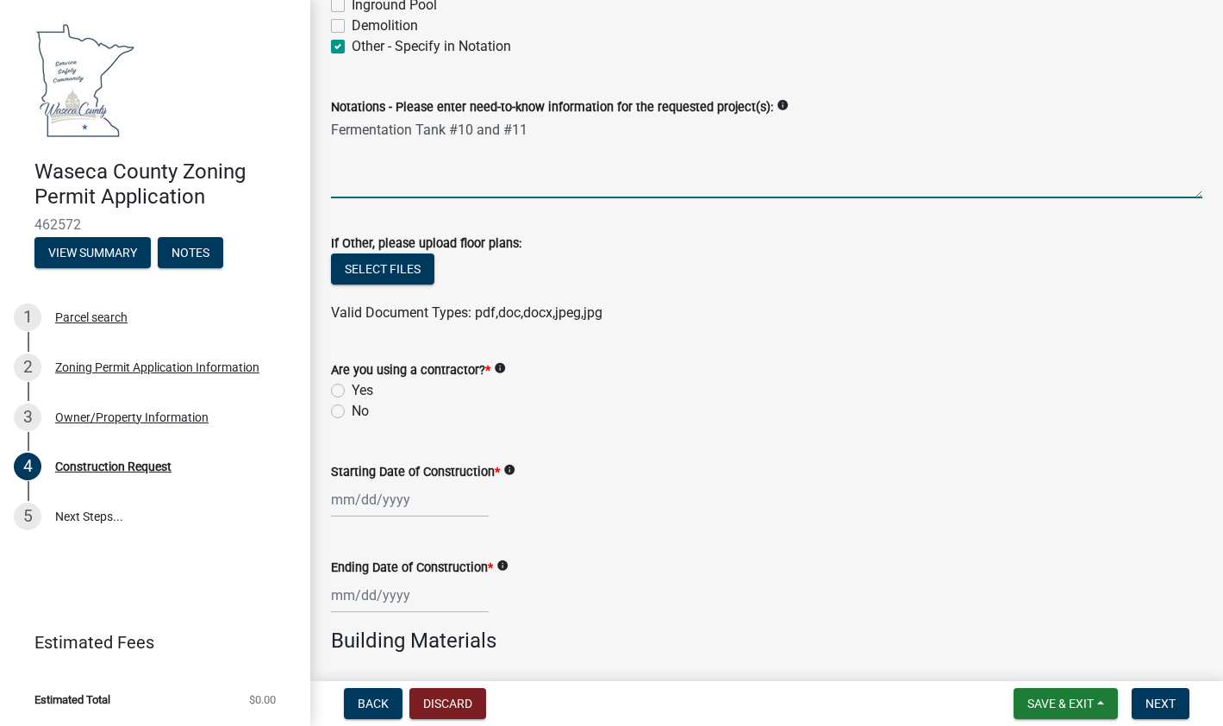
scroll to position [689, 0]
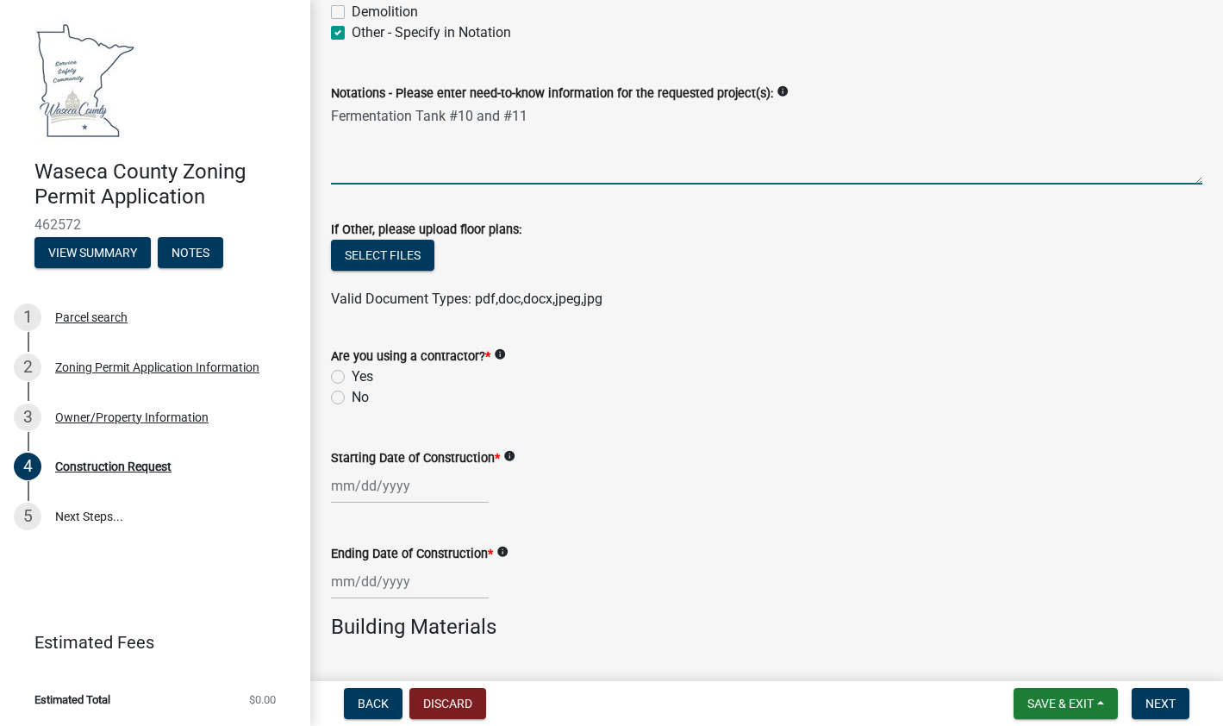
type textarea "Fermentation Tank #10 and #11"
click at [352, 375] on label "Yes" at bounding box center [363, 376] width 22 height 21
click at [352, 375] on input "Yes" at bounding box center [357, 371] width 11 height 11
radio input "true"
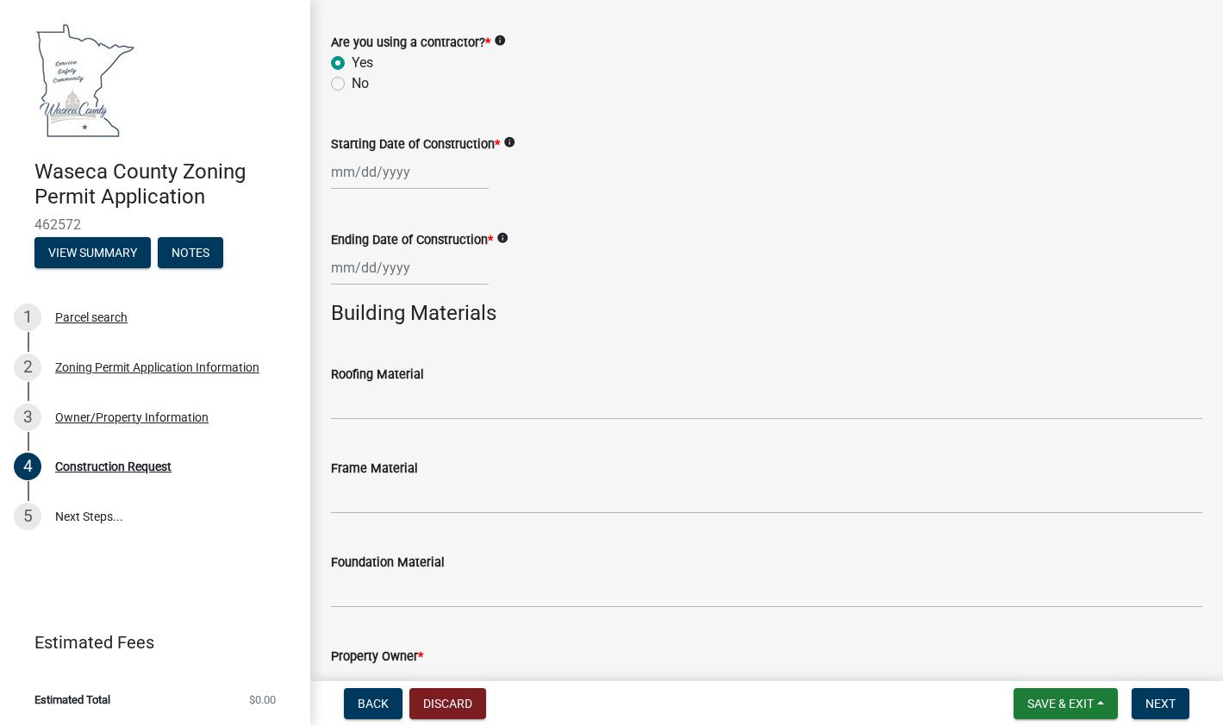
scroll to position [1112, 0]
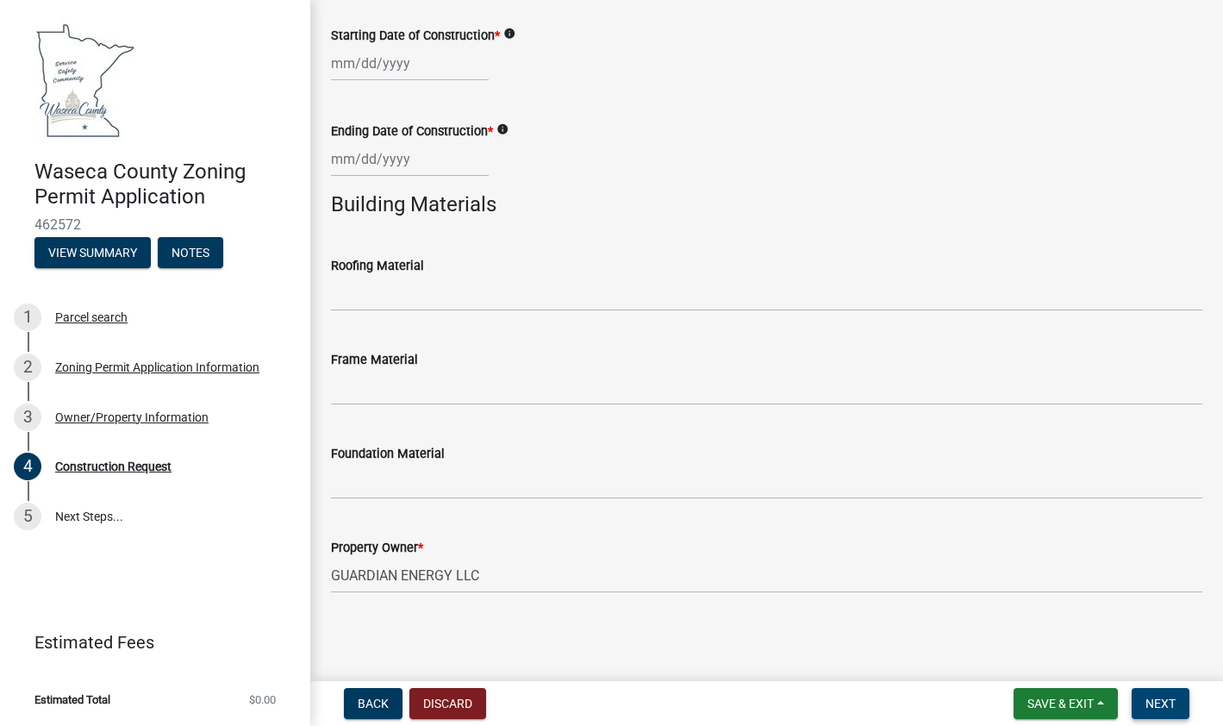
click at [1167, 693] on button "Next" at bounding box center [1160, 703] width 58 height 31
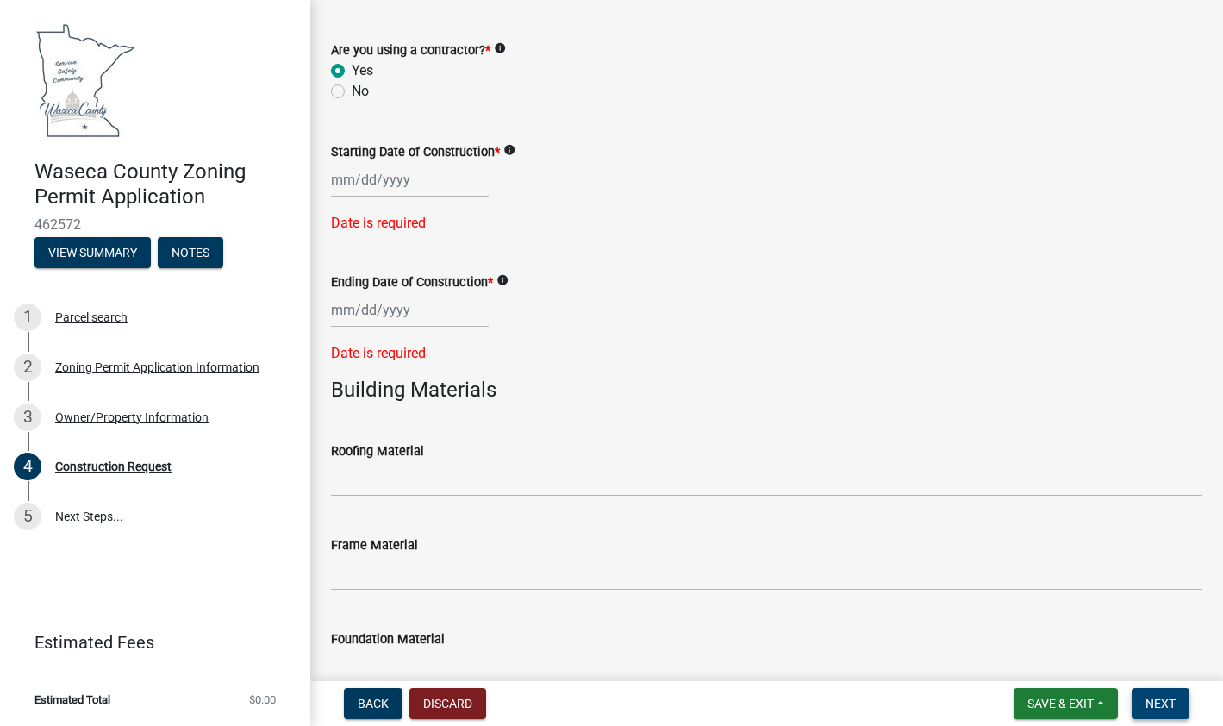
scroll to position [836, 0]
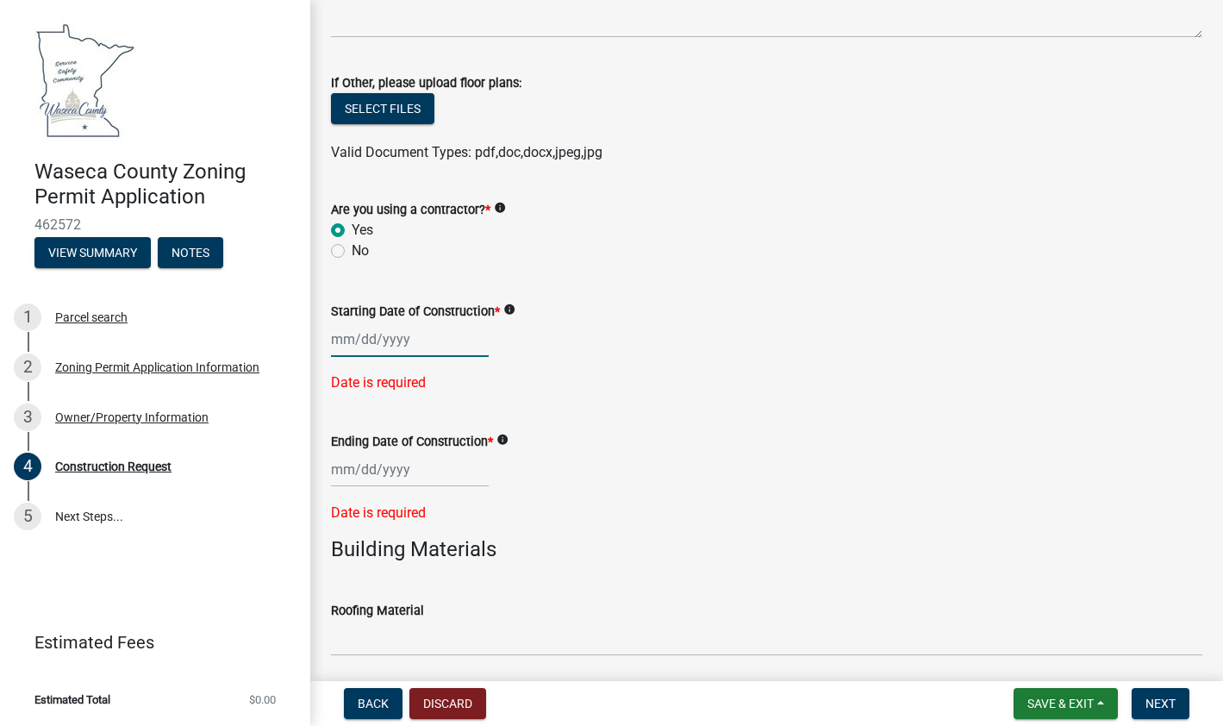
click at [378, 346] on div at bounding box center [410, 338] width 158 height 35
select select "8"
select select "2025"
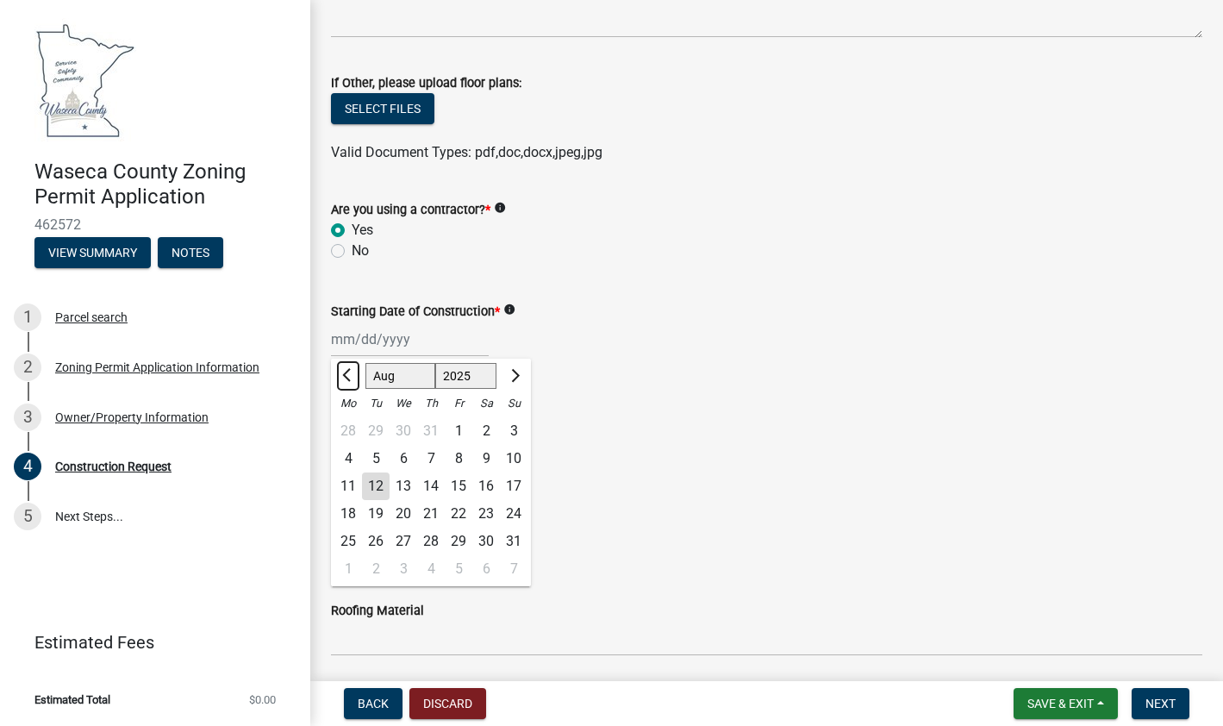
click at [348, 372] on span "Previous month" at bounding box center [348, 375] width 13 height 13
click at [519, 377] on button "Next month" at bounding box center [513, 376] width 21 height 28
select select "8"
click at [352, 448] on div "4" at bounding box center [348, 459] width 28 height 28
type input "[DATE]"
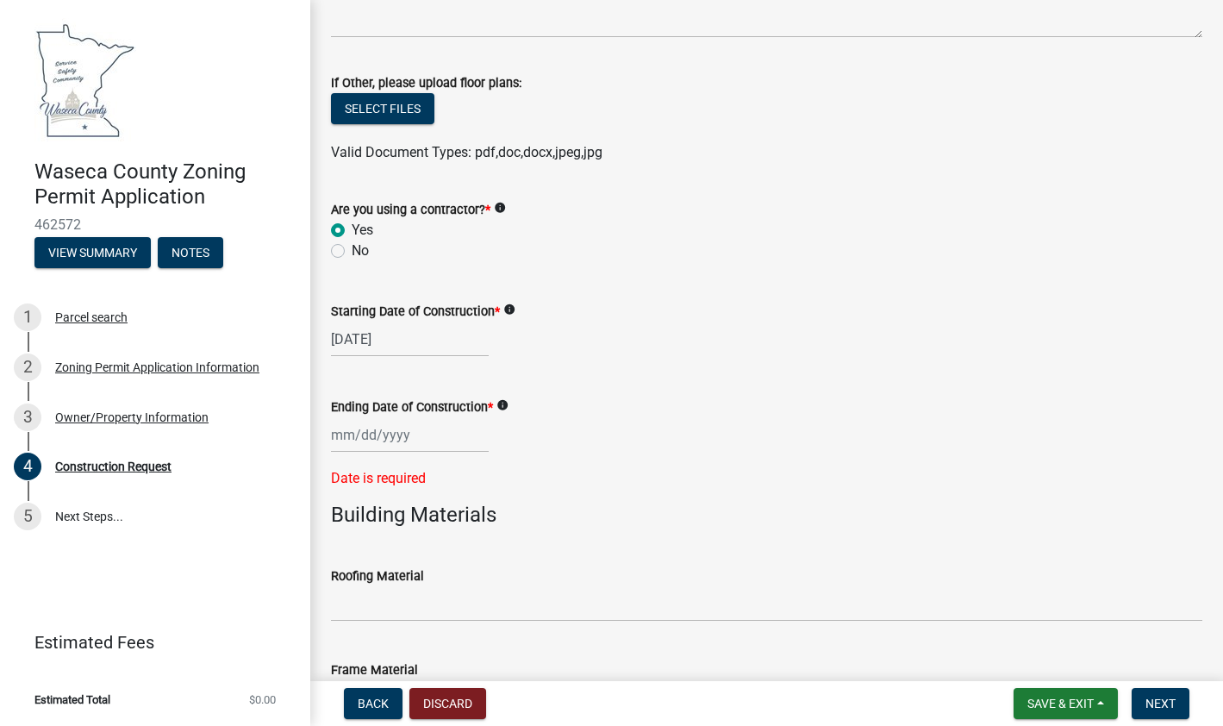
click at [336, 441] on div at bounding box center [410, 434] width 158 height 35
select select "8"
select select "2025"
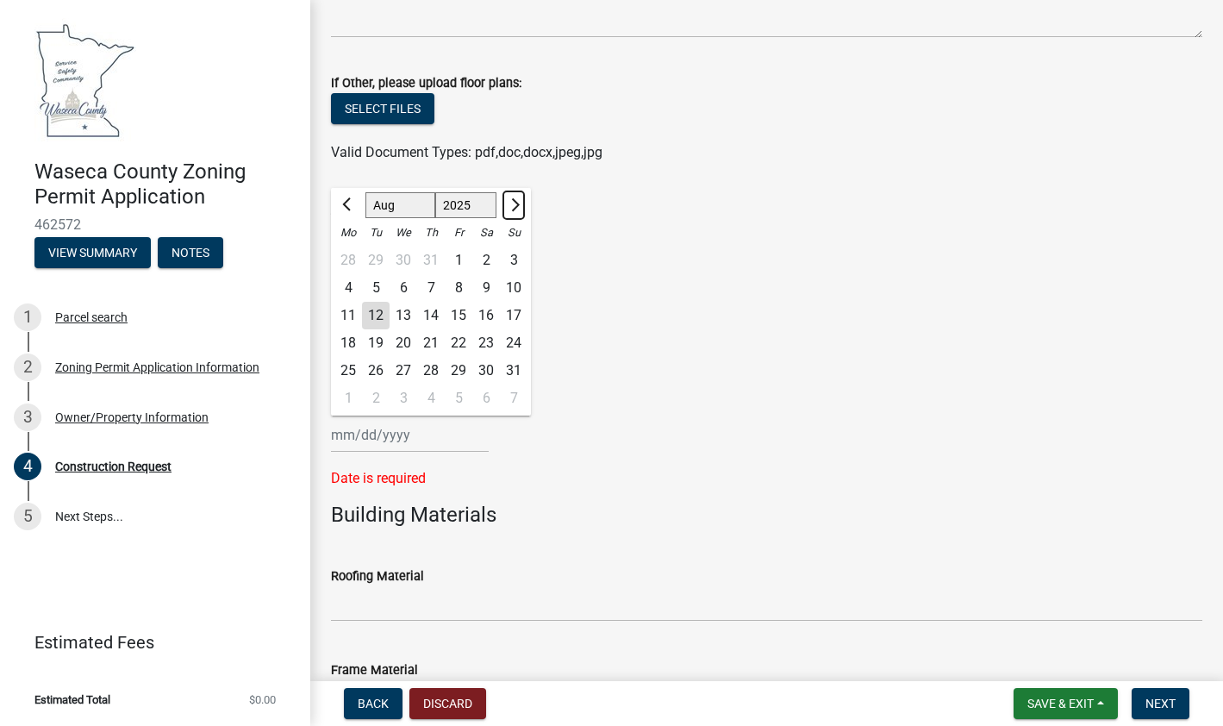
click at [513, 212] on button "Next month" at bounding box center [513, 205] width 21 height 28
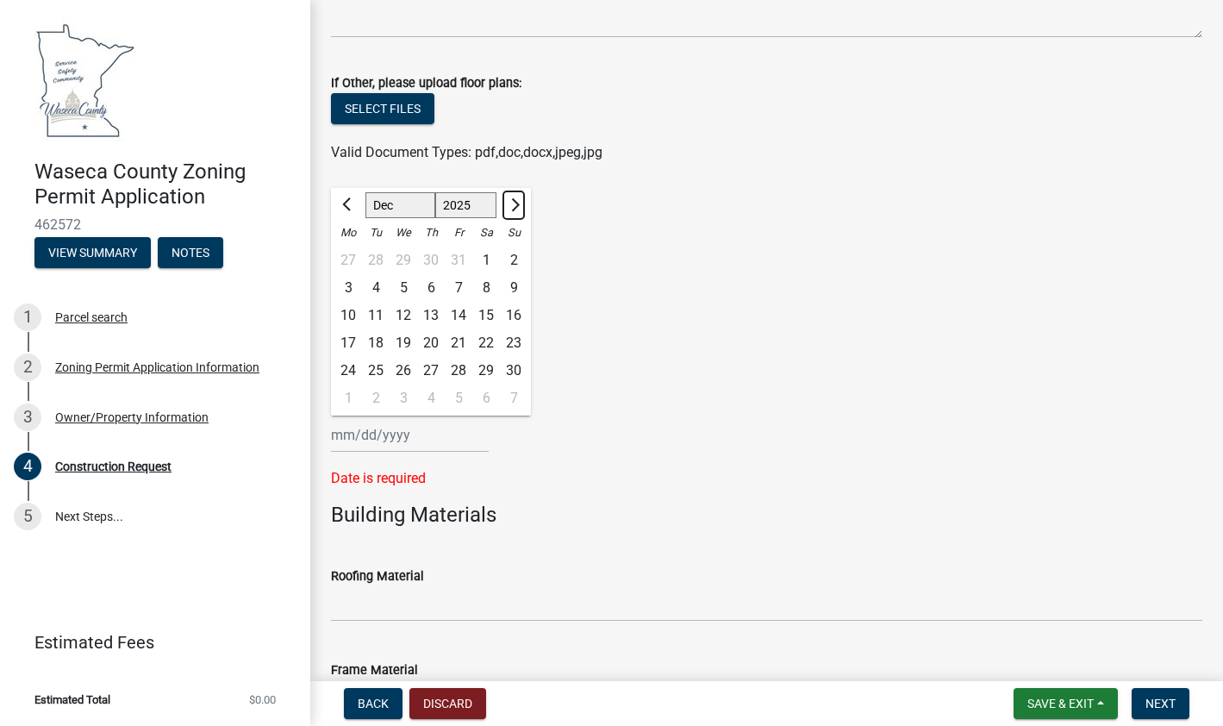
select select "1"
select select "2026"
click at [513, 212] on button "Next month" at bounding box center [513, 205] width 21 height 28
select select "3"
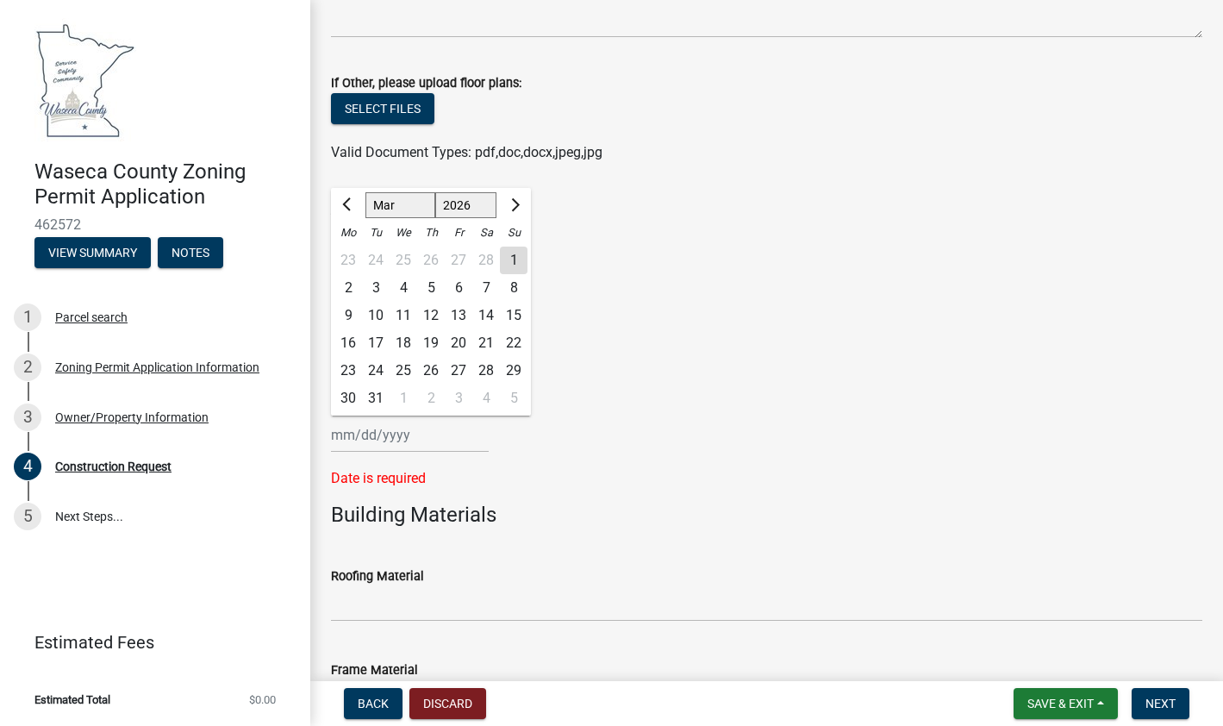
click at [377, 401] on div "31" at bounding box center [376, 398] width 28 height 28
type input "[DATE]"
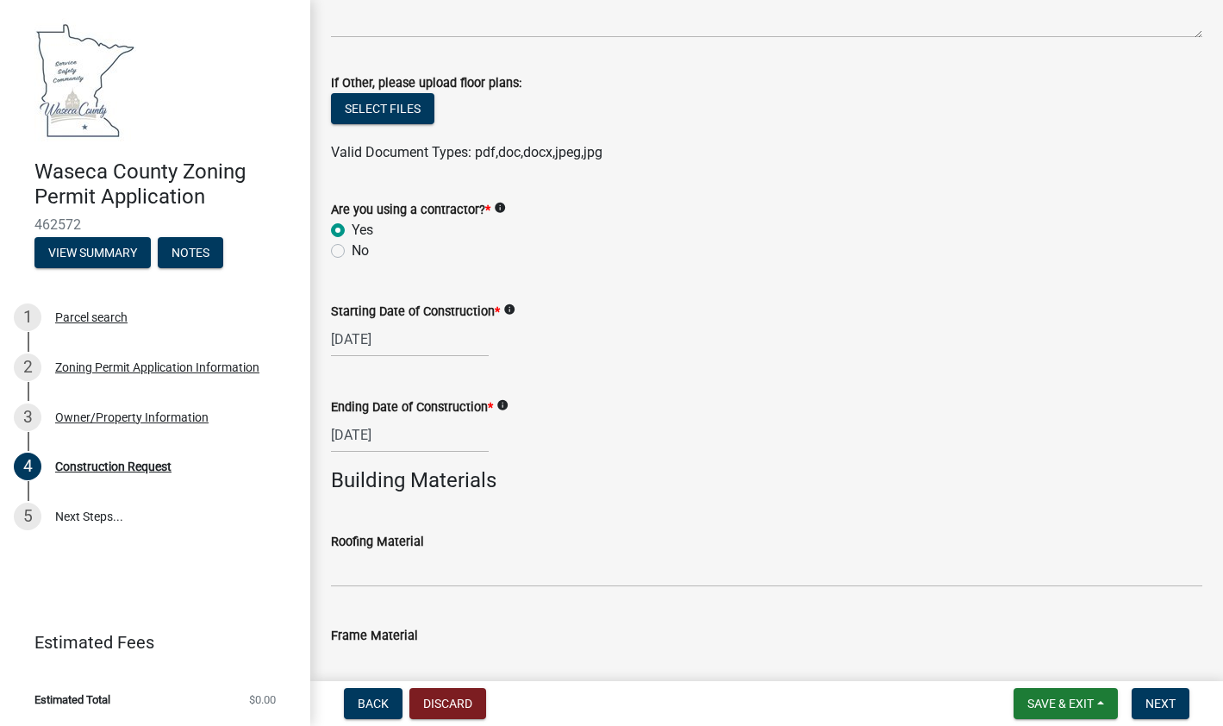
click at [709, 457] on wm-data-entity-input "Ending Date of Construction * info [DATE]" at bounding box center [766, 420] width 871 height 96
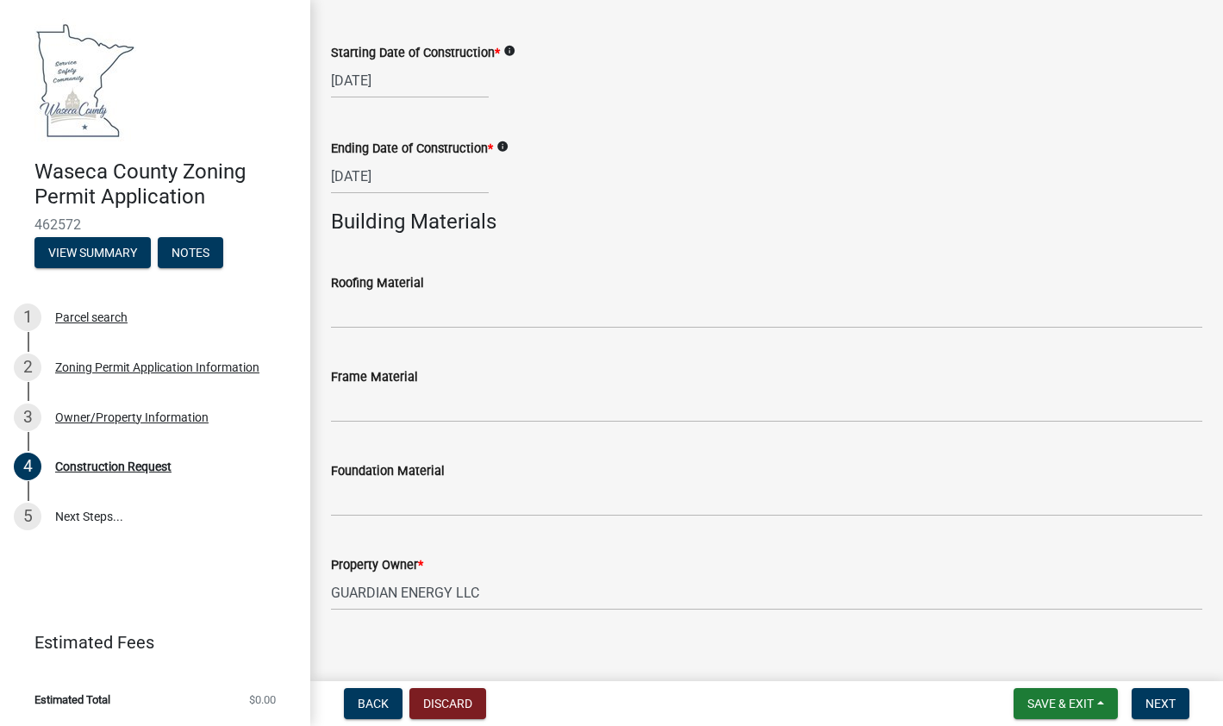
scroll to position [1112, 0]
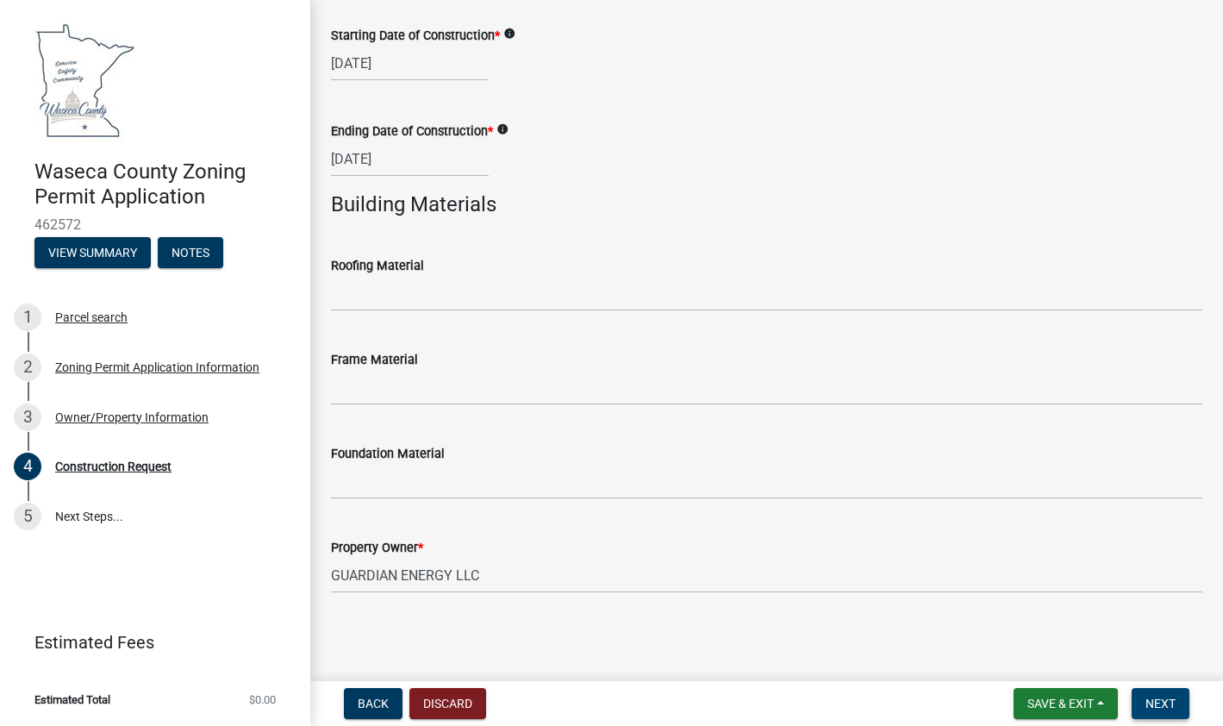
click at [1175, 701] on span "Next" at bounding box center [1160, 703] width 30 height 14
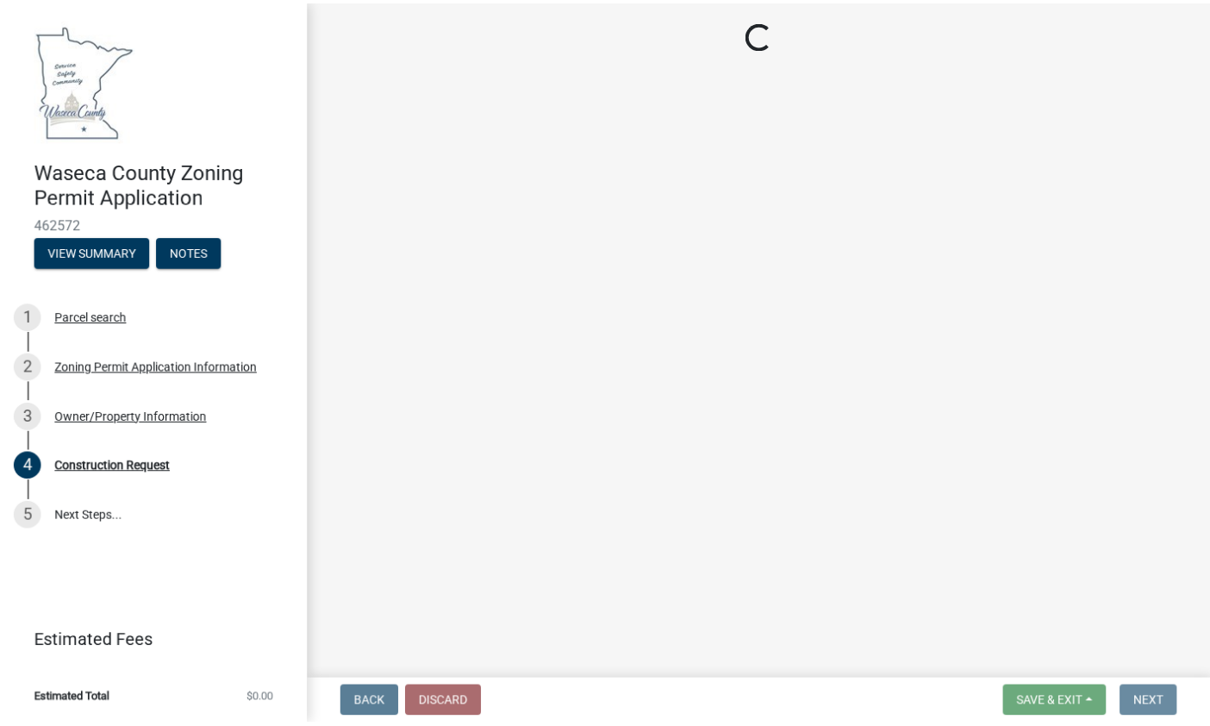
scroll to position [0, 0]
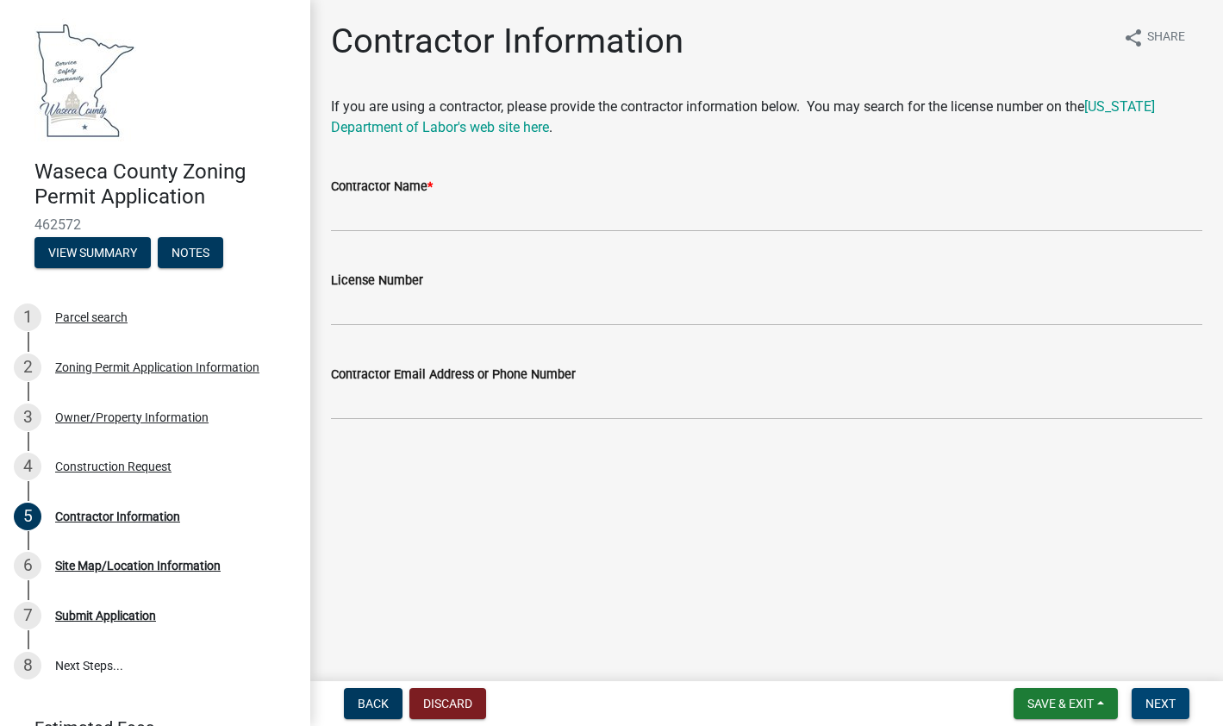
click at [1173, 699] on span "Next" at bounding box center [1160, 703] width 30 height 14
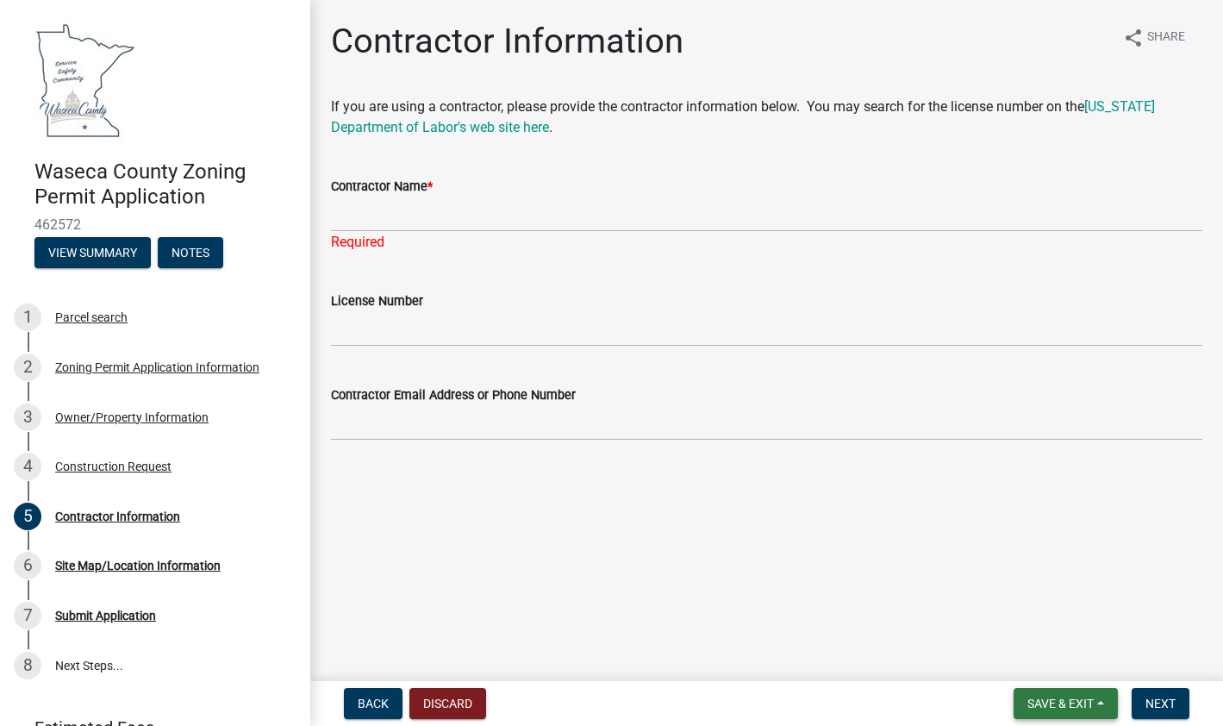
click at [1069, 697] on span "Save & Exit" at bounding box center [1060, 703] width 66 height 14
click at [1047, 653] on button "Save & Exit" at bounding box center [1049, 658] width 138 height 41
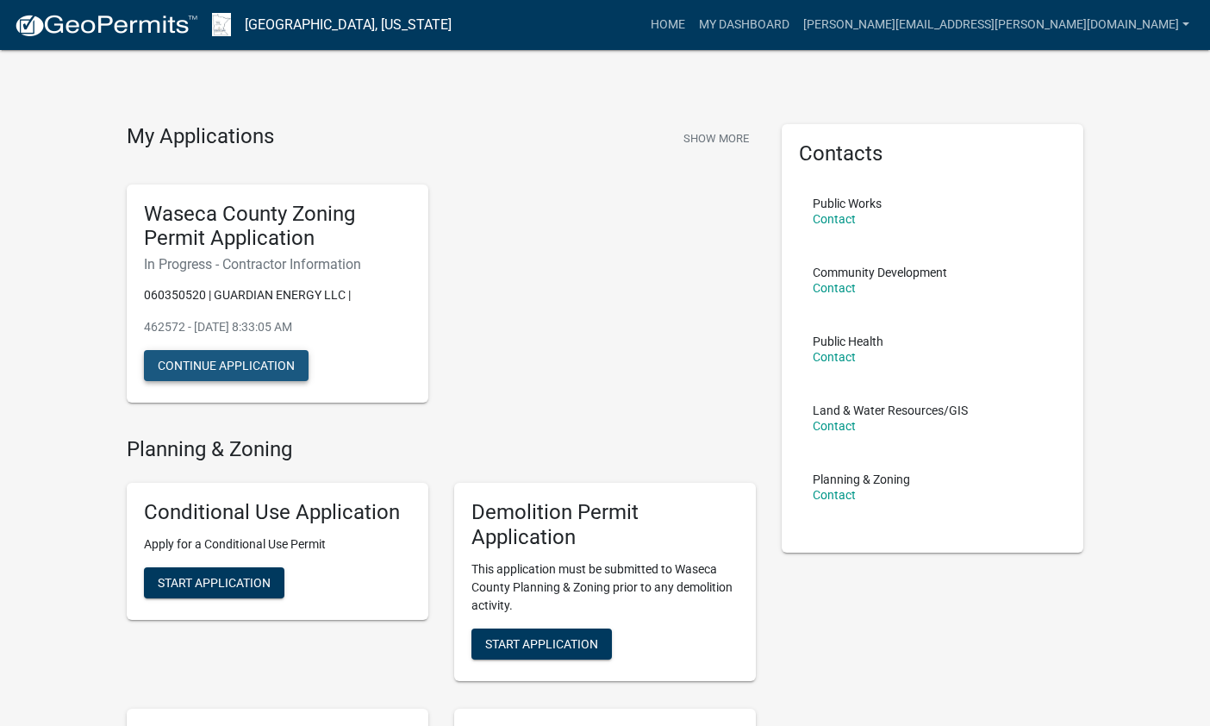
click at [223, 362] on button "Continue Application" at bounding box center [226, 365] width 165 height 31
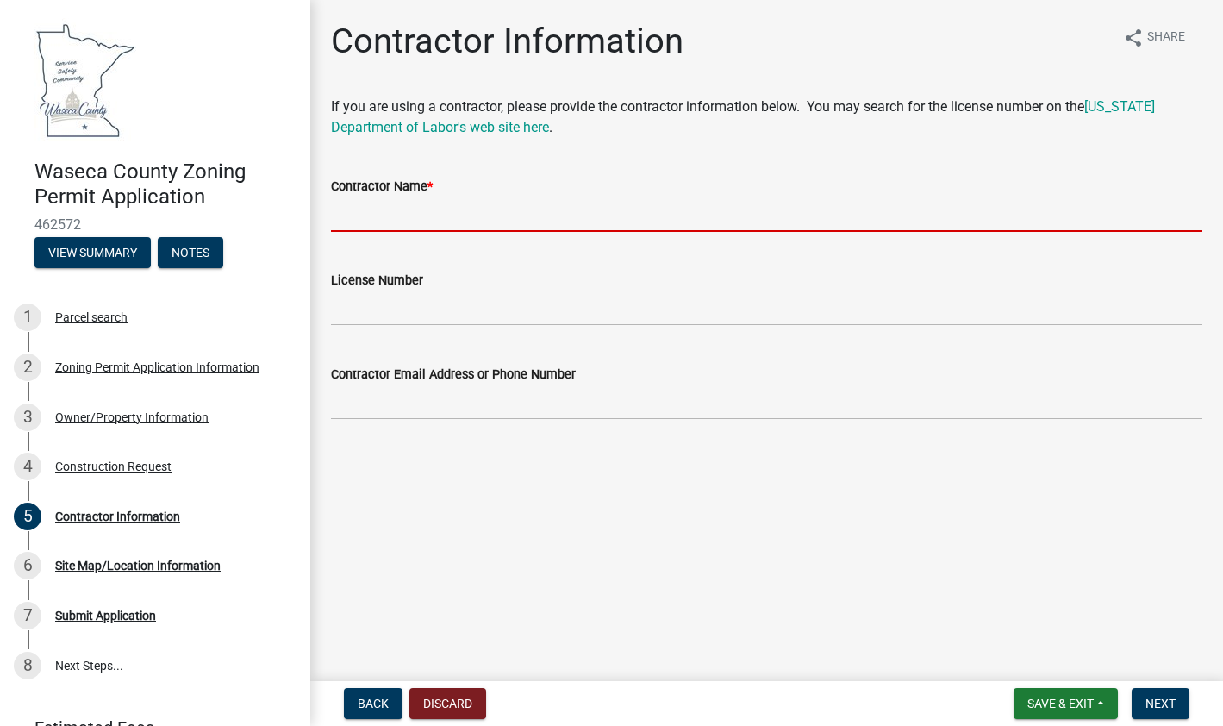
click at [374, 209] on input "Contractor Name *" at bounding box center [766, 213] width 871 height 35
drag, startPoint x: 527, startPoint y: 219, endPoint x: 460, endPoint y: 216, distance: 66.4
click at [527, 219] on input "Brown Tank" at bounding box center [766, 213] width 871 height 35
drag, startPoint x: 407, startPoint y: 214, endPoint x: 321, endPoint y: 207, distance: 85.6
click at [326, 207] on div "Contractor Name * Brown Tank" at bounding box center [766, 192] width 897 height 80
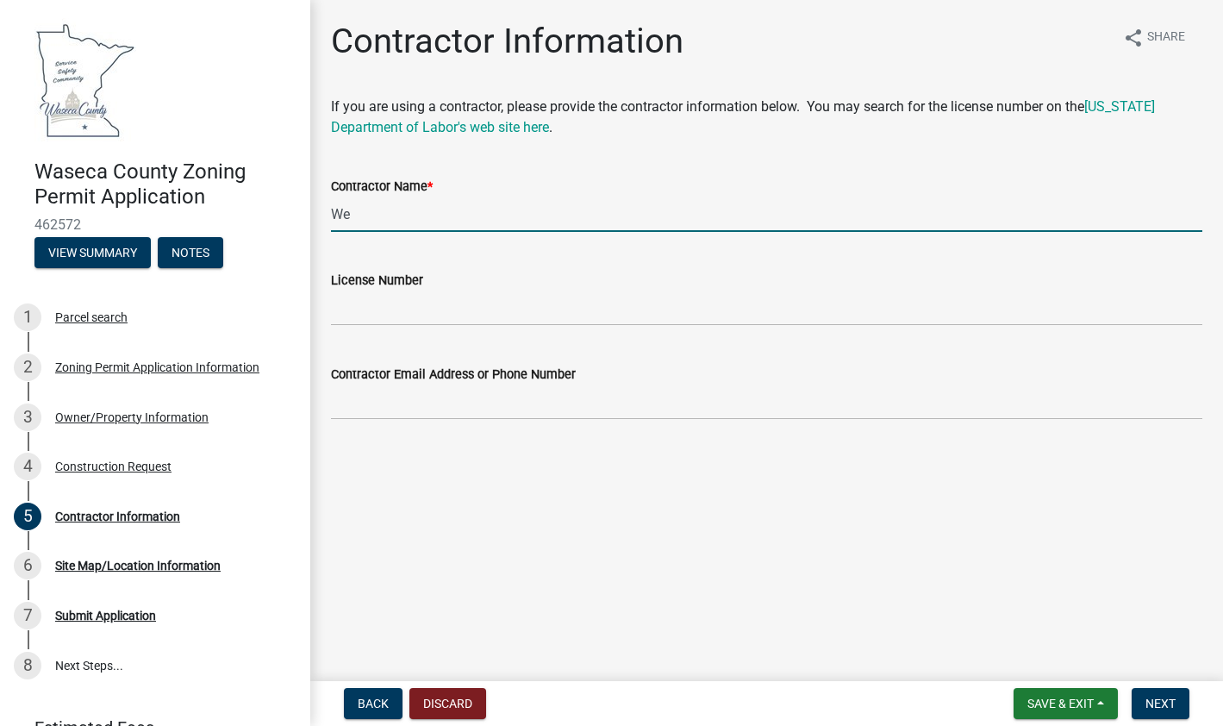
type input "W"
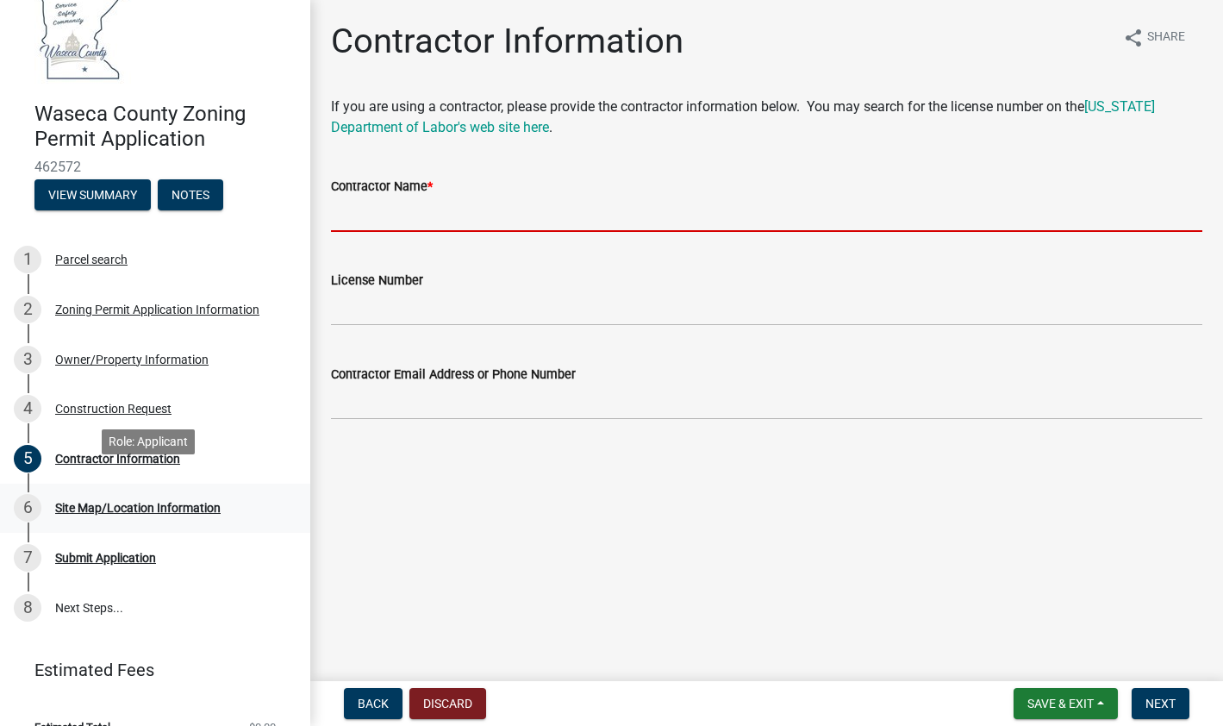
scroll to position [85, 0]
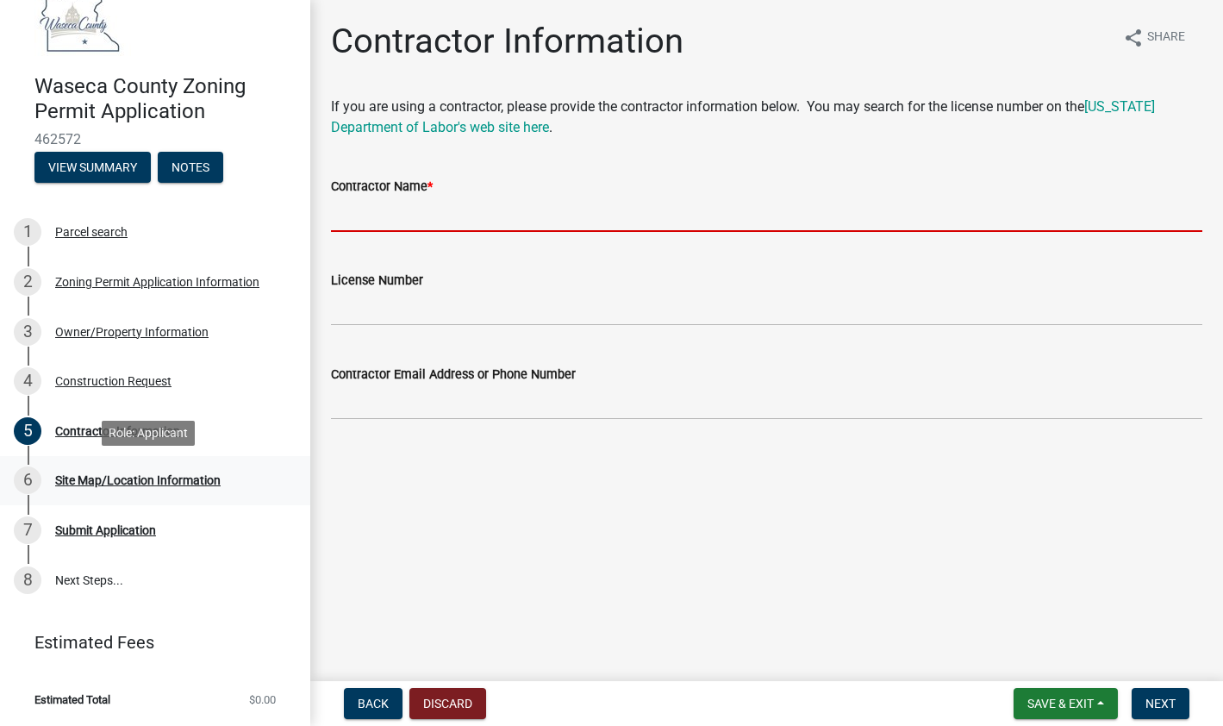
click at [105, 474] on div "Site Map/Location Information" at bounding box center [137, 480] width 165 height 12
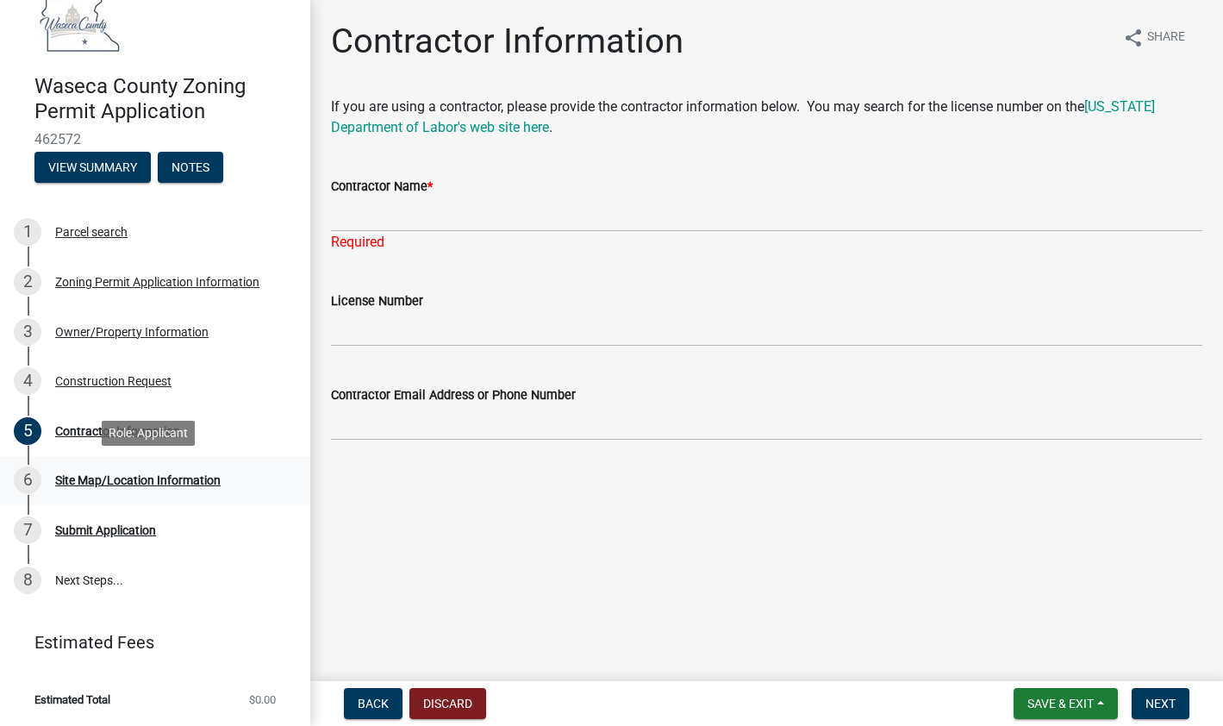
click at [105, 474] on div "Site Map/Location Information" at bounding box center [137, 480] width 165 height 12
click at [591, 539] on main "Contractor Information share Share If you are using a contractor, please provid…" at bounding box center [766, 337] width 913 height 674
click at [102, 425] on div "Contractor Information" at bounding box center [117, 431] width 125 height 12
